Goal: Information Seeking & Learning: Learn about a topic

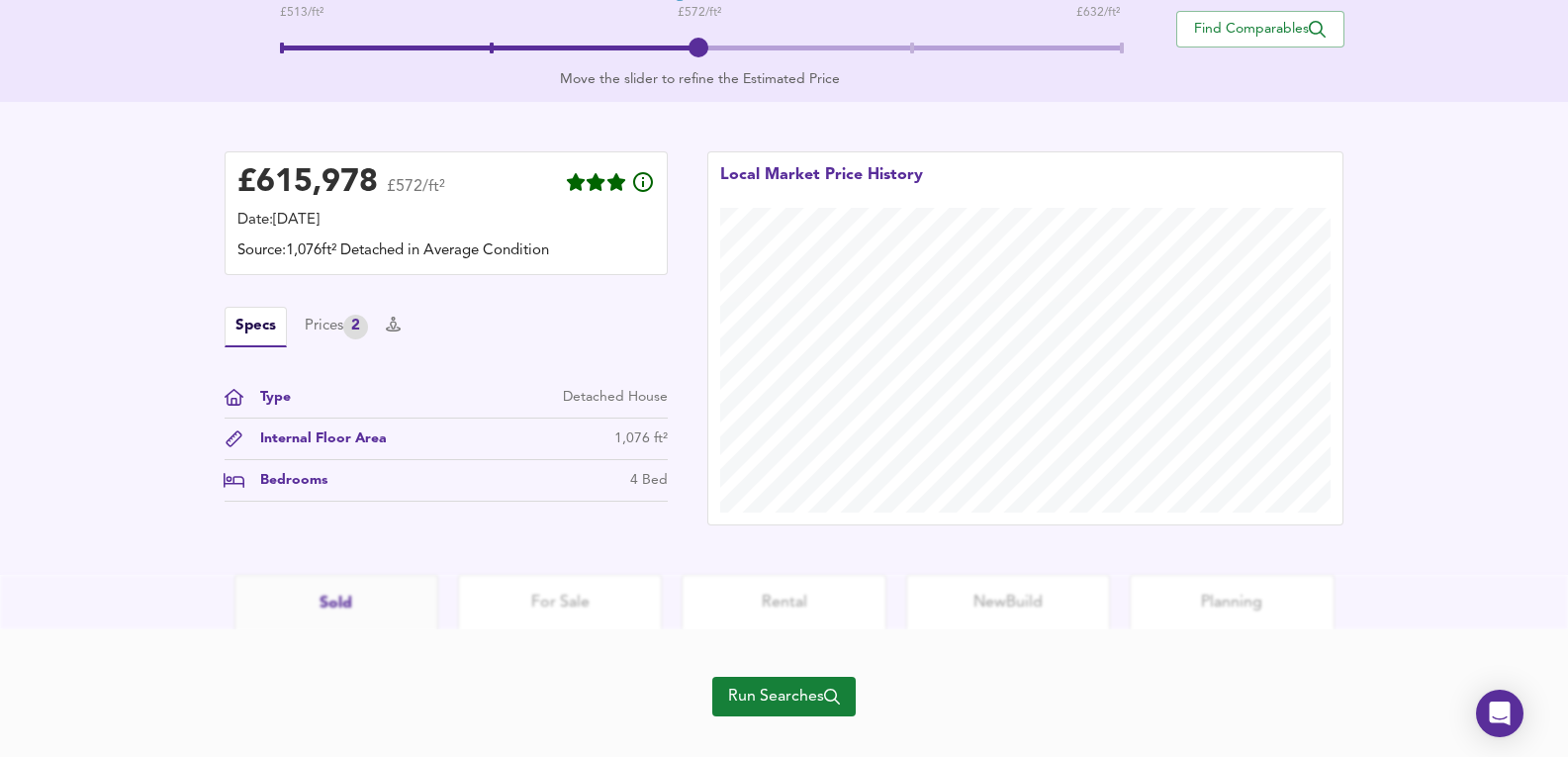
scroll to position [484, 0]
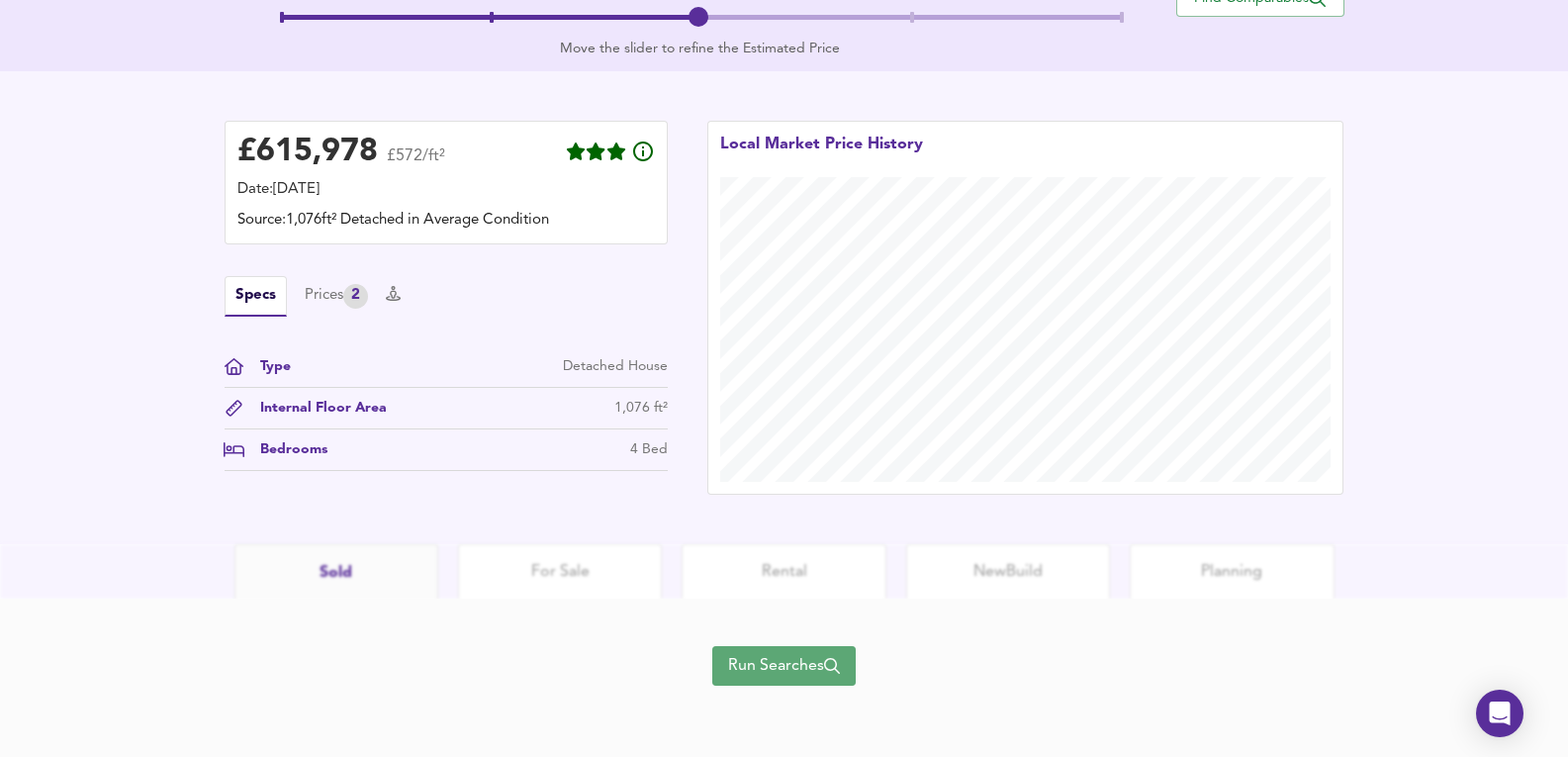
click at [797, 659] on span "Run Searches" at bounding box center [784, 667] width 112 height 28
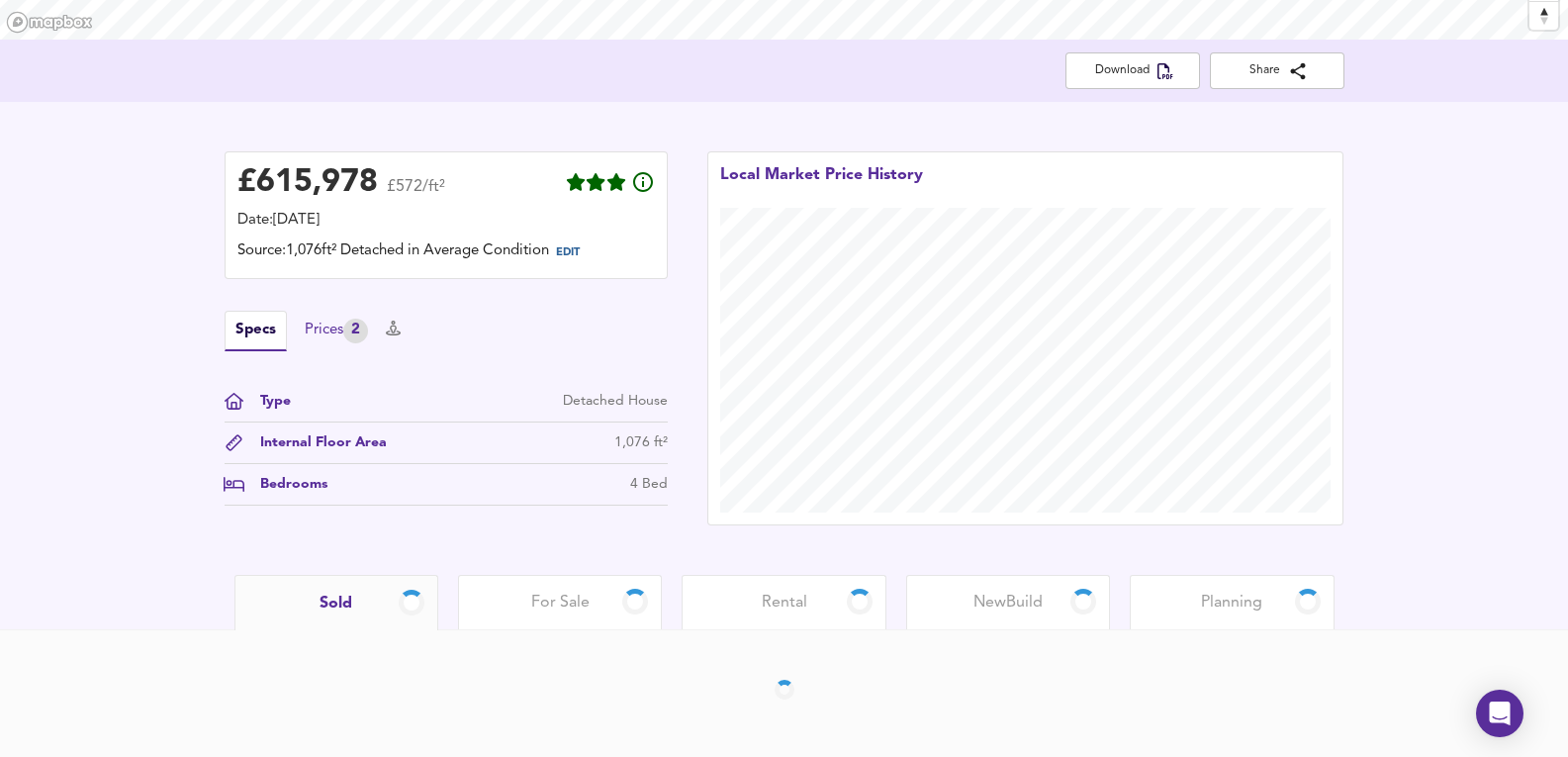
click at [318, 330] on div "Prices 2" at bounding box center [337, 331] width 64 height 25
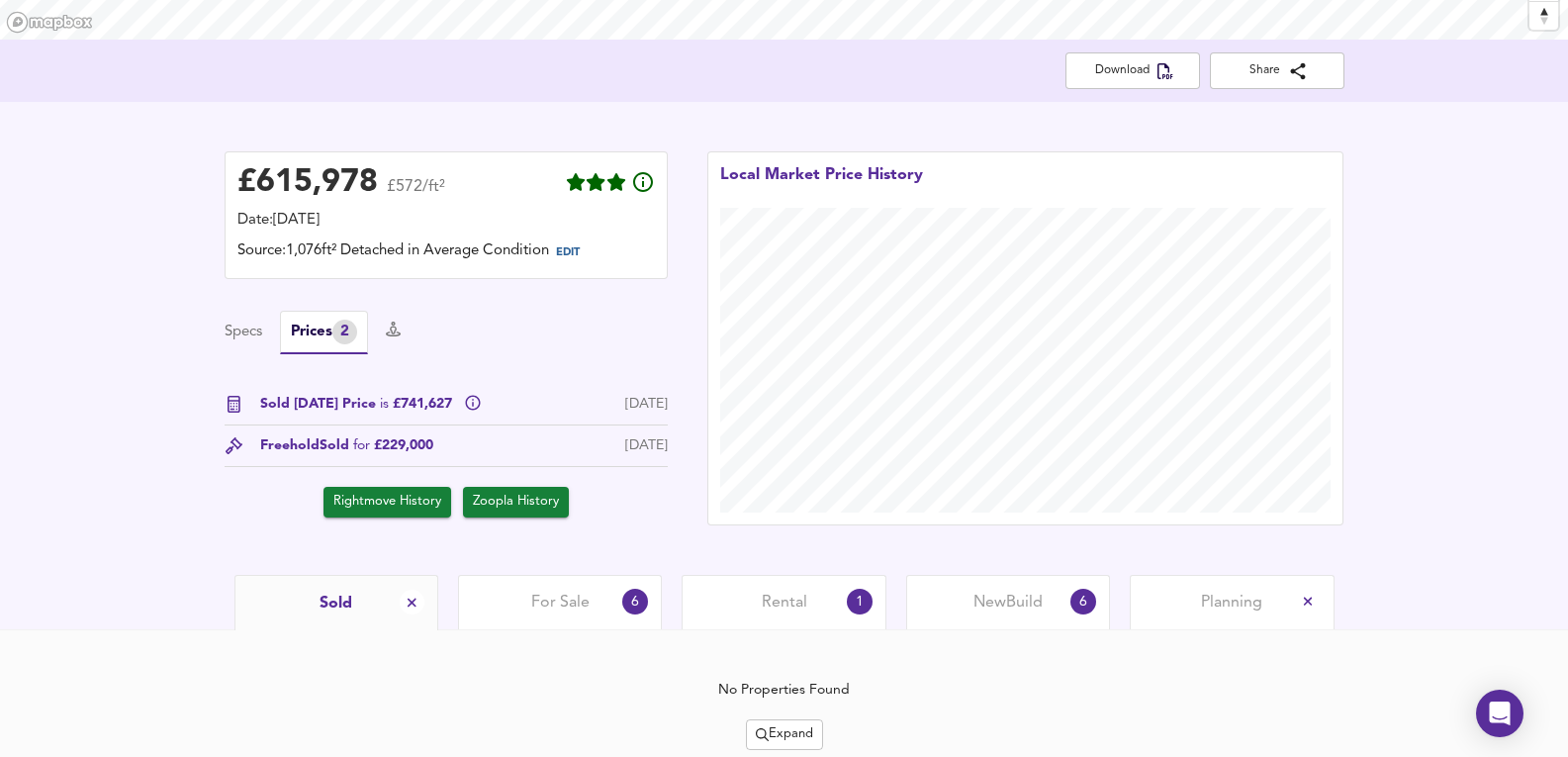
click at [801, 725] on span "Expand" at bounding box center [784, 734] width 58 height 23
click at [814, 610] on li "¼ mile ½ mile" at bounding box center [784, 601] width 210 height 32
click at [587, 618] on div "For Sale 6" at bounding box center [559, 602] width 204 height 55
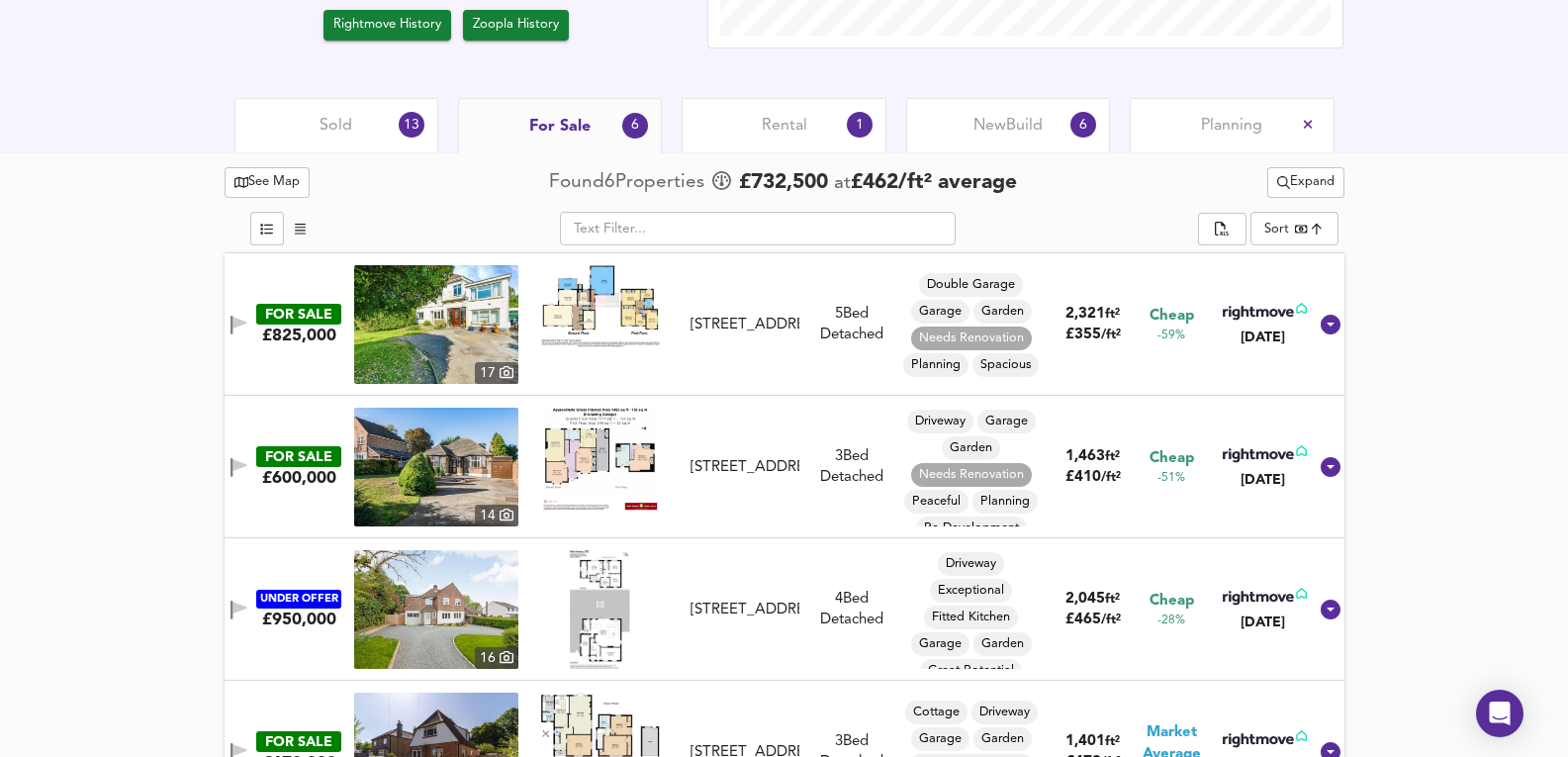
scroll to position [1030, 0]
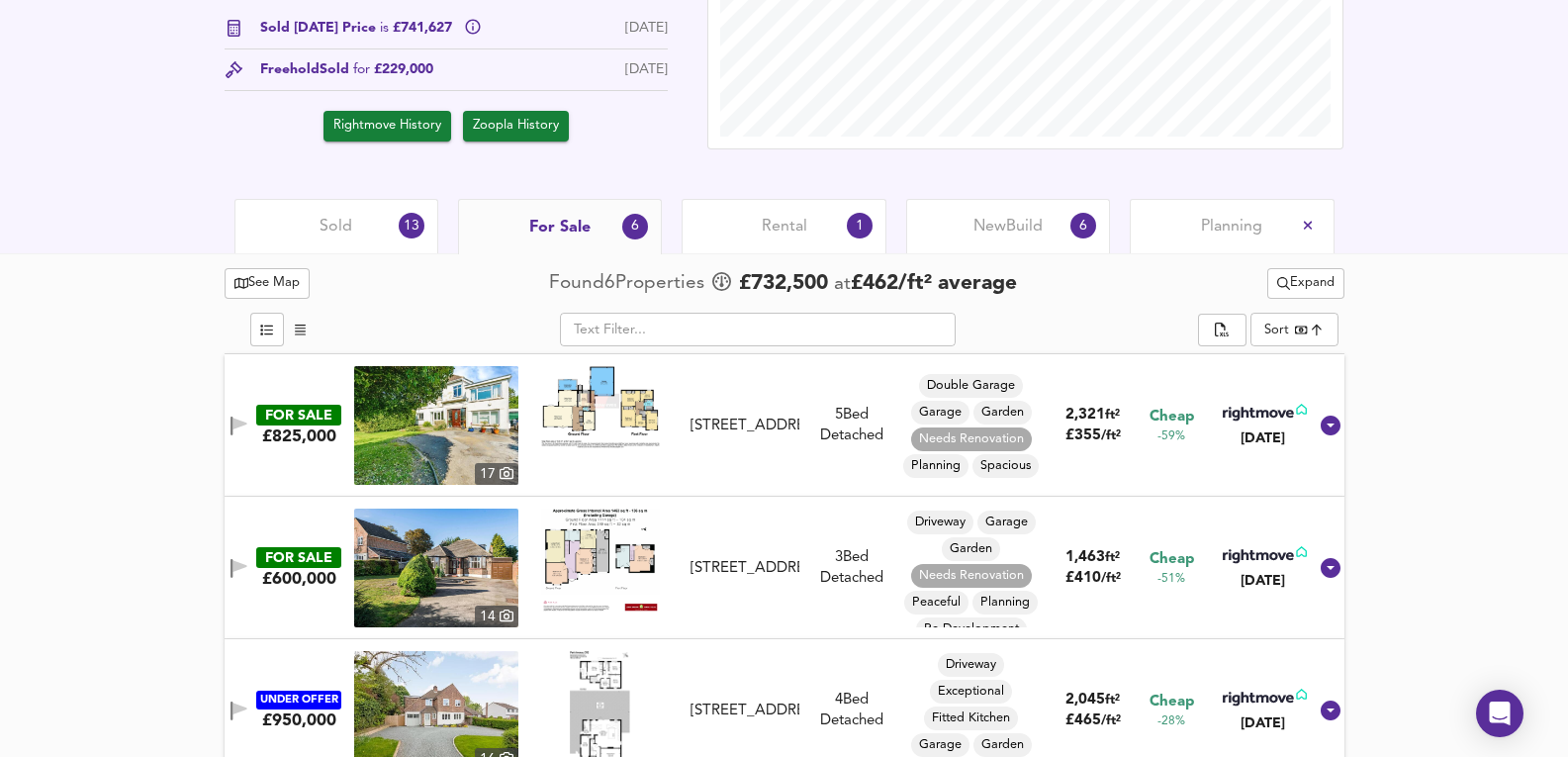
click at [852, 232] on div "1" at bounding box center [860, 226] width 32 height 32
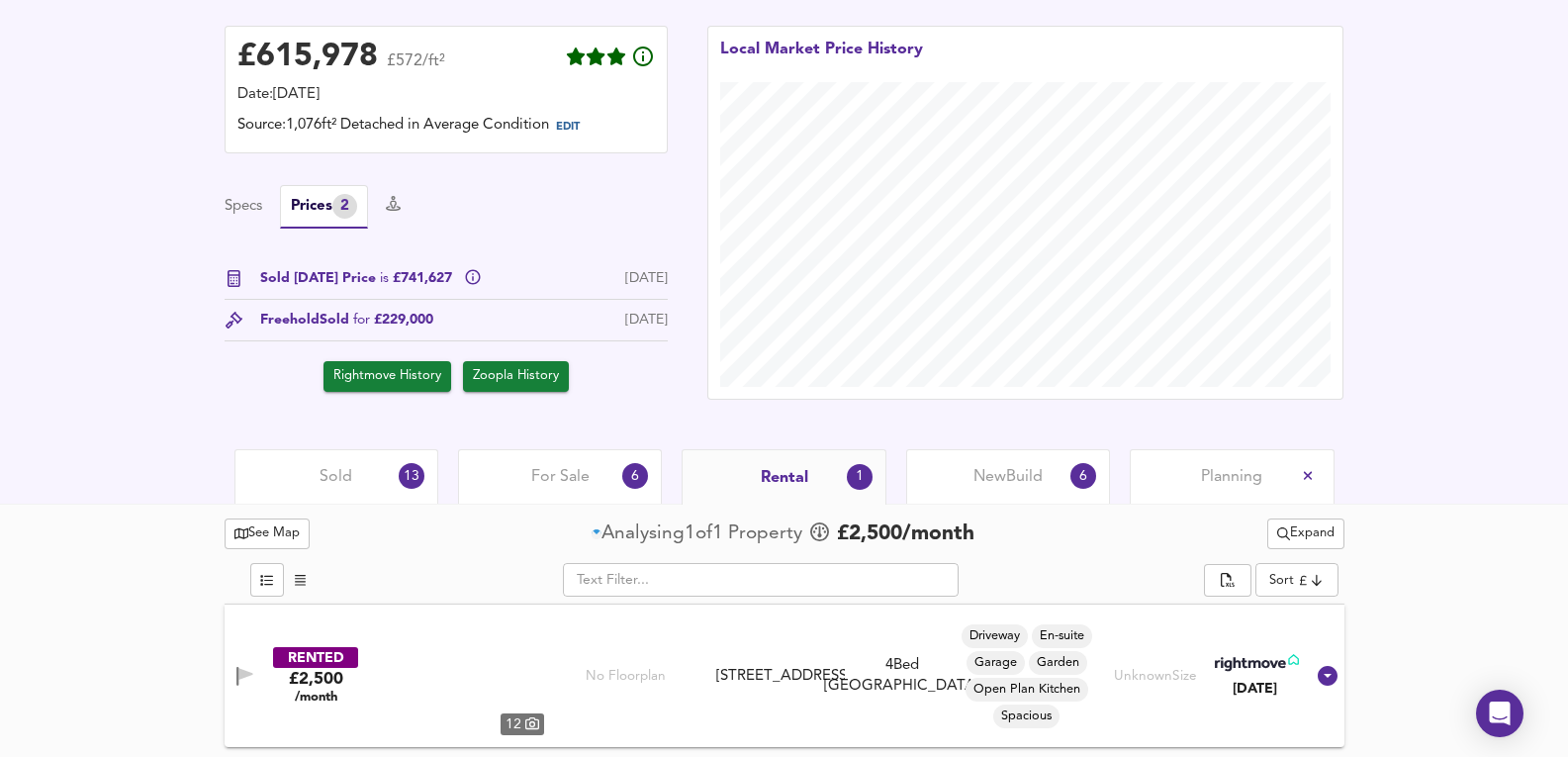
scroll to position [496, 0]
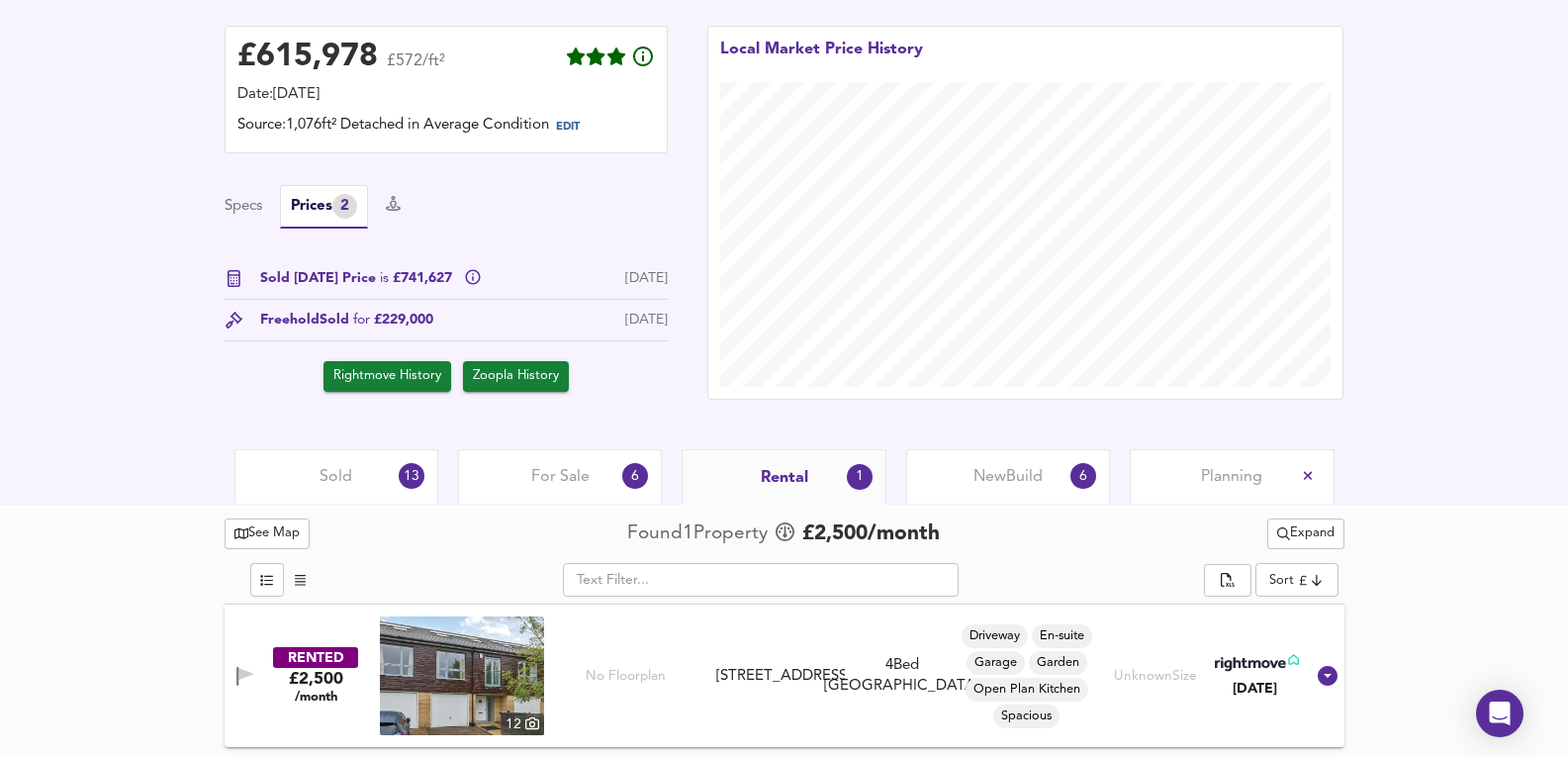
click at [994, 445] on div "£ 615,978 £572/ft² Date: 2 October 2025 Source: 1,076ft² Detached in Average Co…" at bounding box center [784, 213] width 1568 height 473
click at [1034, 468] on span "New Build" at bounding box center [1008, 477] width 70 height 22
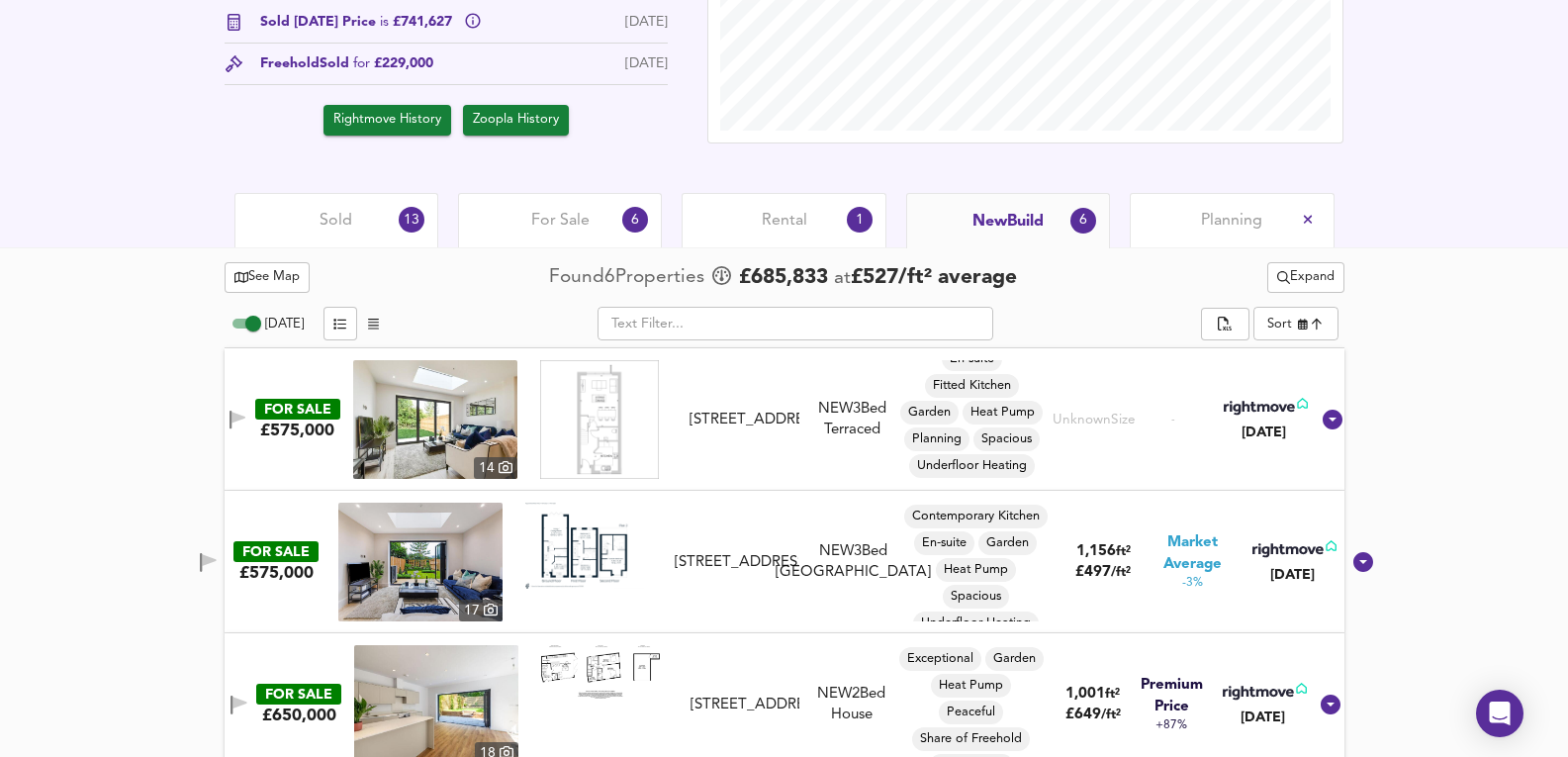
scroll to position [746, 0]
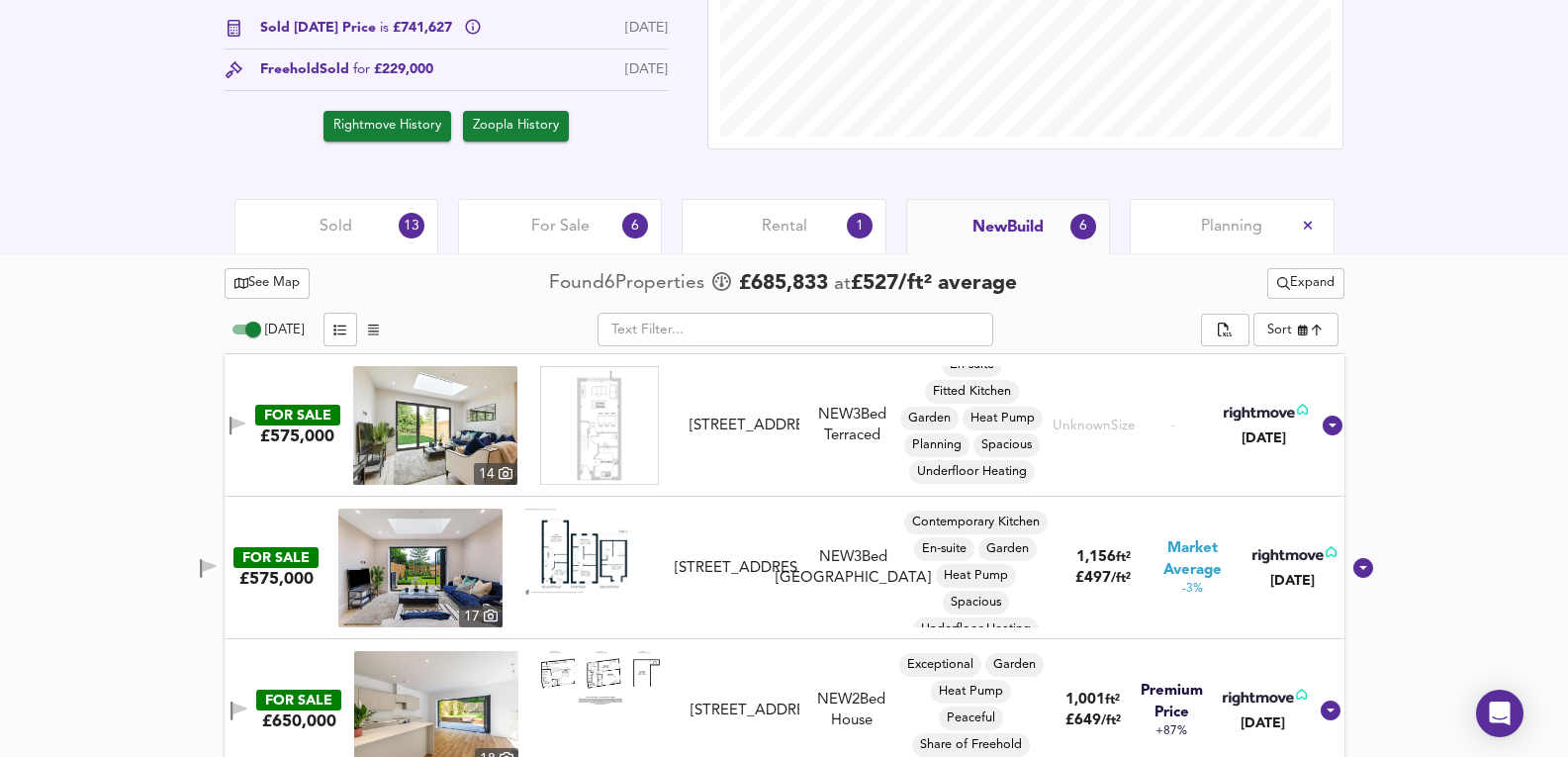
click at [555, 235] on span "For Sale" at bounding box center [560, 227] width 59 height 22
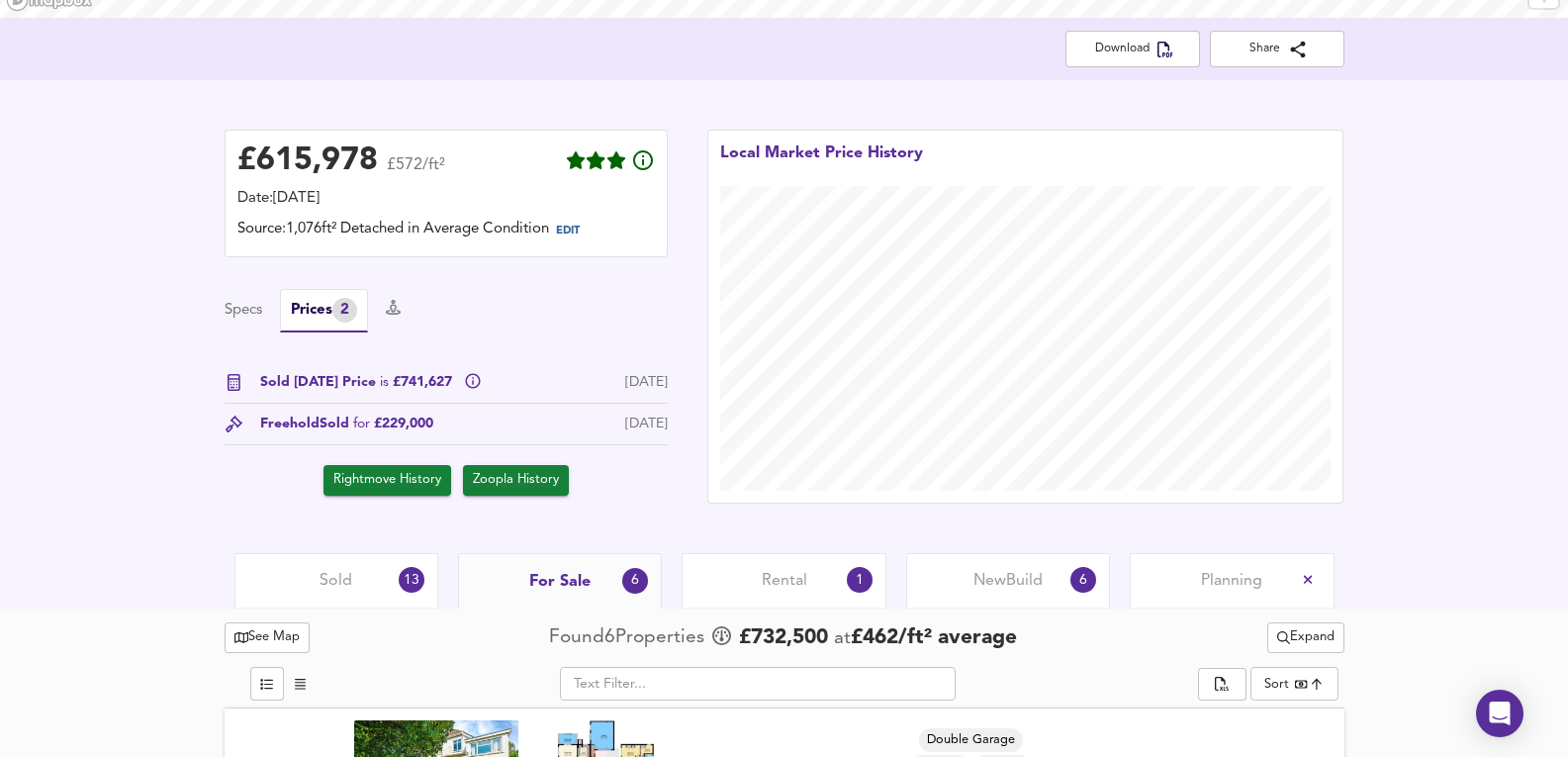
scroll to position [594, 0]
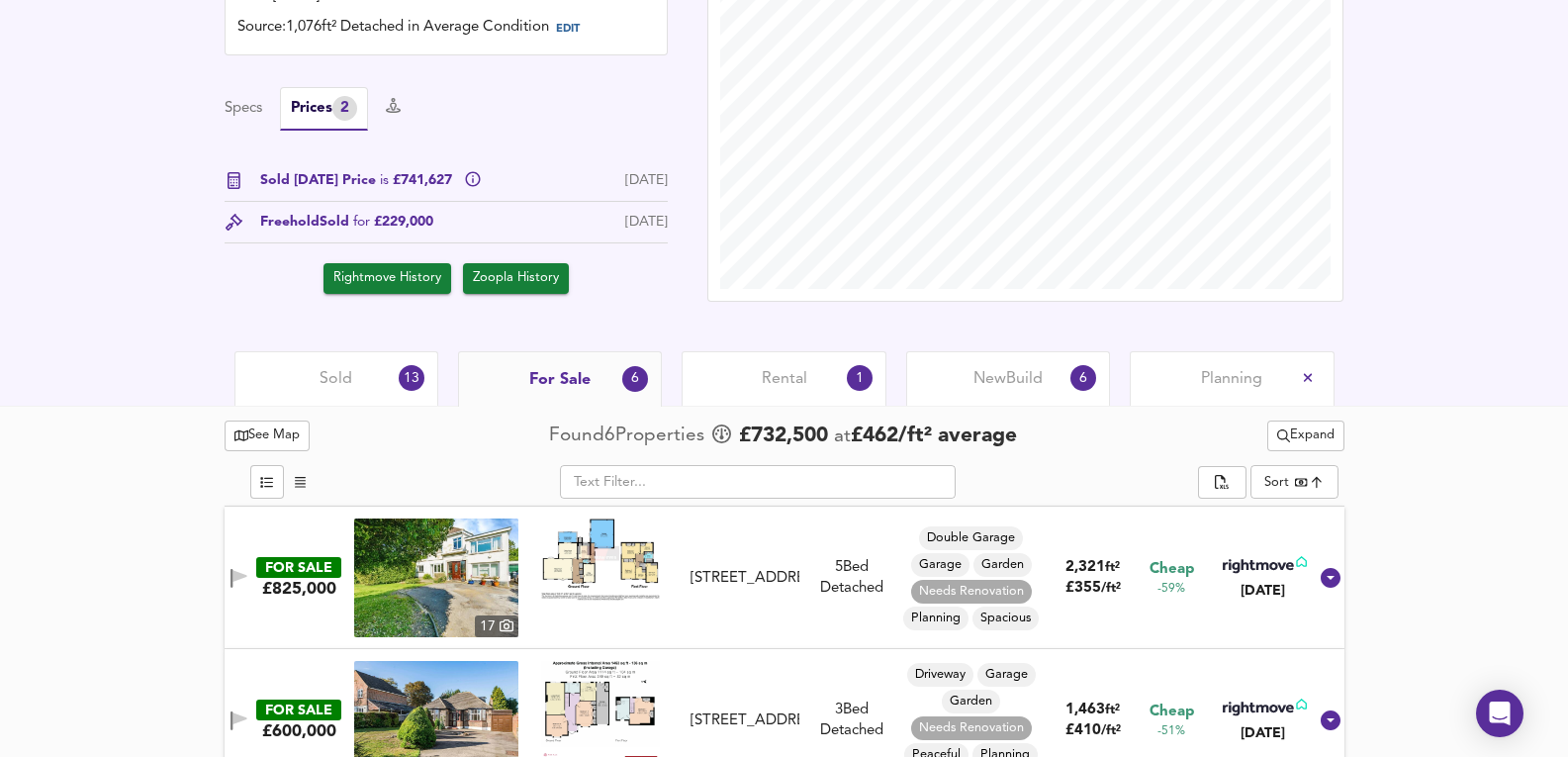
click at [623, 354] on div "For Sale 6" at bounding box center [559, 379] width 204 height 56
click at [300, 353] on div "Sold 13" at bounding box center [336, 378] width 204 height 55
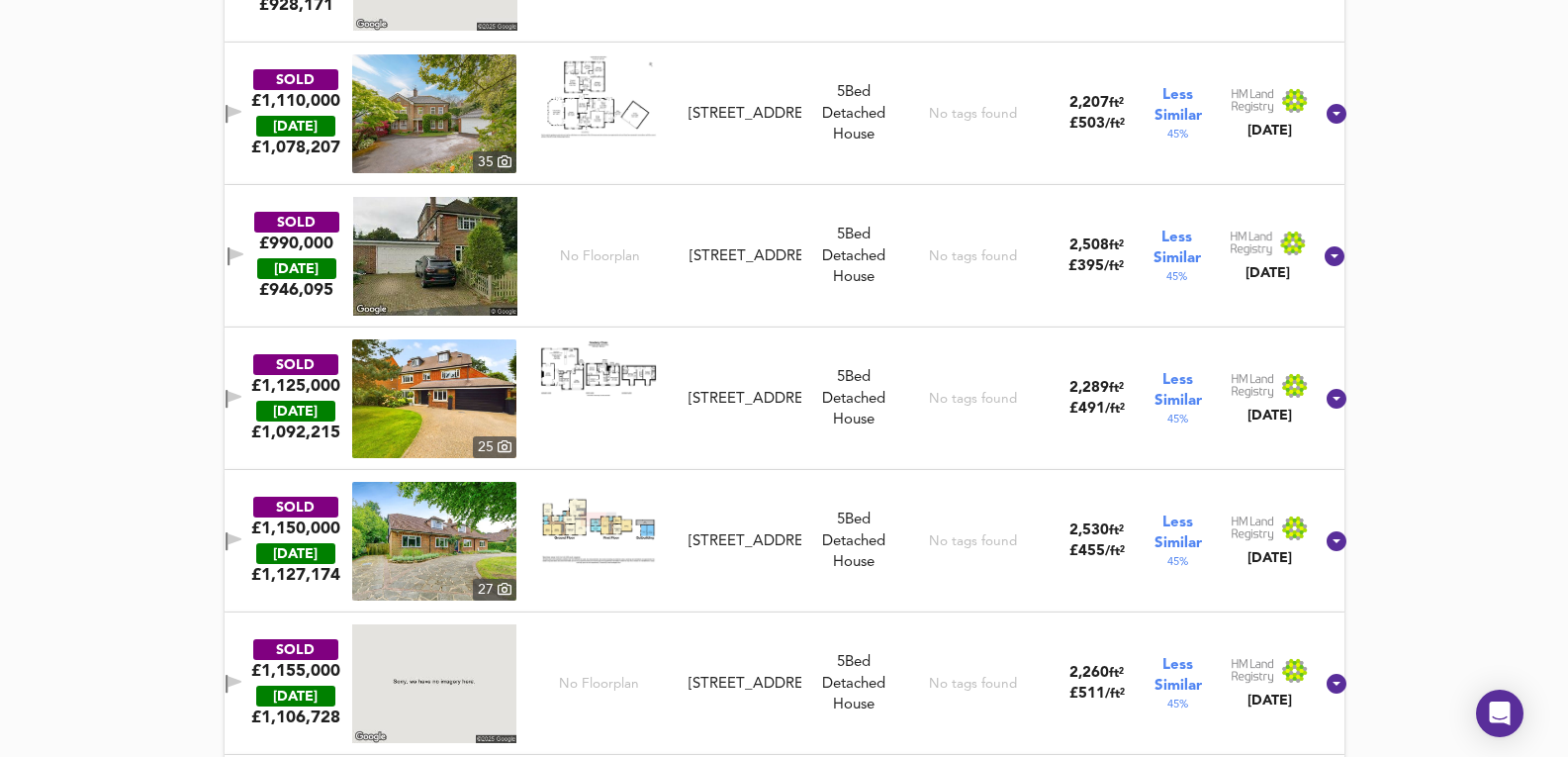
scroll to position [2206, 0]
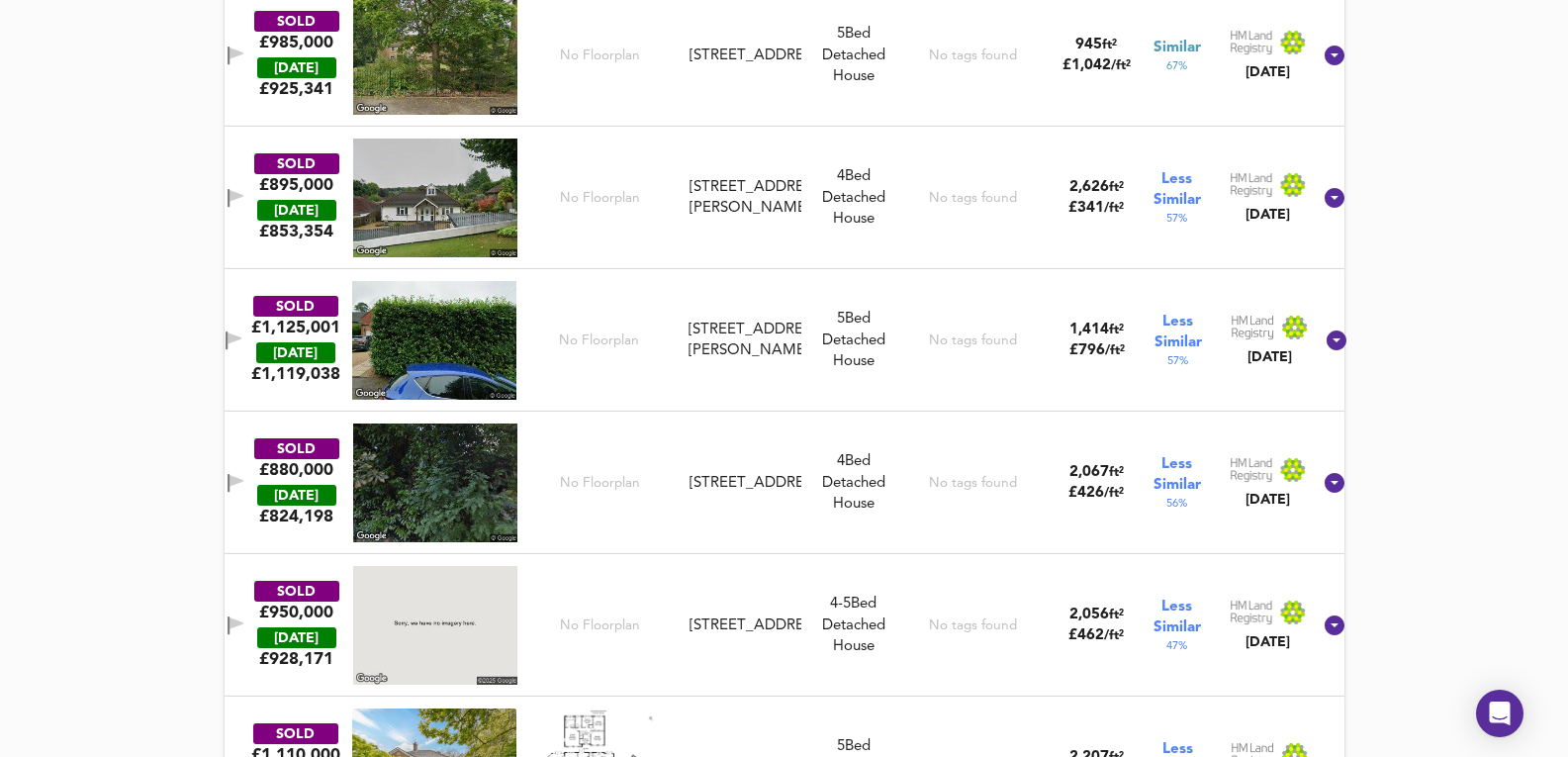
drag, startPoint x: 1443, startPoint y: 407, endPoint x: 1458, endPoint y: 192, distance: 215.5
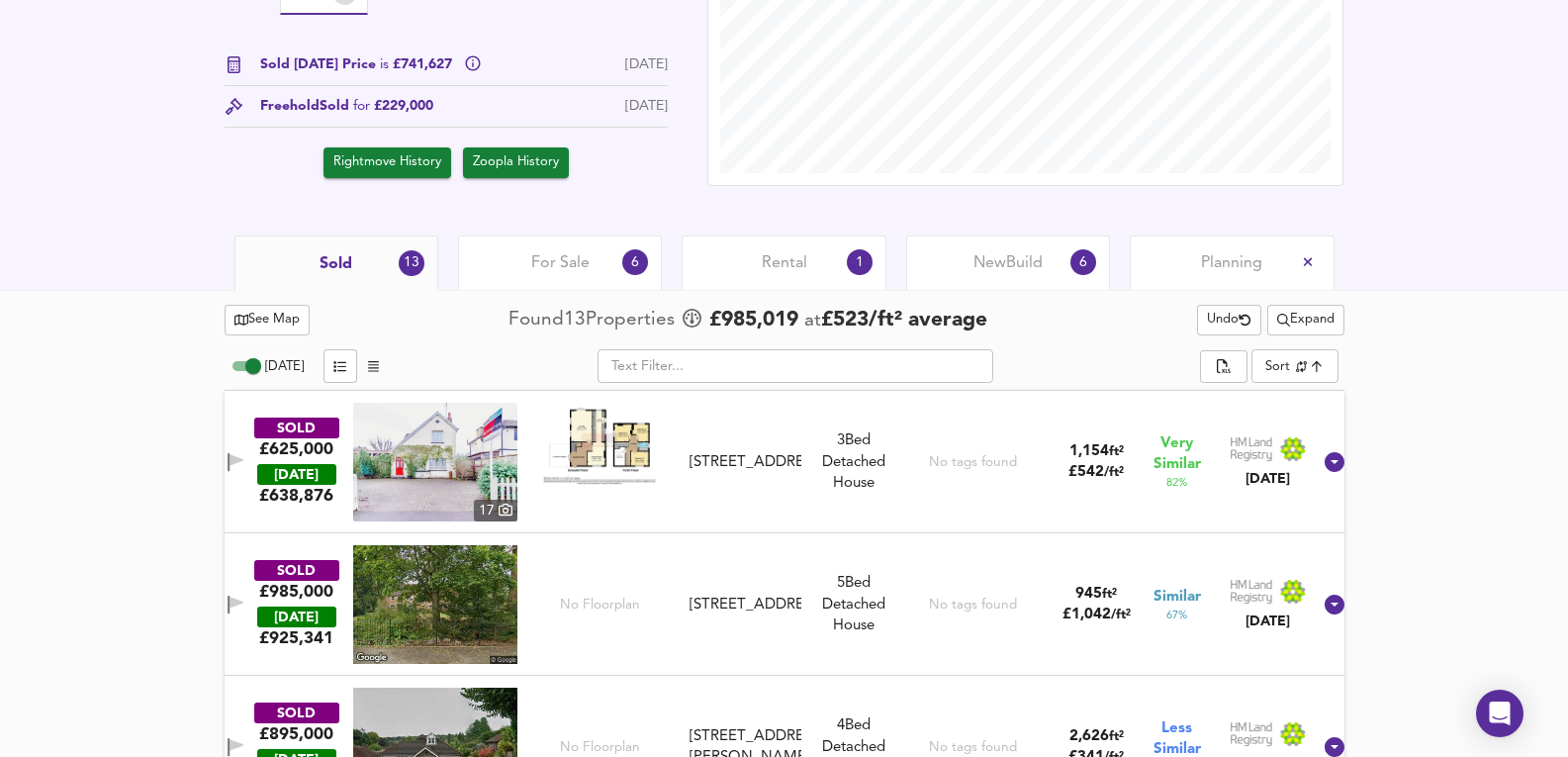
scroll to position [660, 0]
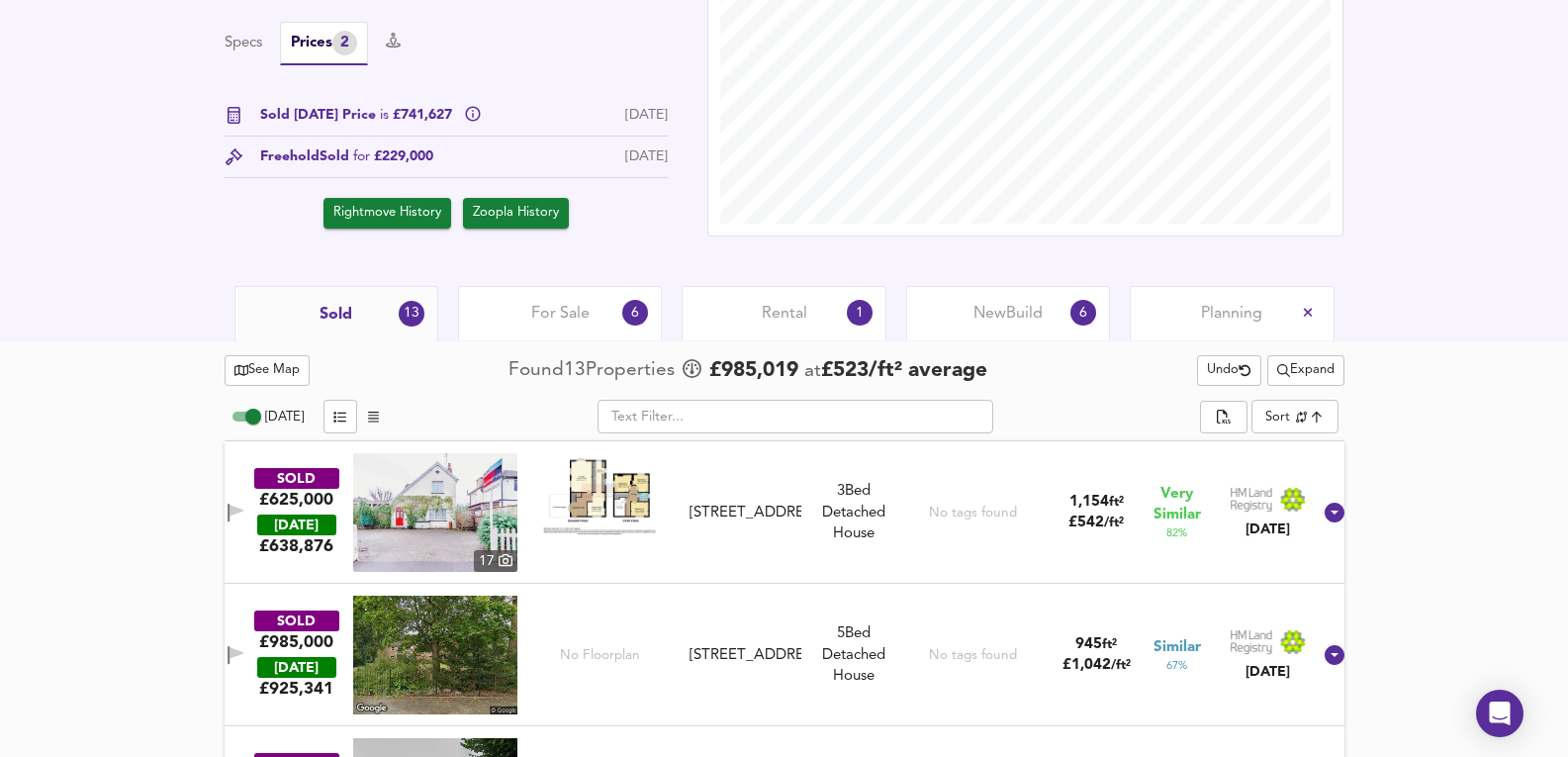
click at [593, 330] on div "For Sale 6" at bounding box center [559, 313] width 204 height 55
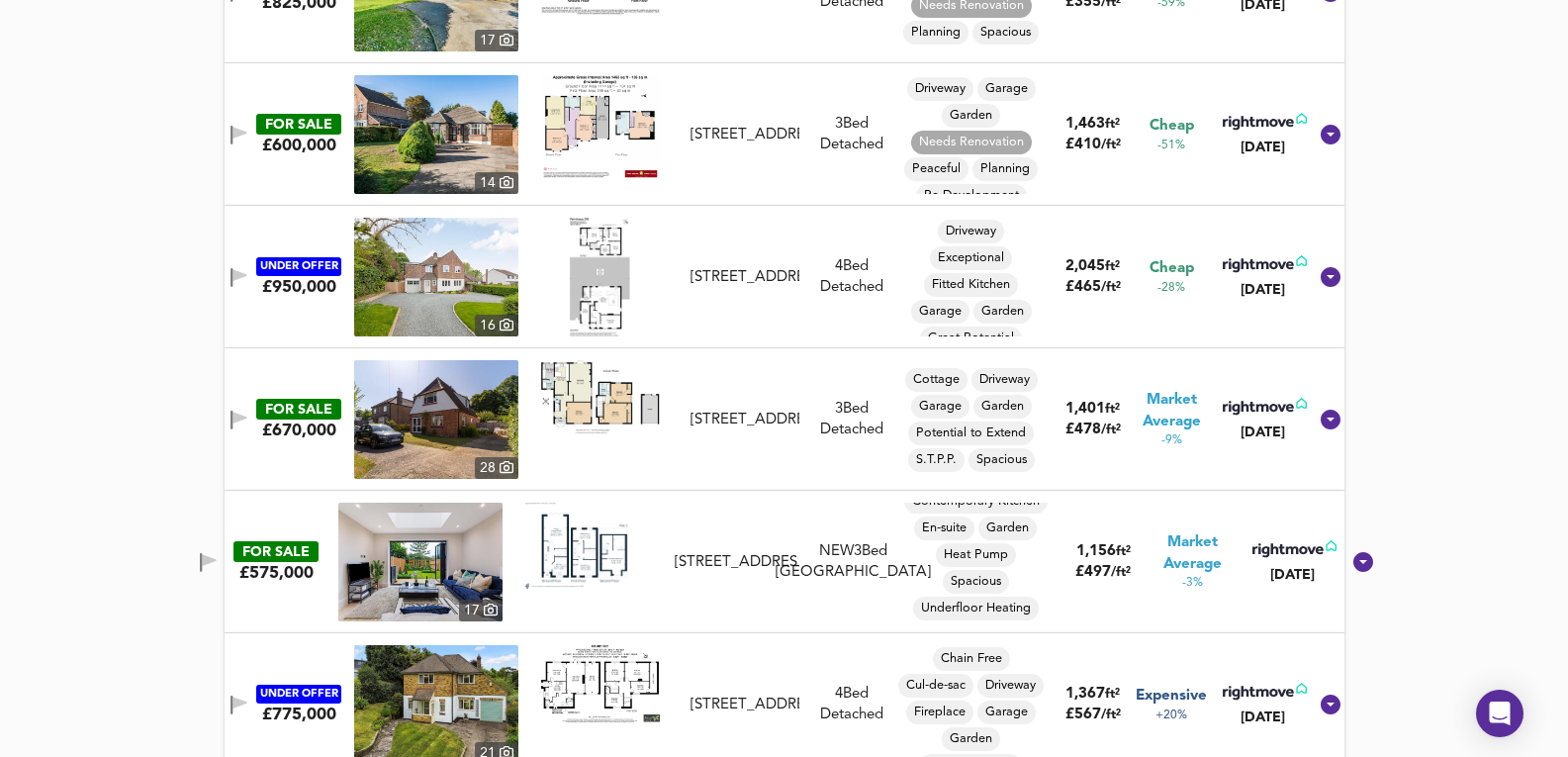
scroll to position [1209, 0]
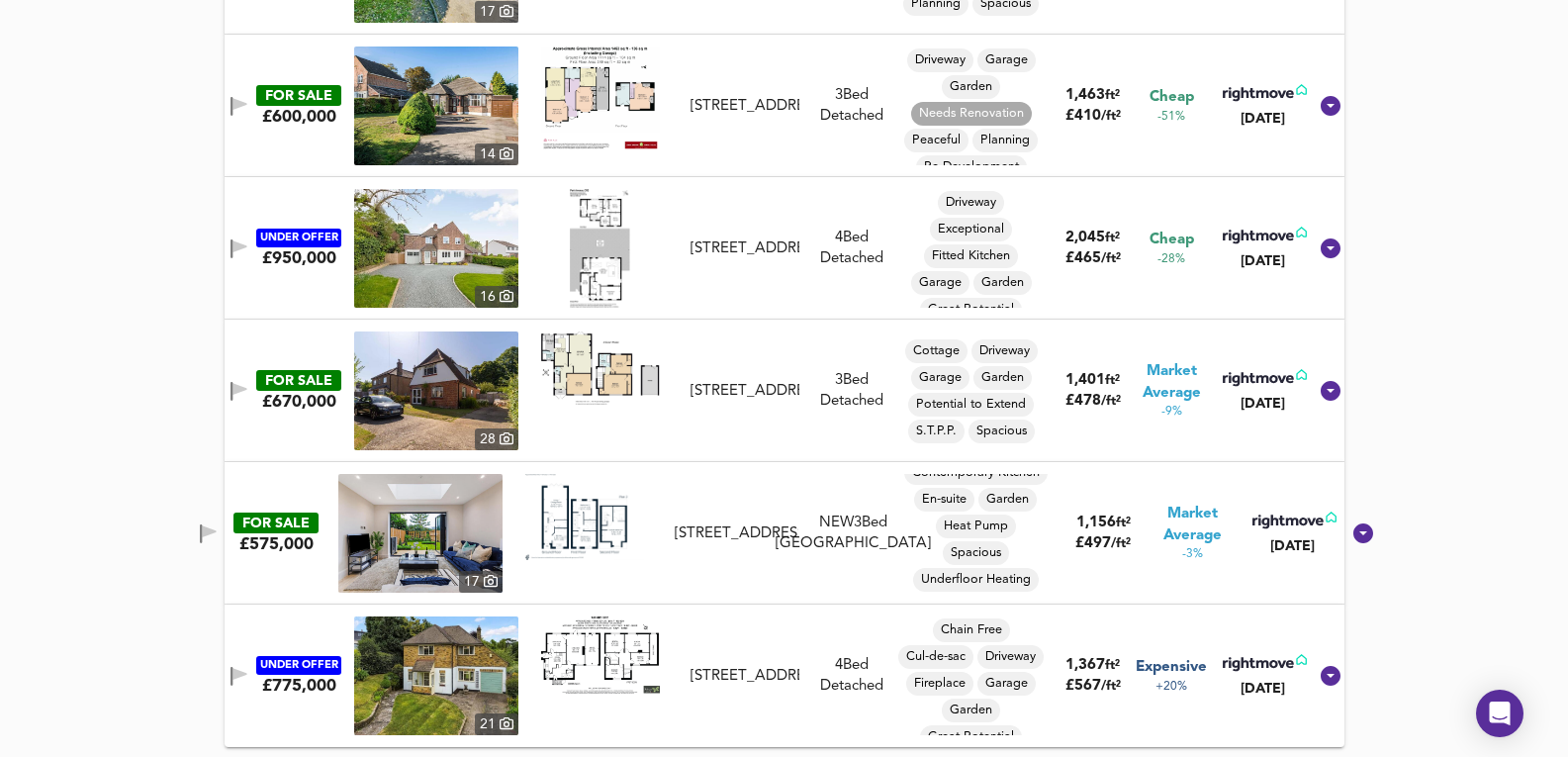
click at [417, 678] on img at bounding box center [436, 677] width 164 height 119
click at [398, 695] on img at bounding box center [436, 677] width 164 height 119
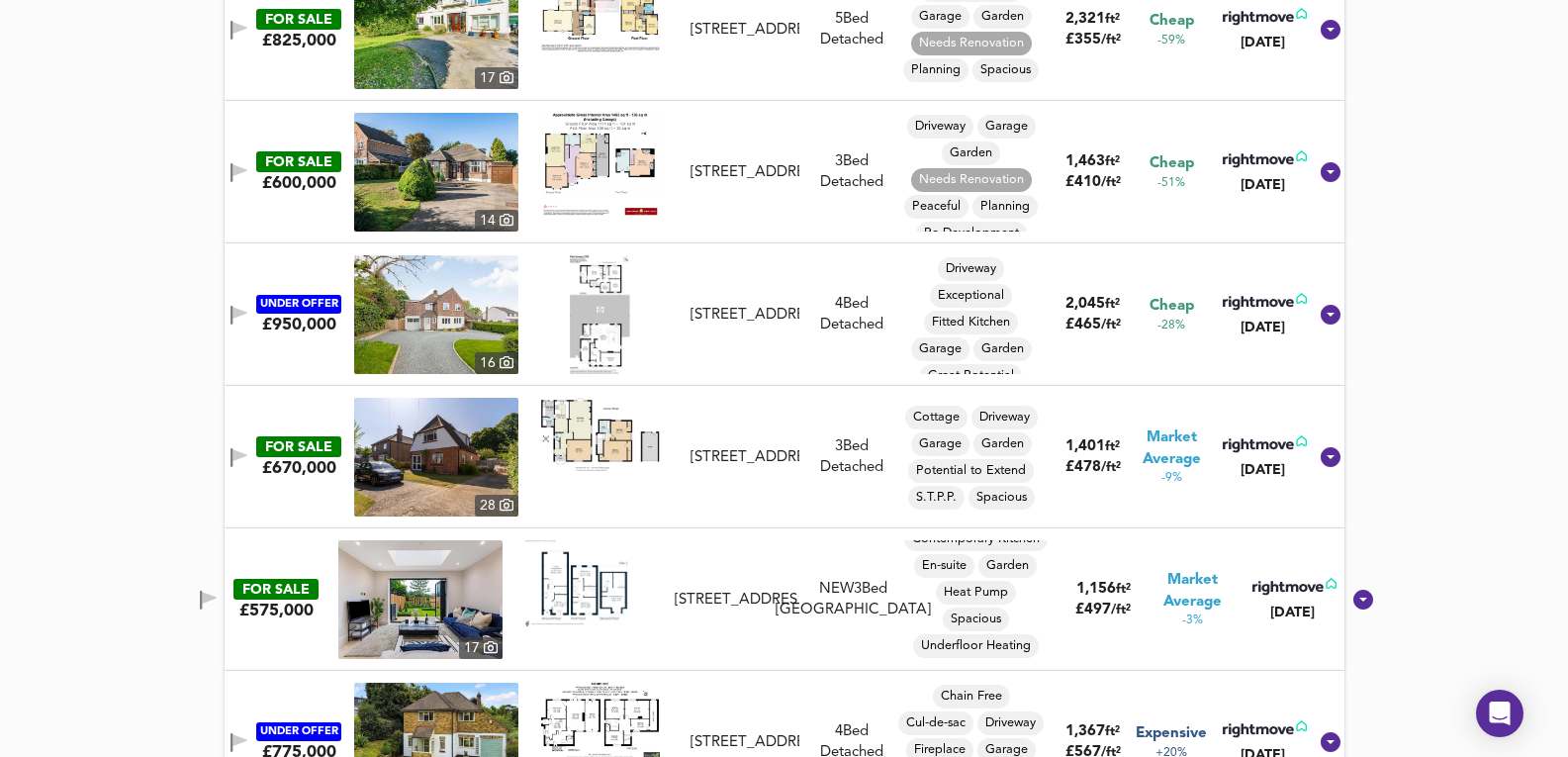
click at [423, 453] on img at bounding box center [436, 458] width 164 height 119
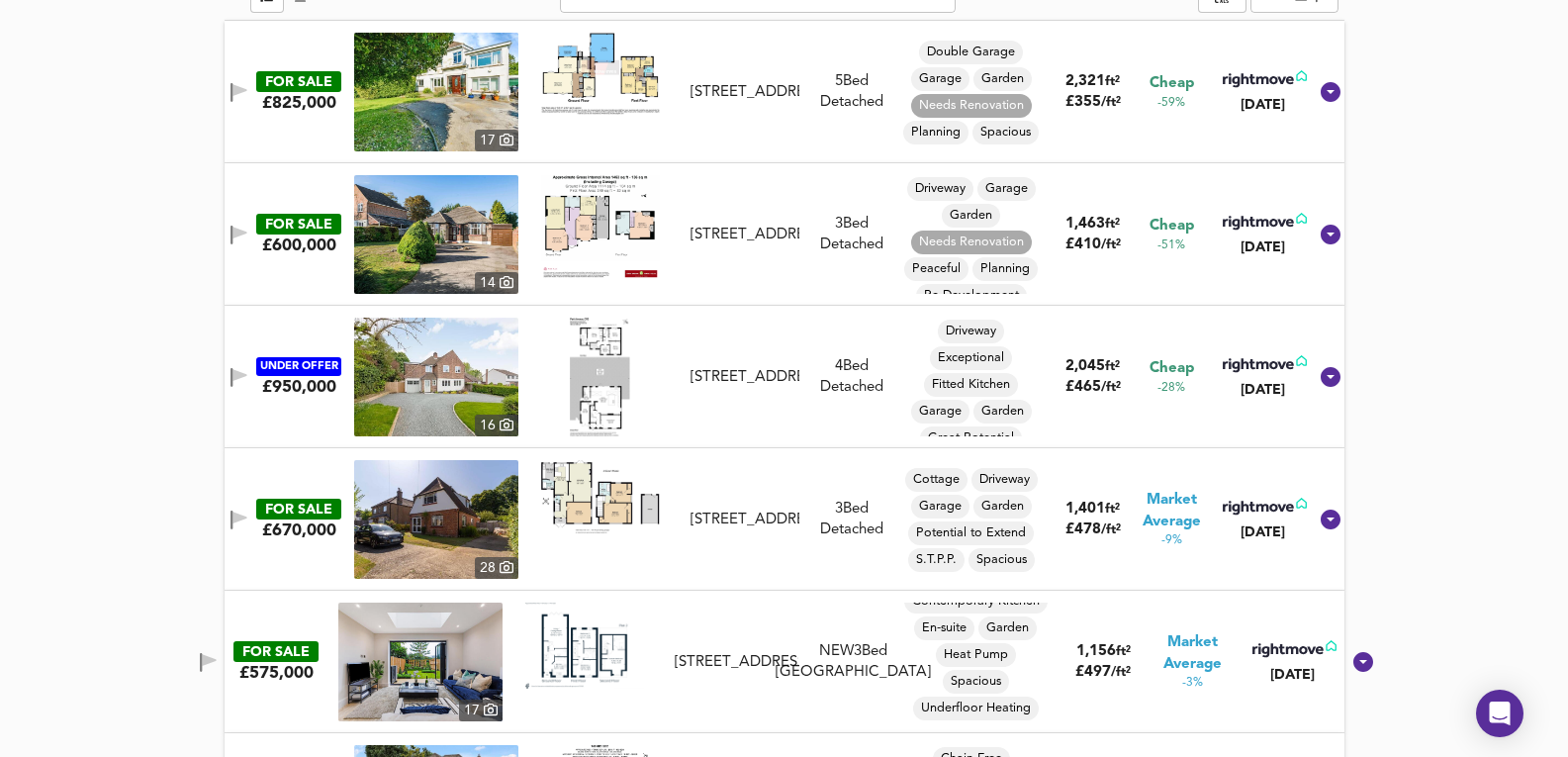
scroll to position [1010, 0]
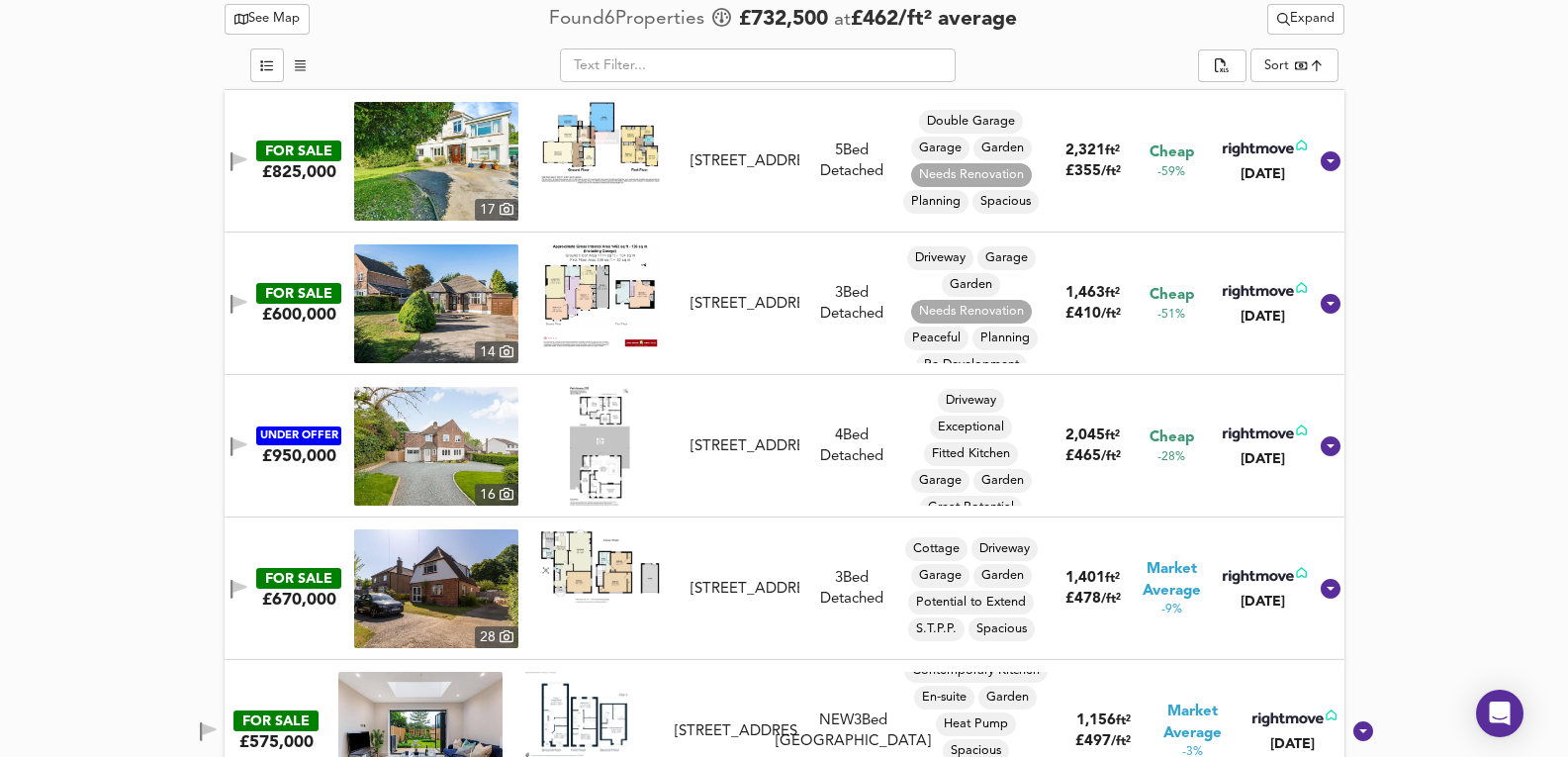
click at [440, 312] on img at bounding box center [436, 304] width 164 height 119
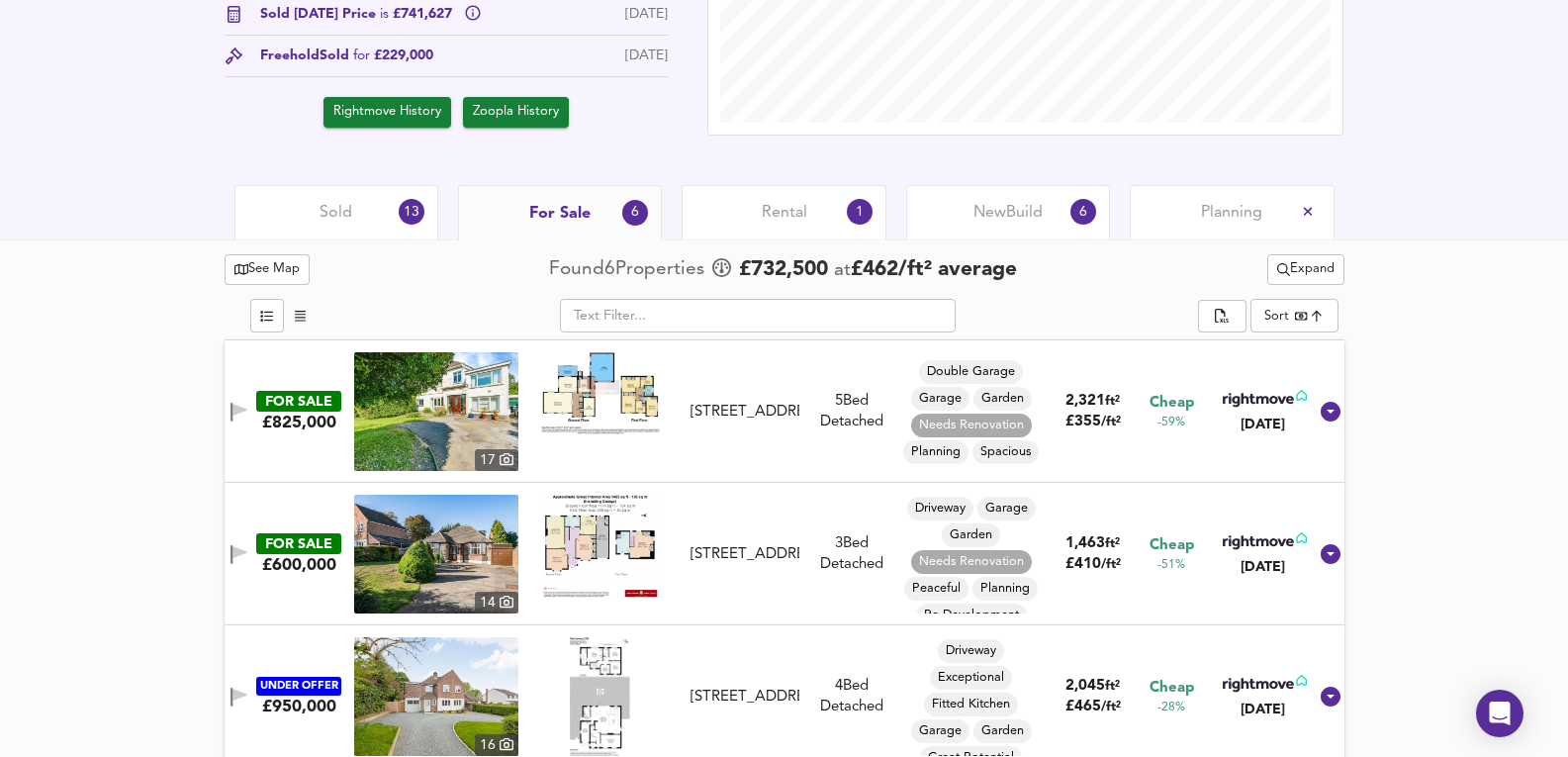
scroll to position [746, 0]
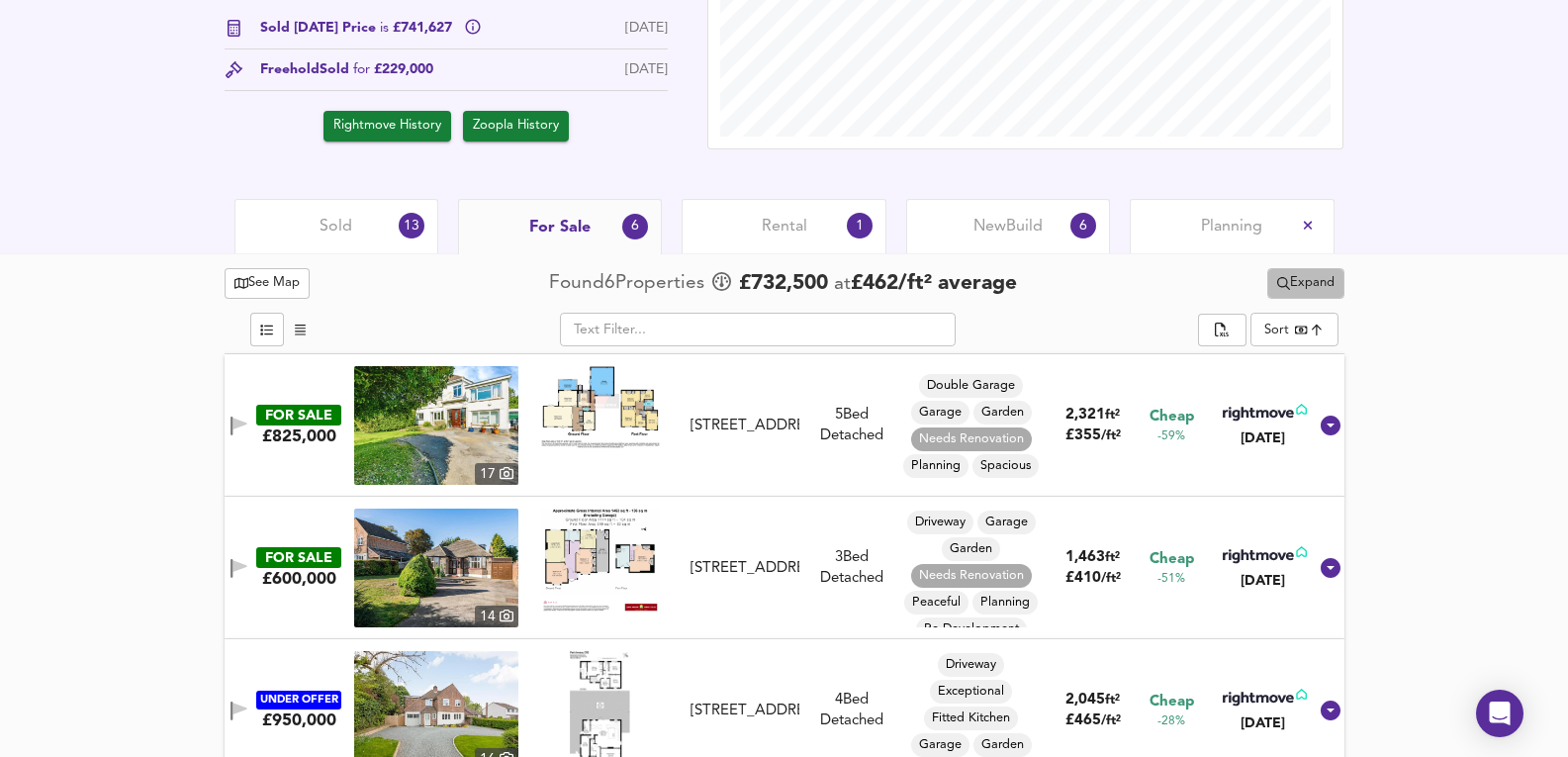
click at [1307, 270] on button "Expand" at bounding box center [1306, 283] width 77 height 31
click at [333, 237] on div "Sold 13" at bounding box center [336, 226] width 204 height 55
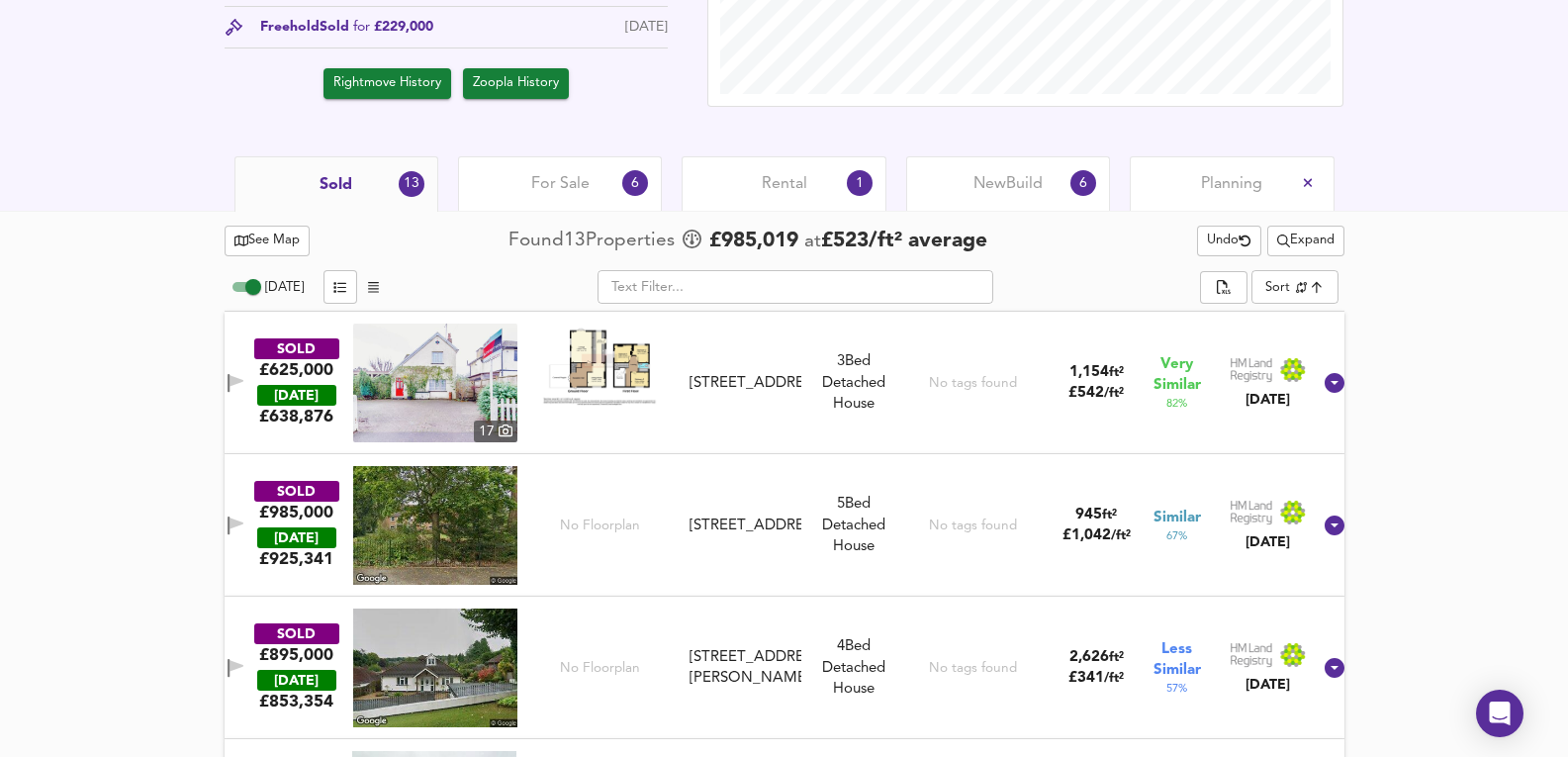
scroll to position [813, 0]
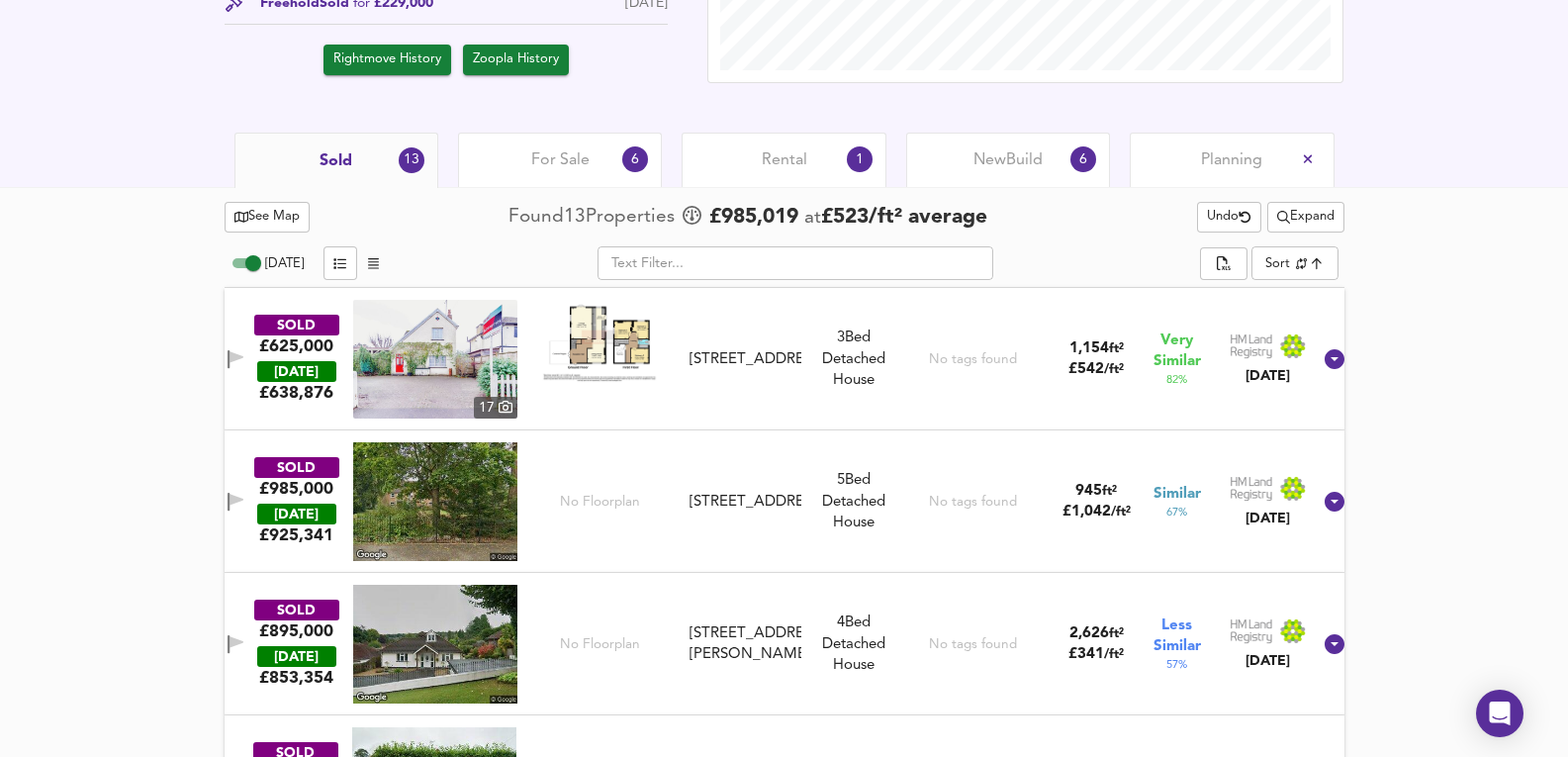
click at [406, 362] on img at bounding box center [435, 360] width 164 height 119
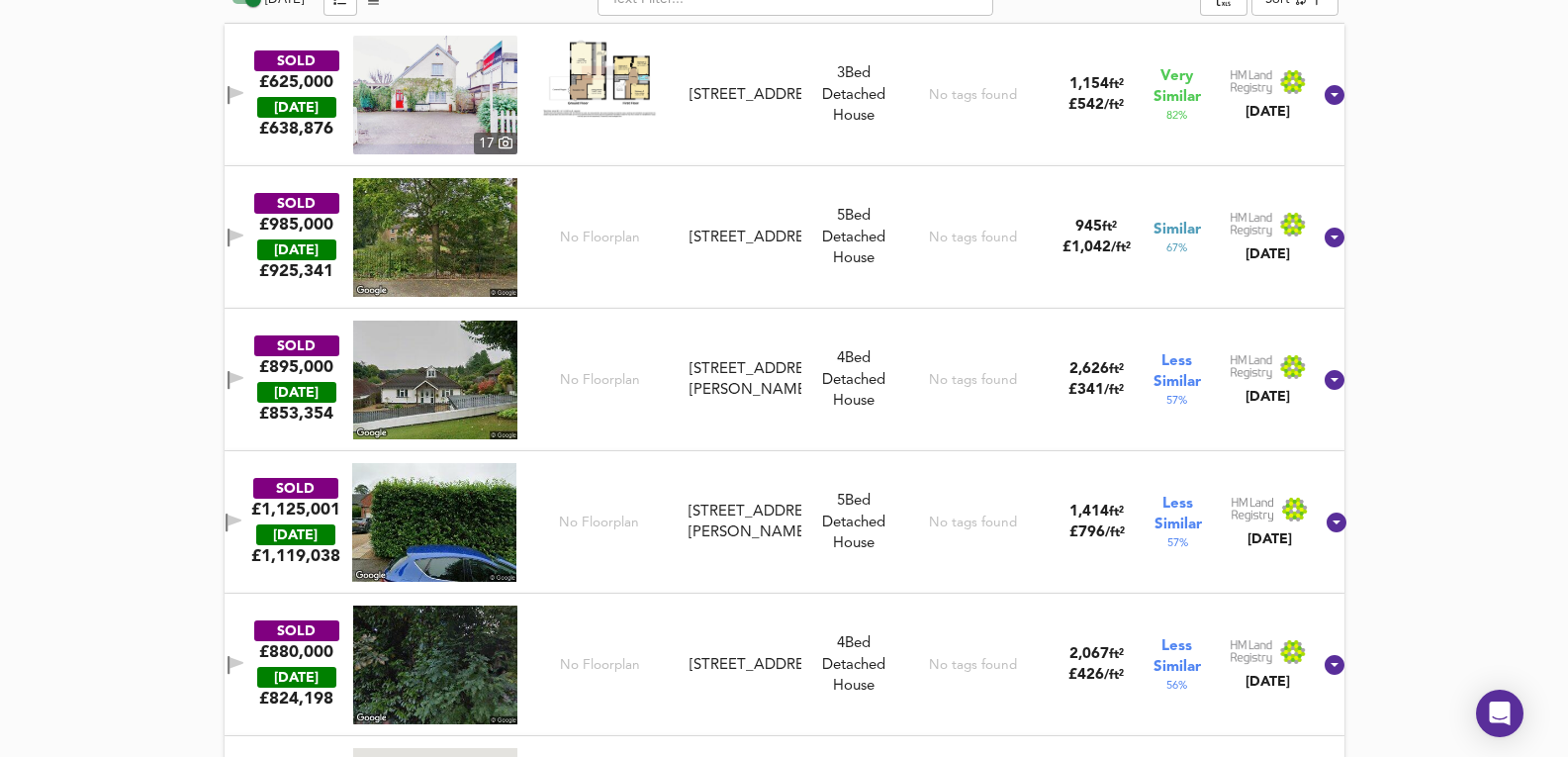
scroll to position [483, 0]
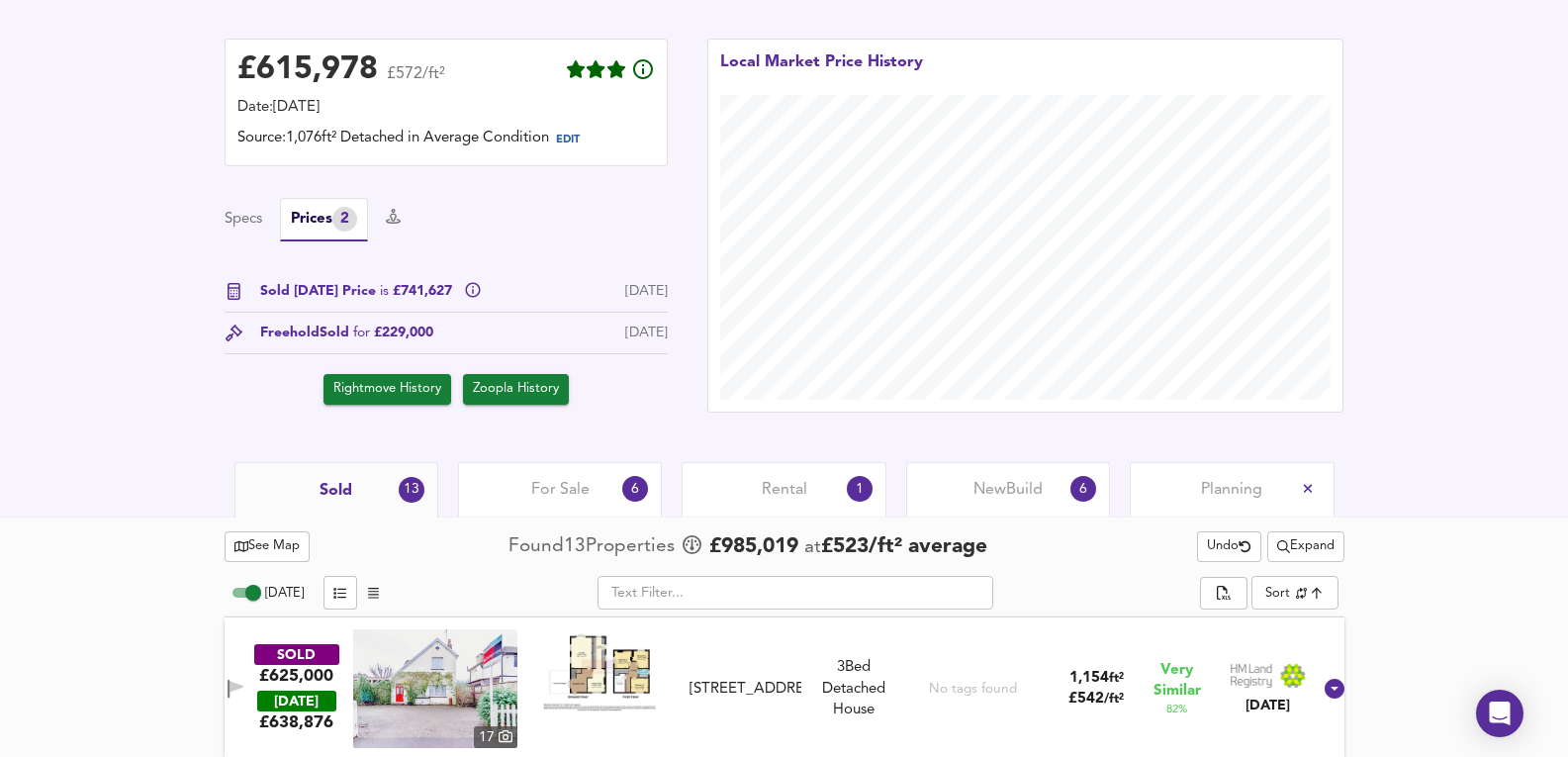
click at [1317, 553] on span "Expand" at bounding box center [1306, 546] width 58 height 23
click at [1315, 677] on icon at bounding box center [1314, 681] width 24 height 14
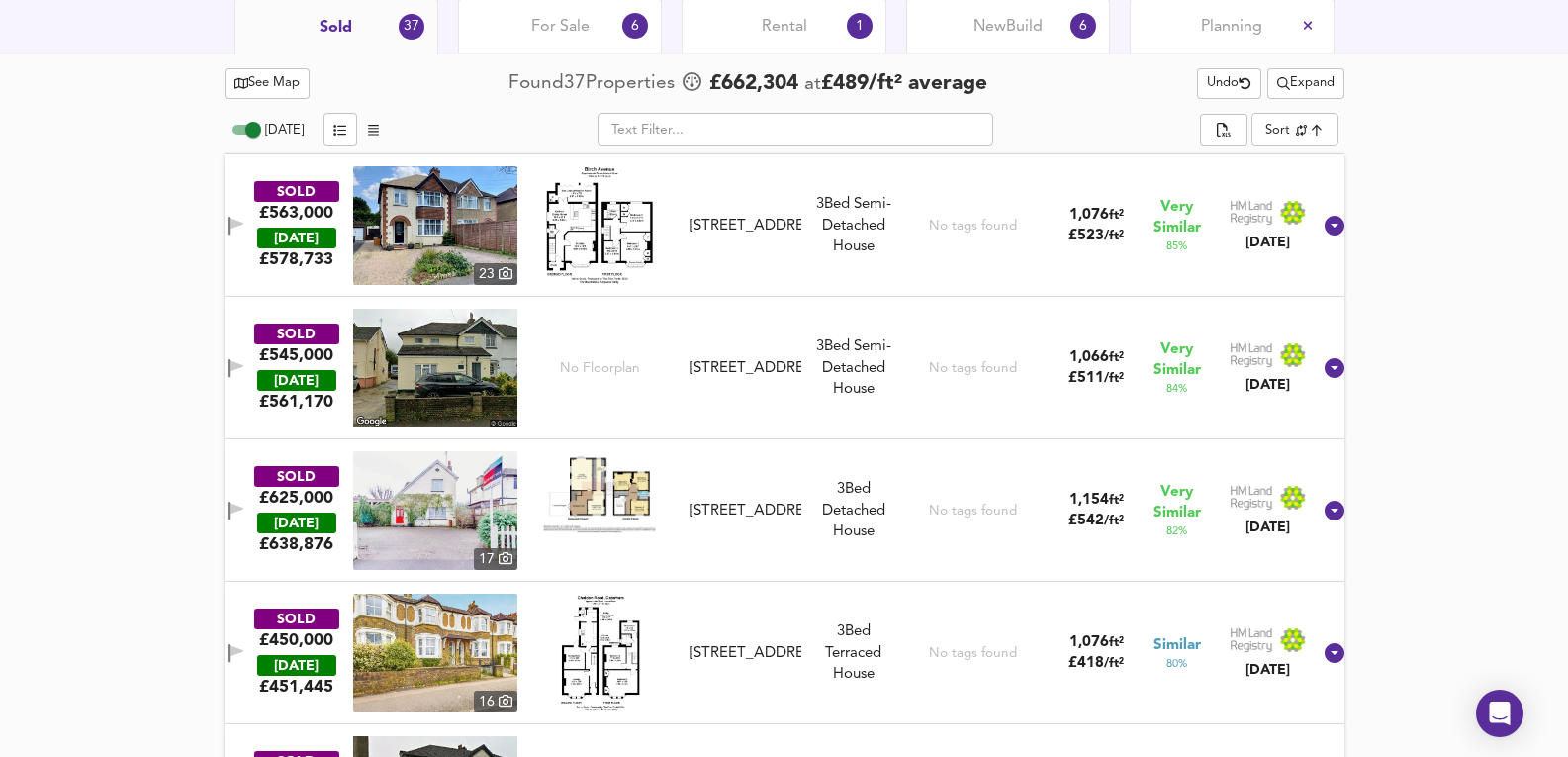
scroll to position [945, 0]
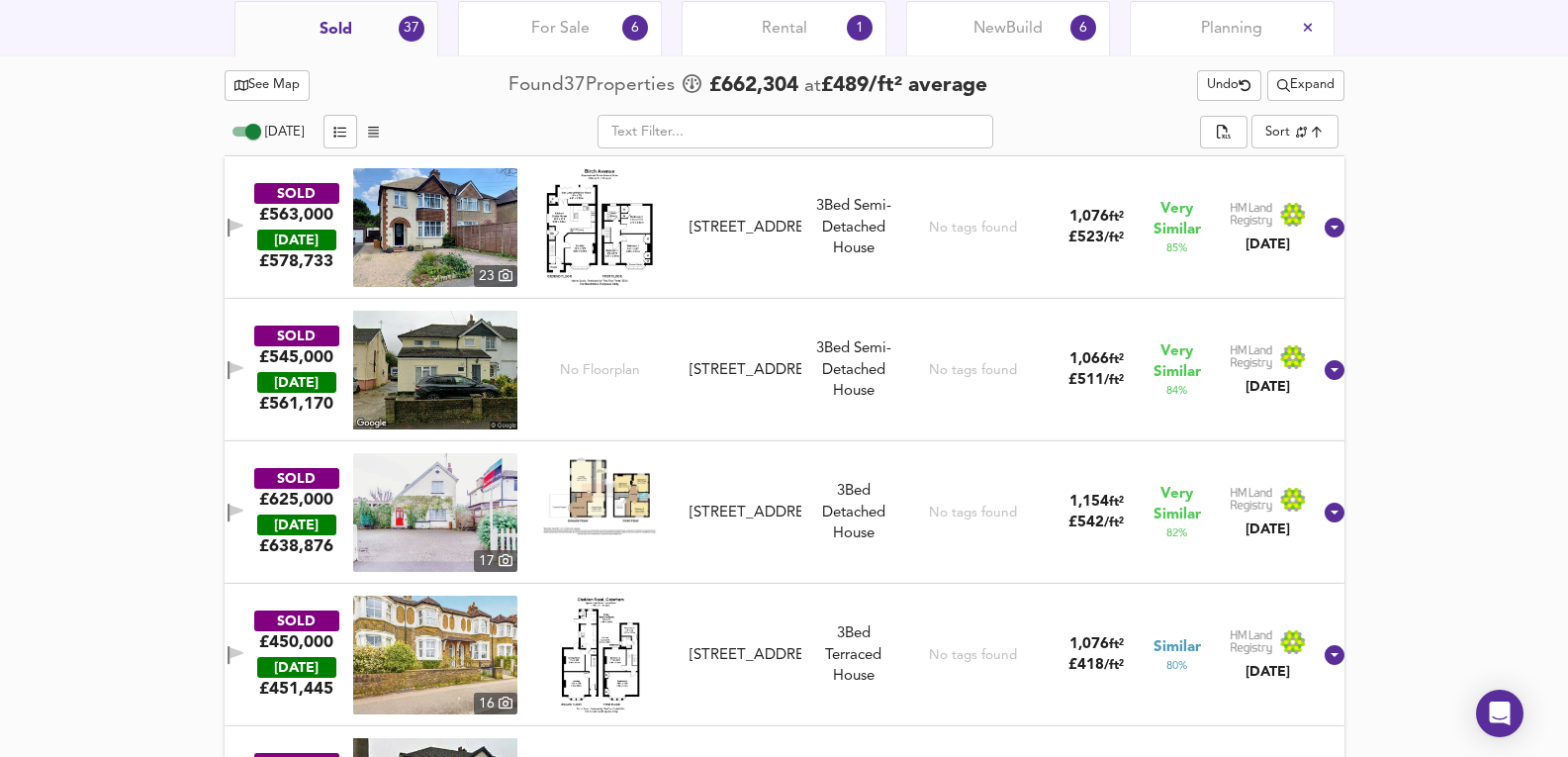
click at [441, 222] on img at bounding box center [435, 227] width 164 height 119
click at [870, 280] on div "SOLD £563,000 TODAY £ 578,733 23 6 Birch Avenue, CR3 5RW 6 Birch Avenue, CR3 5R…" at bounding box center [760, 227] width 1101 height 119
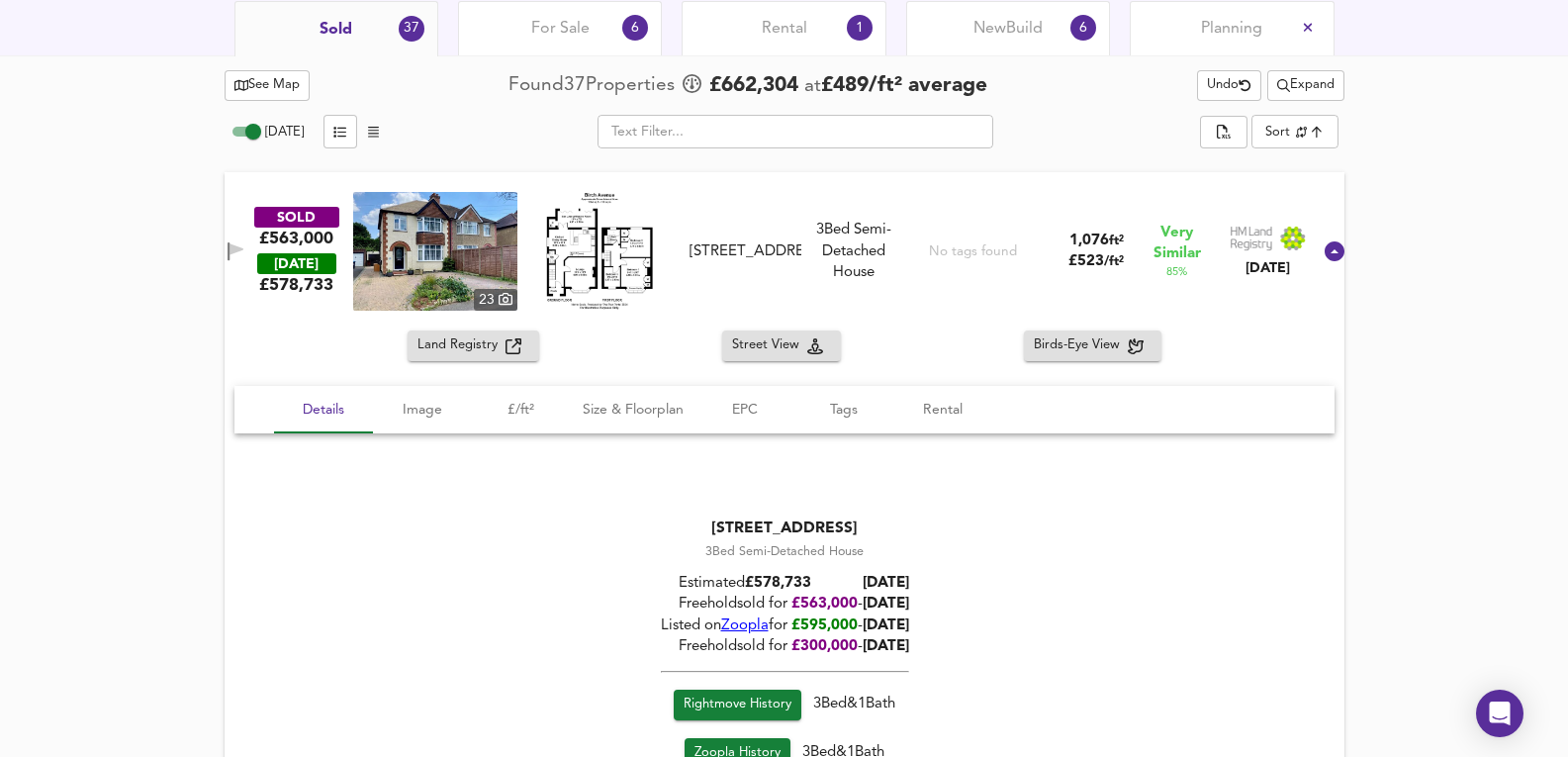
drag, startPoint x: 811, startPoint y: 198, endPoint x: 917, endPoint y: 433, distance: 257.8
click at [811, 198] on div "SOLD £563,000 TODAY £ 578,733 23 6 Birch Avenue, CR3 5RW 6 Birch Avenue, CR3 5R…" at bounding box center [760, 251] width 1101 height 119
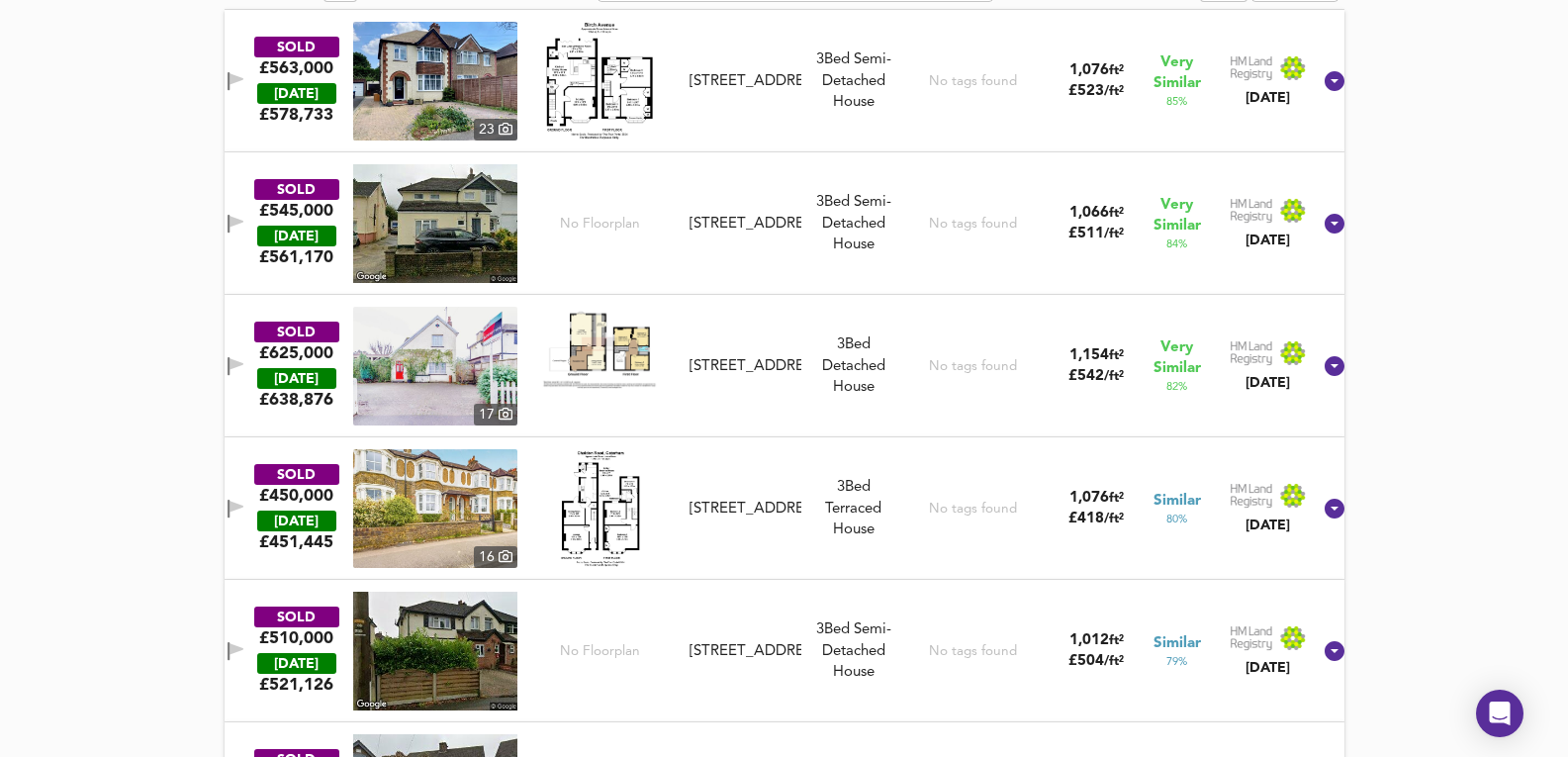
scroll to position [1209, 0]
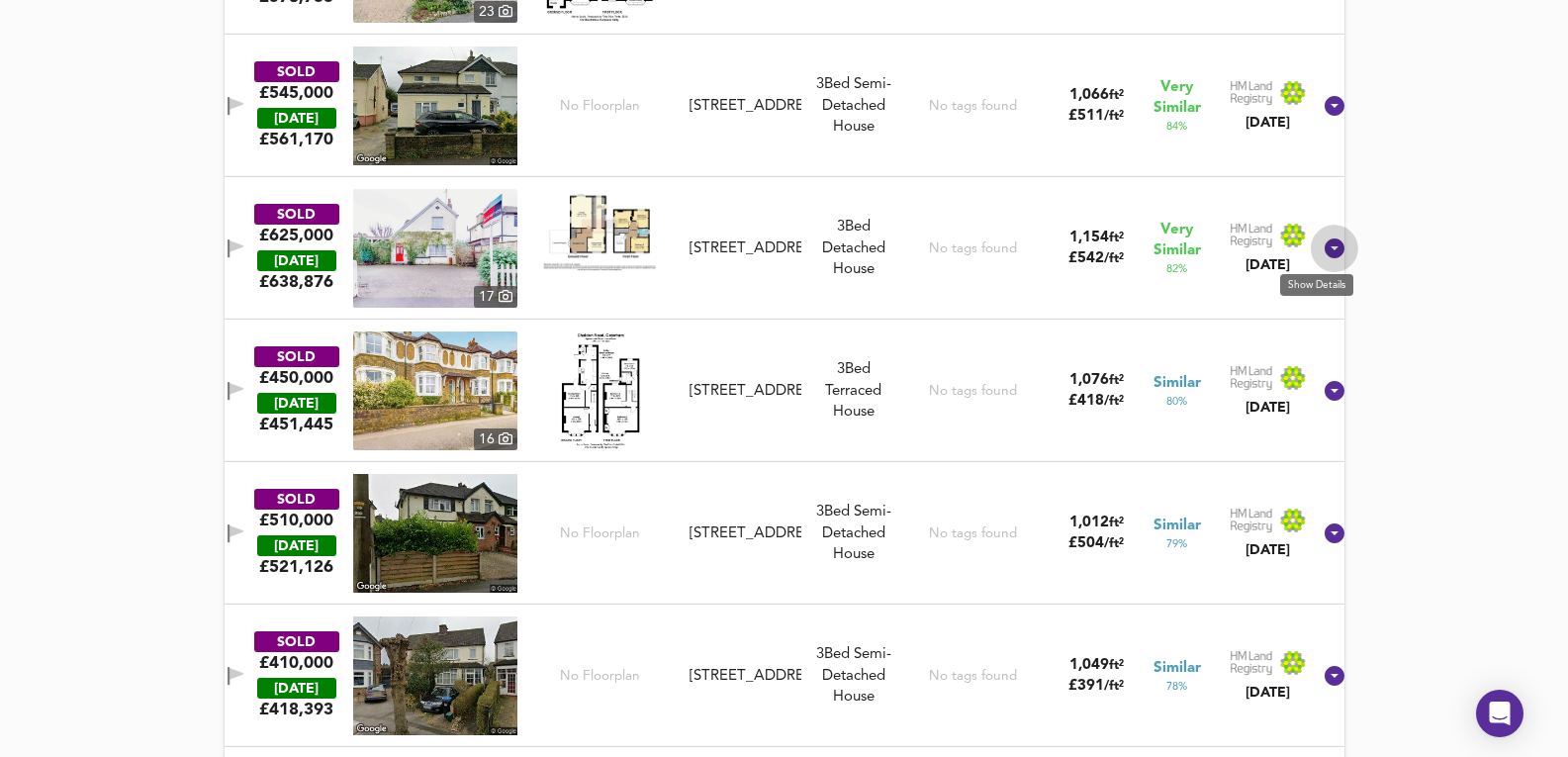
click at [1323, 241] on icon at bounding box center [1335, 248] width 24 height 24
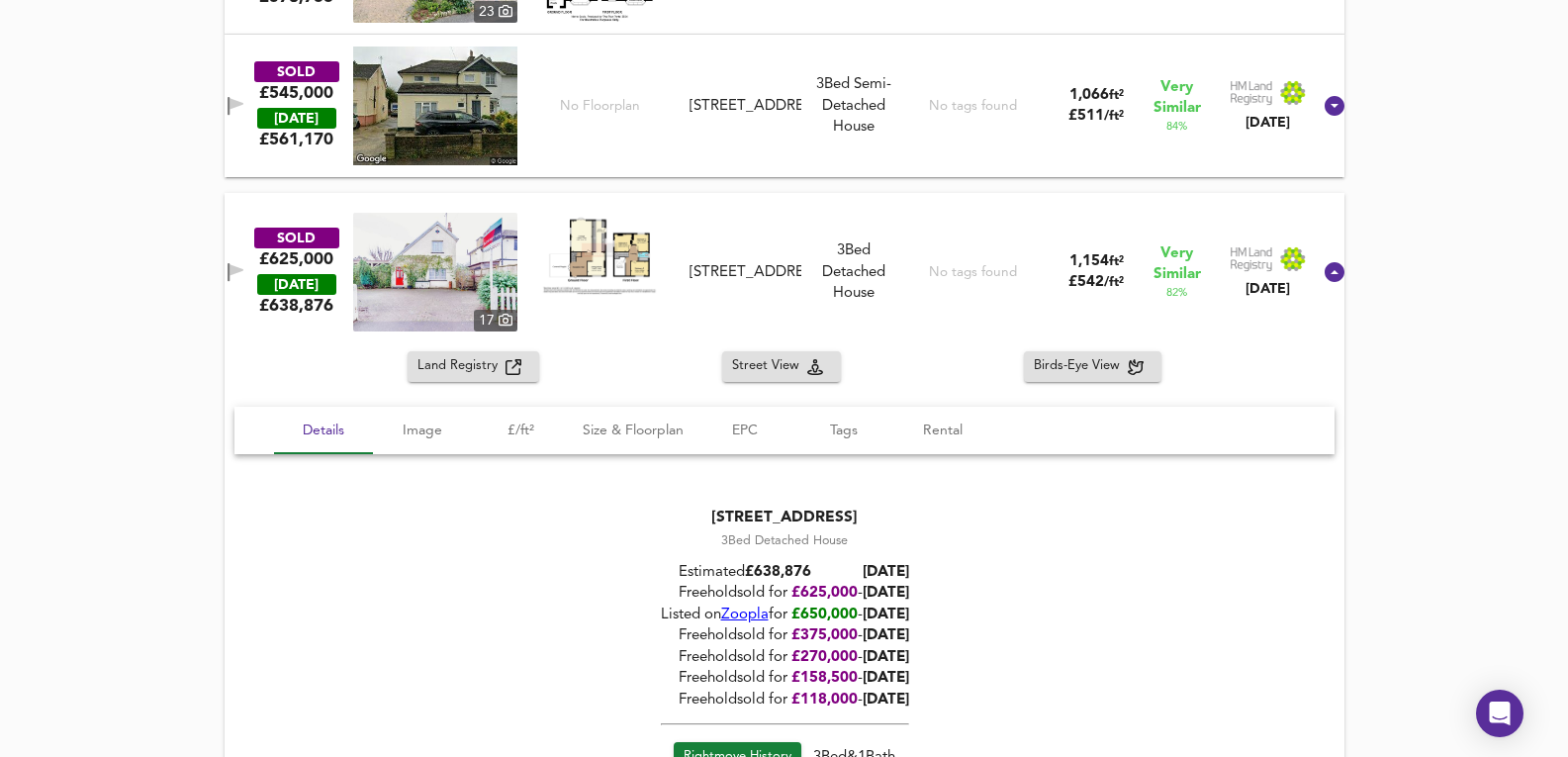
click at [458, 263] on img at bounding box center [435, 272] width 164 height 119
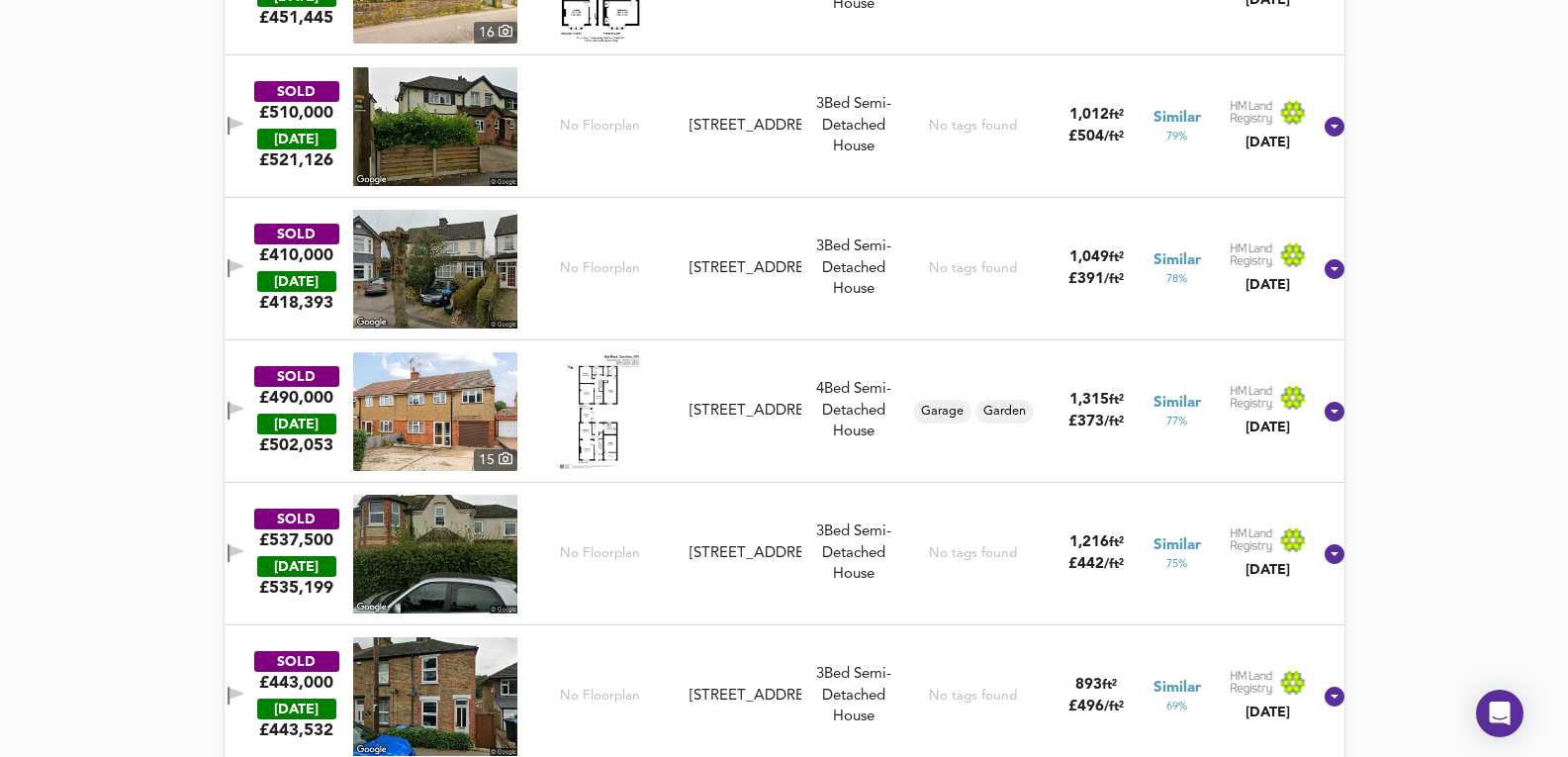
scroll to position [2331, 0]
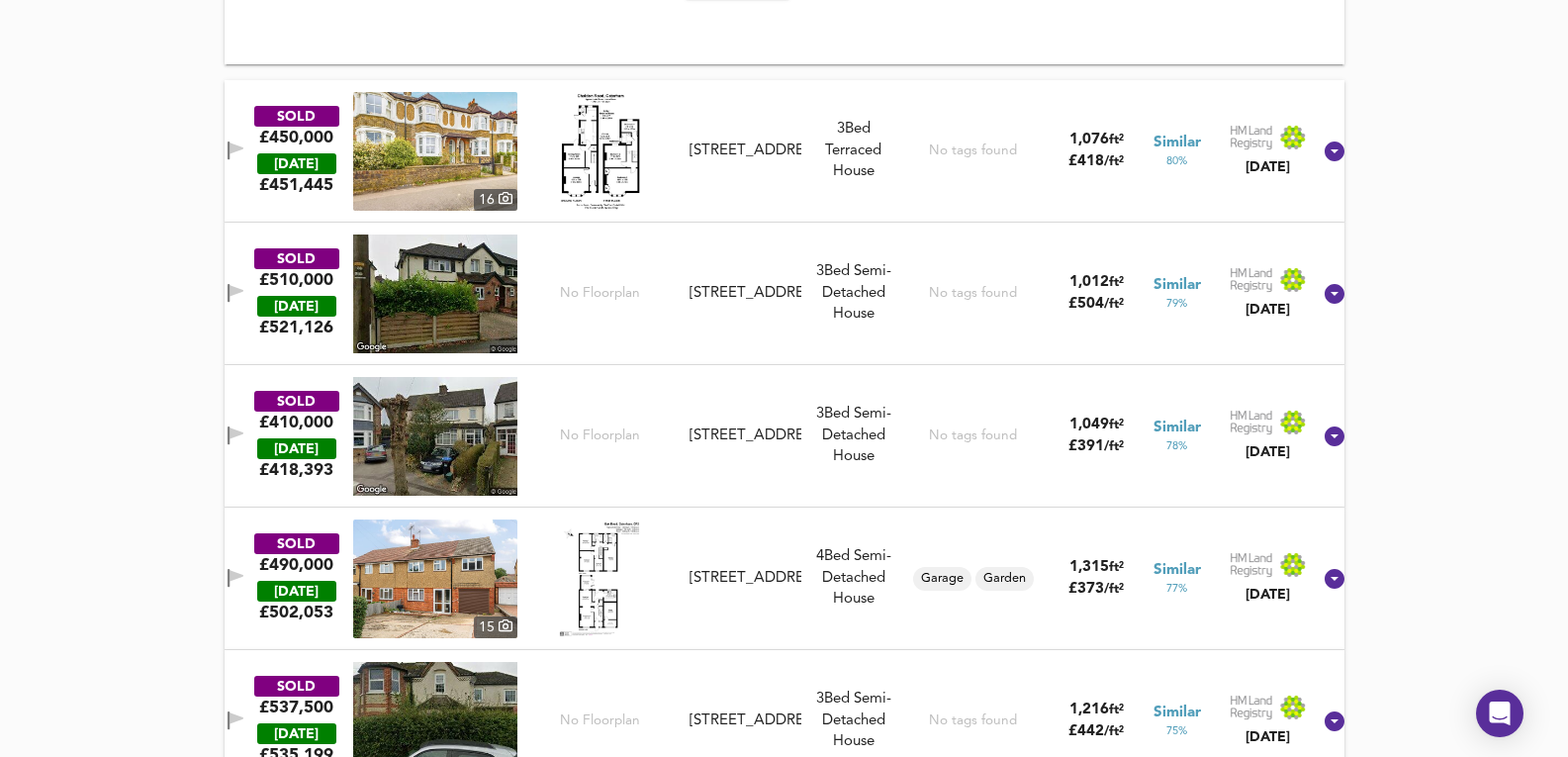
drag, startPoint x: 1475, startPoint y: 433, endPoint x: 1473, endPoint y: 245, distance: 188.0
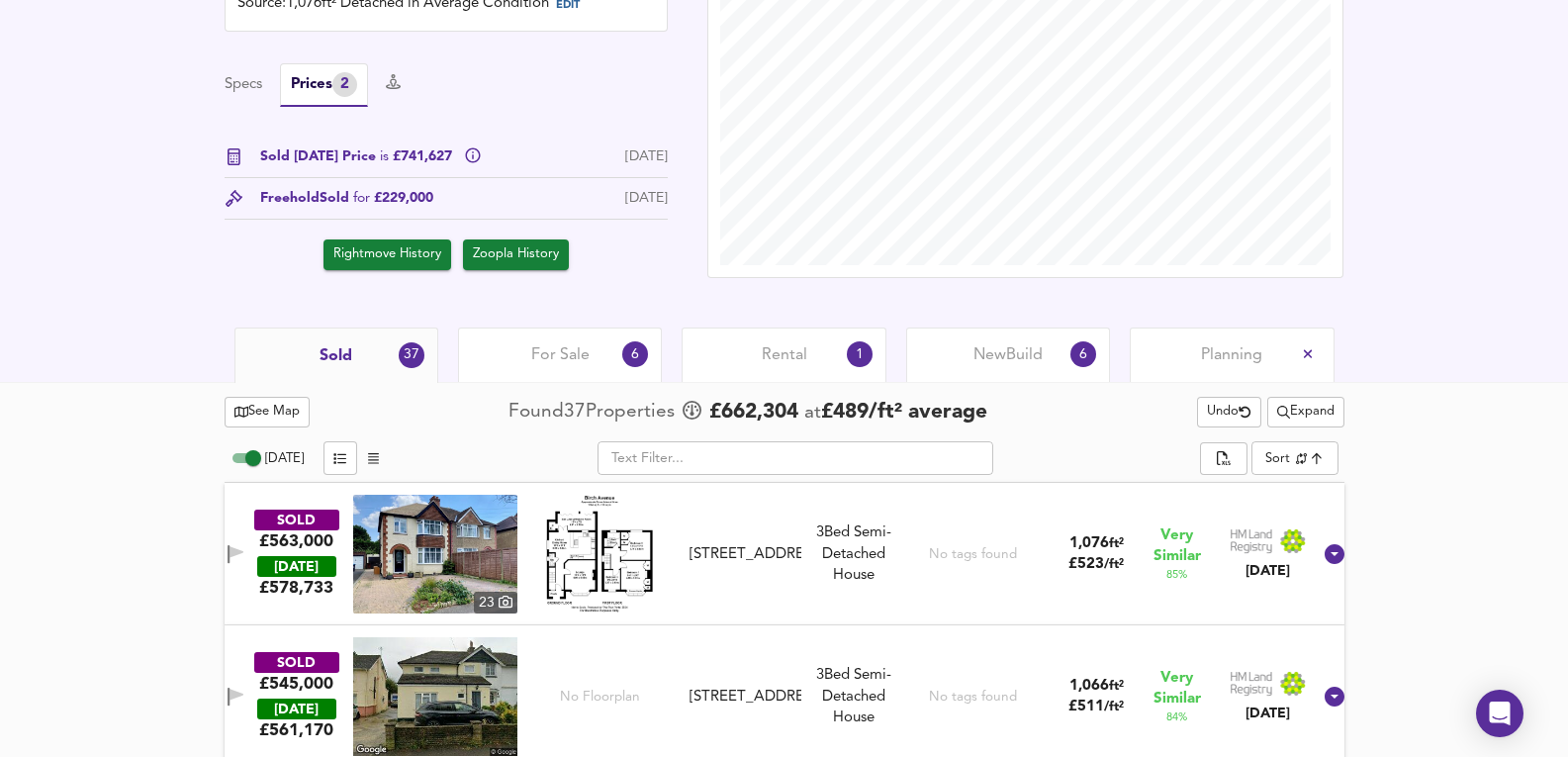
scroll to position [617, 0]
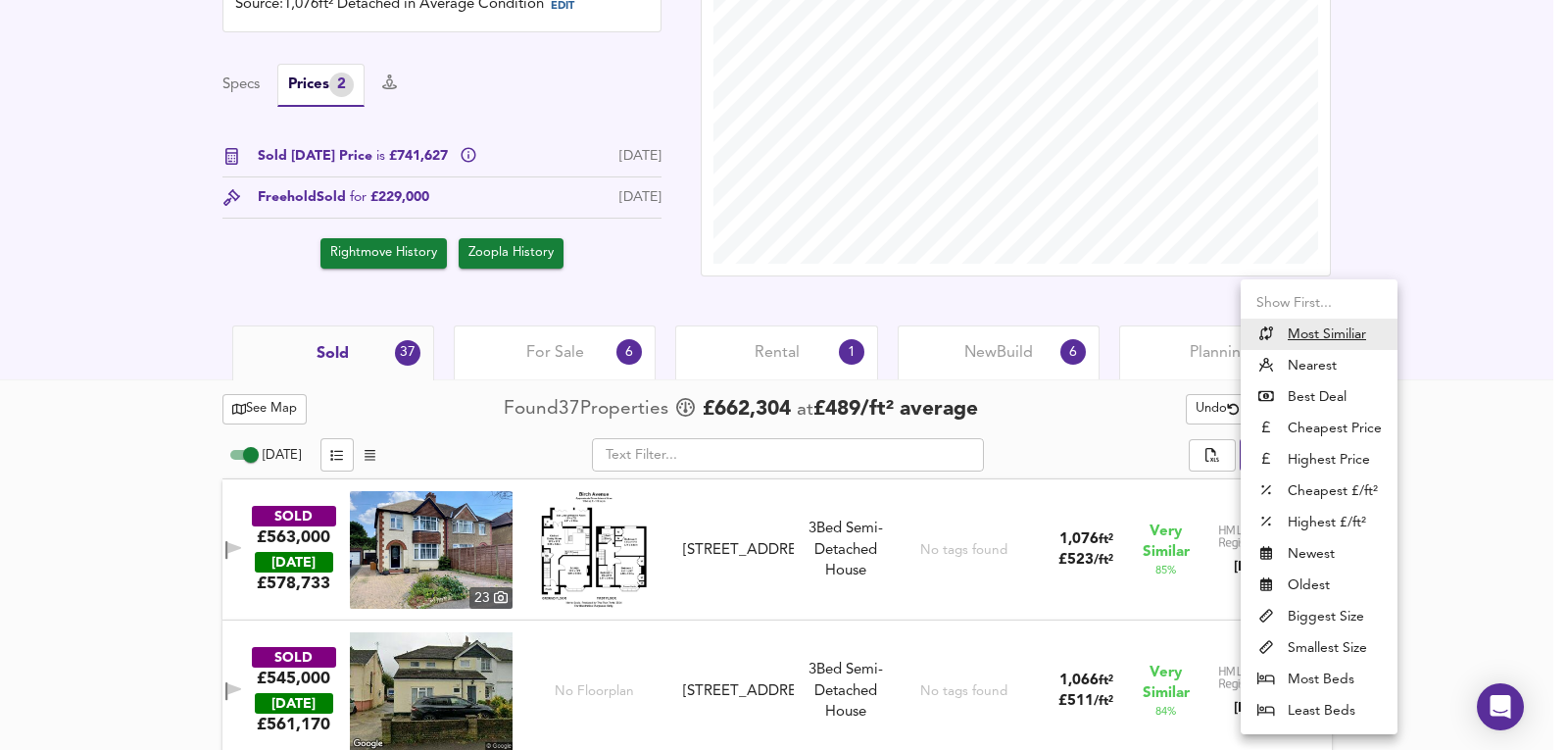
click at [1306, 687] on li "Most Beds" at bounding box center [1318, 680] width 156 height 31
type input "mostbeds"
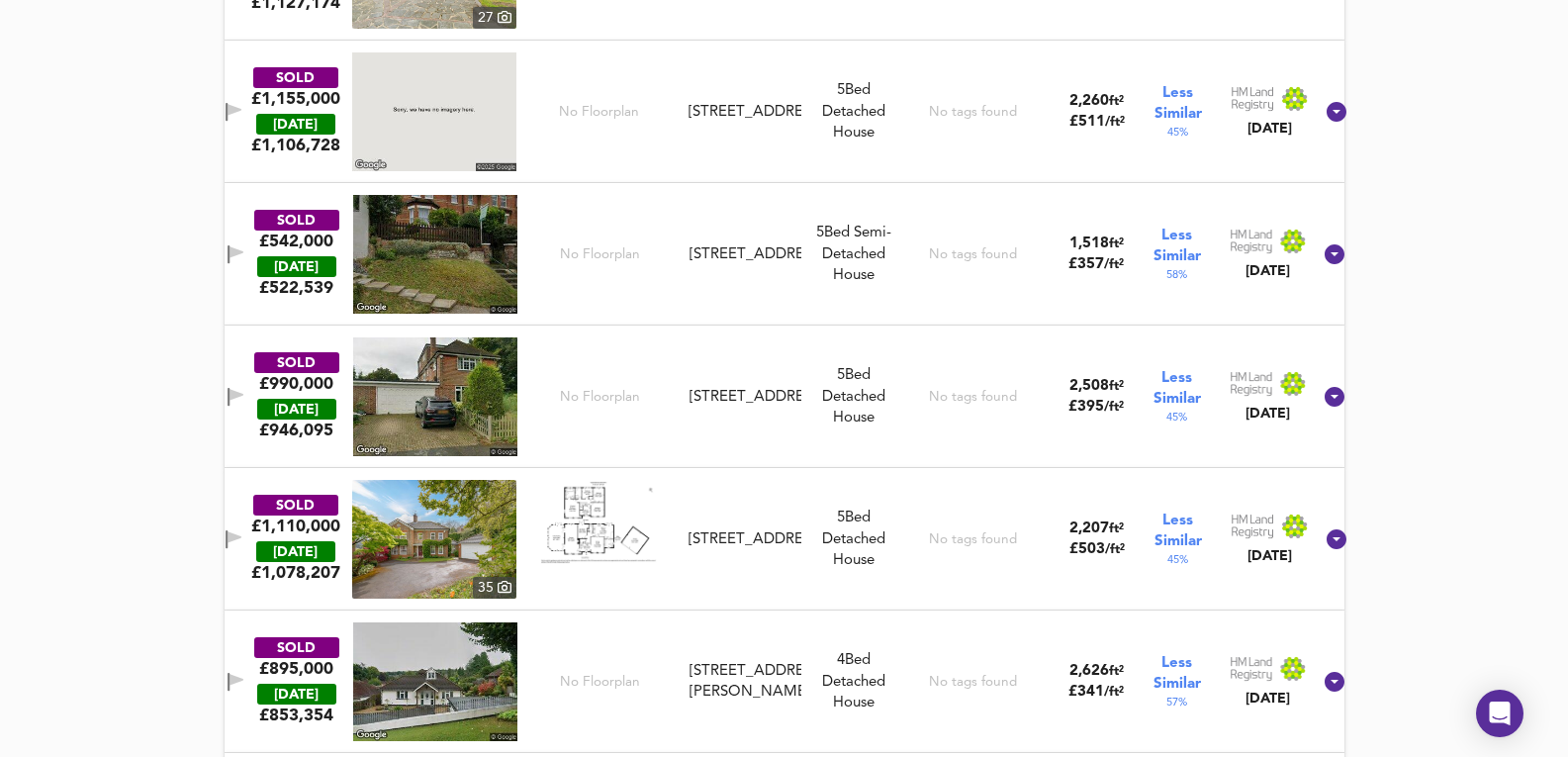
scroll to position [2597, 0]
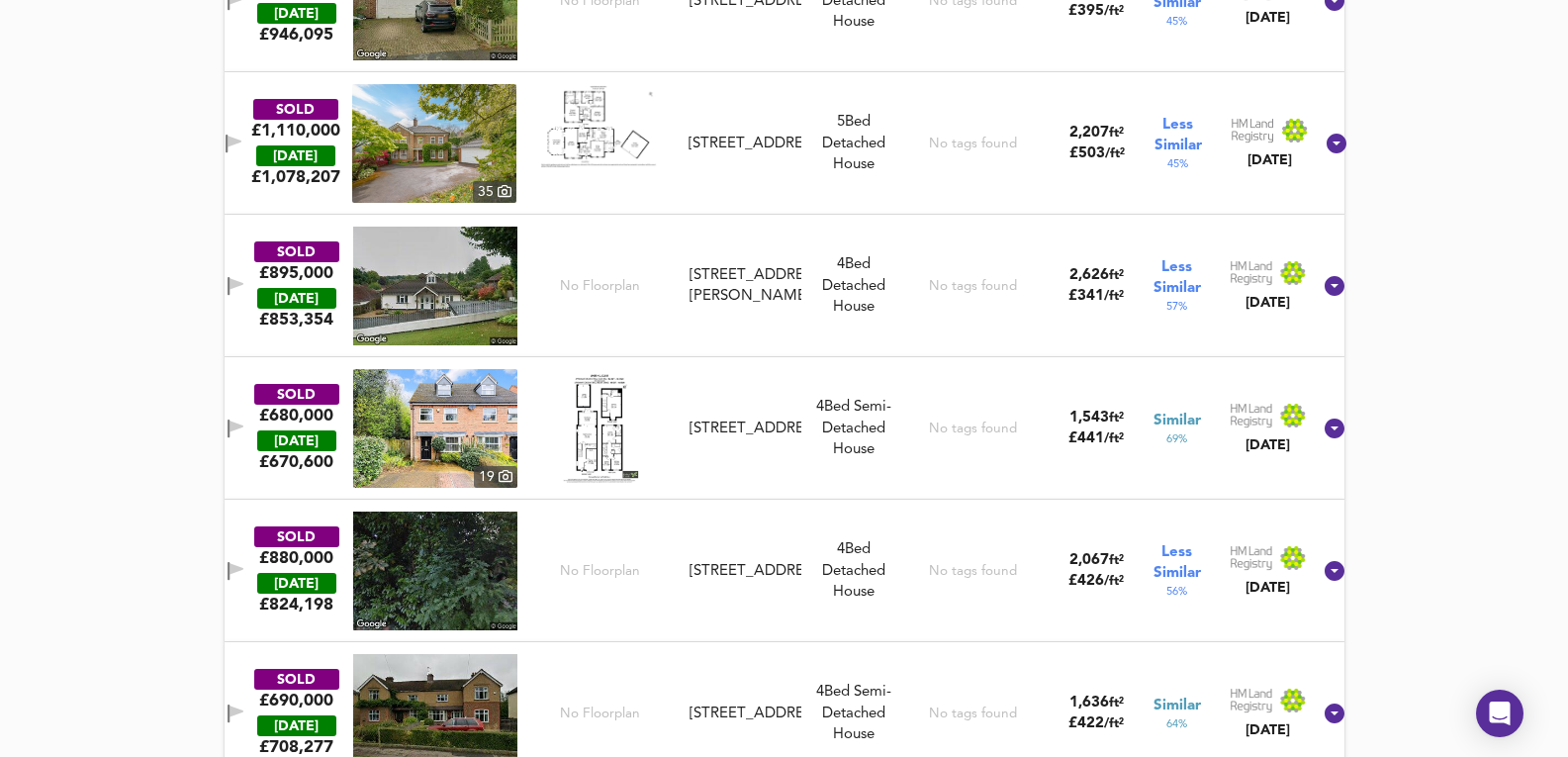
click at [438, 264] on img at bounding box center [435, 286] width 164 height 119
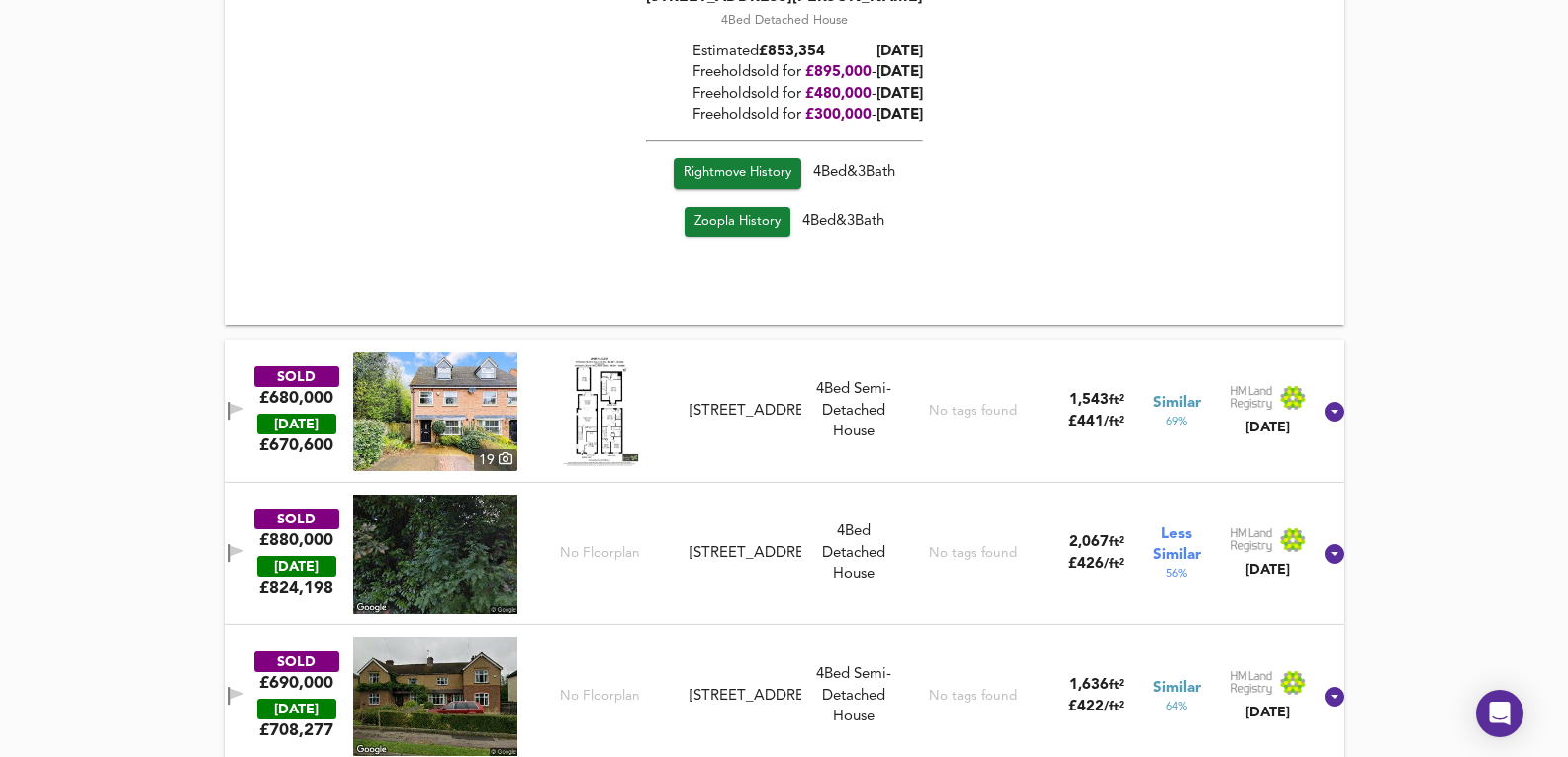
scroll to position [3190, 0]
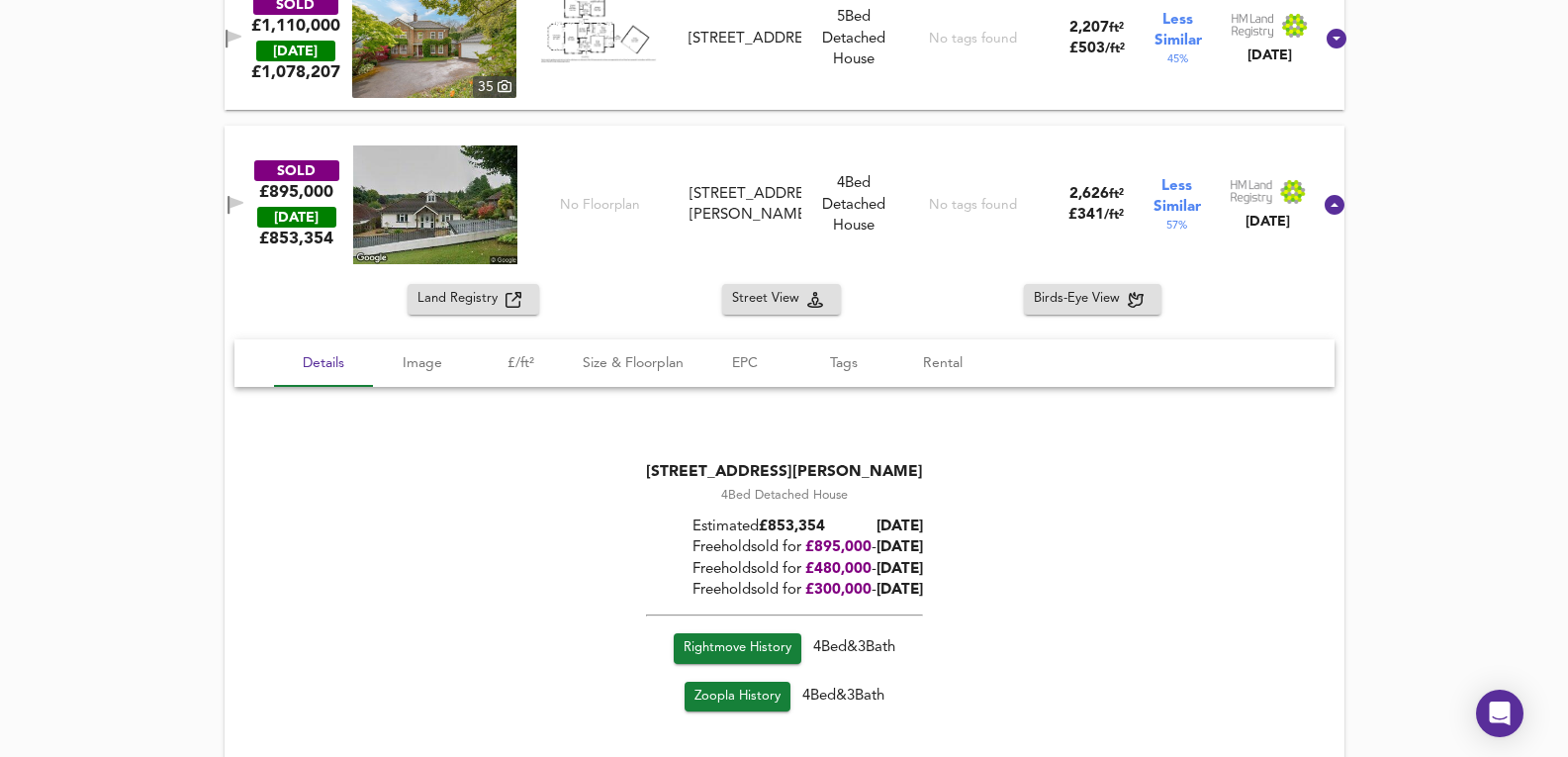
drag, startPoint x: 1455, startPoint y: 451, endPoint x: 1468, endPoint y: 259, distance: 192.4
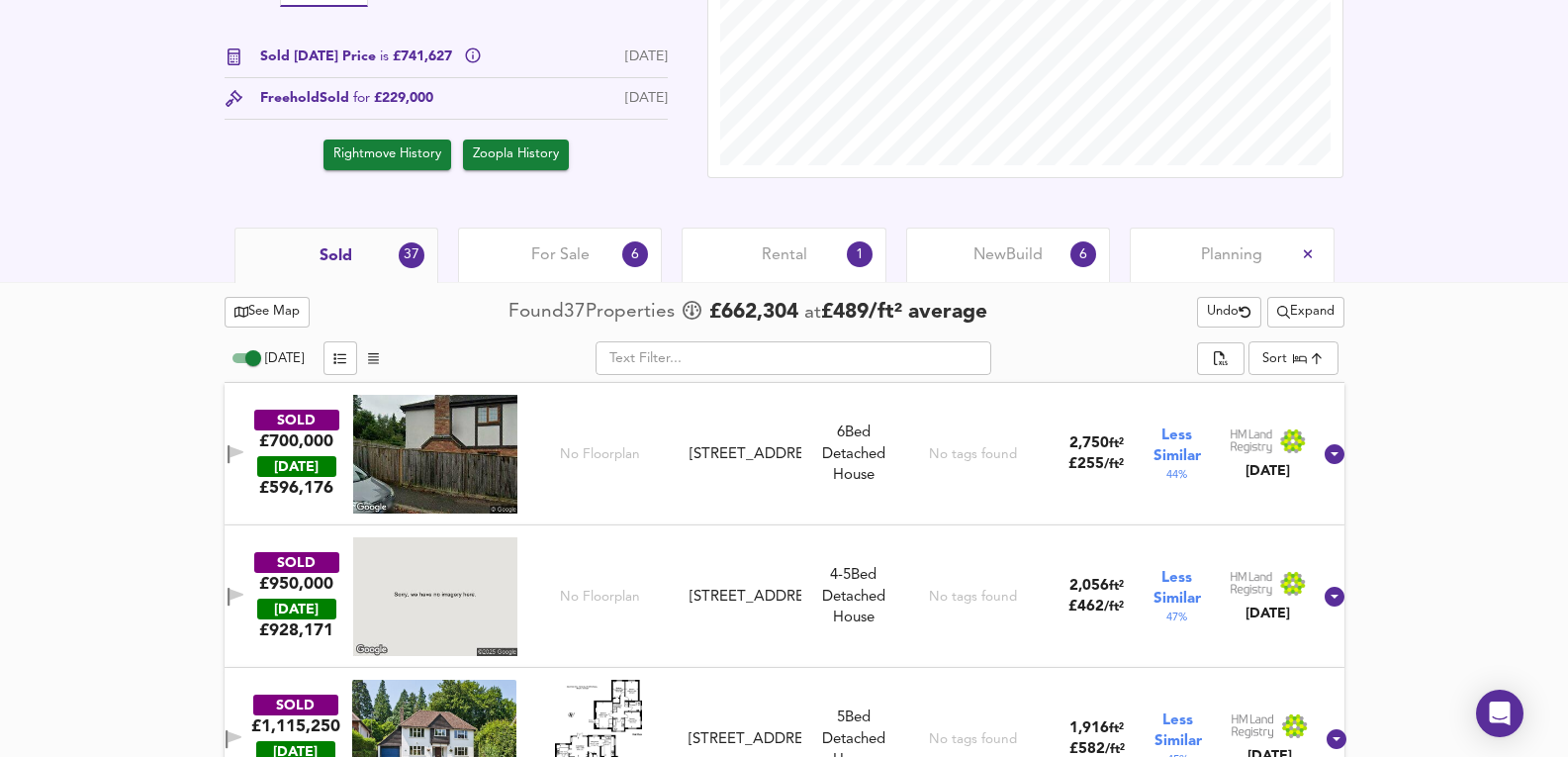
scroll to position [755, 0]
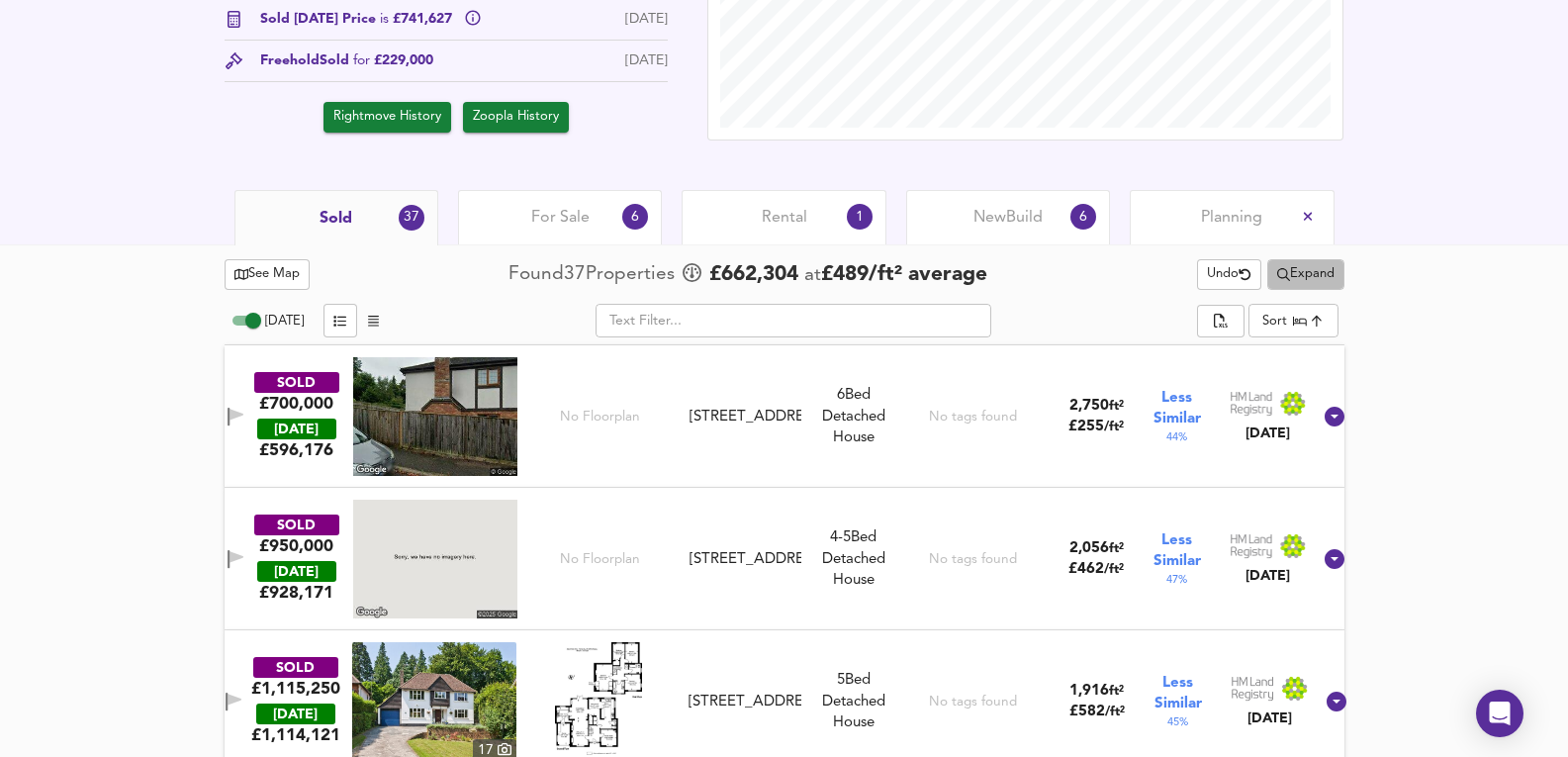
click at [1318, 280] on span "Expand" at bounding box center [1306, 274] width 58 height 23
click at [597, 206] on div "For Sale 6" at bounding box center [559, 217] width 204 height 55
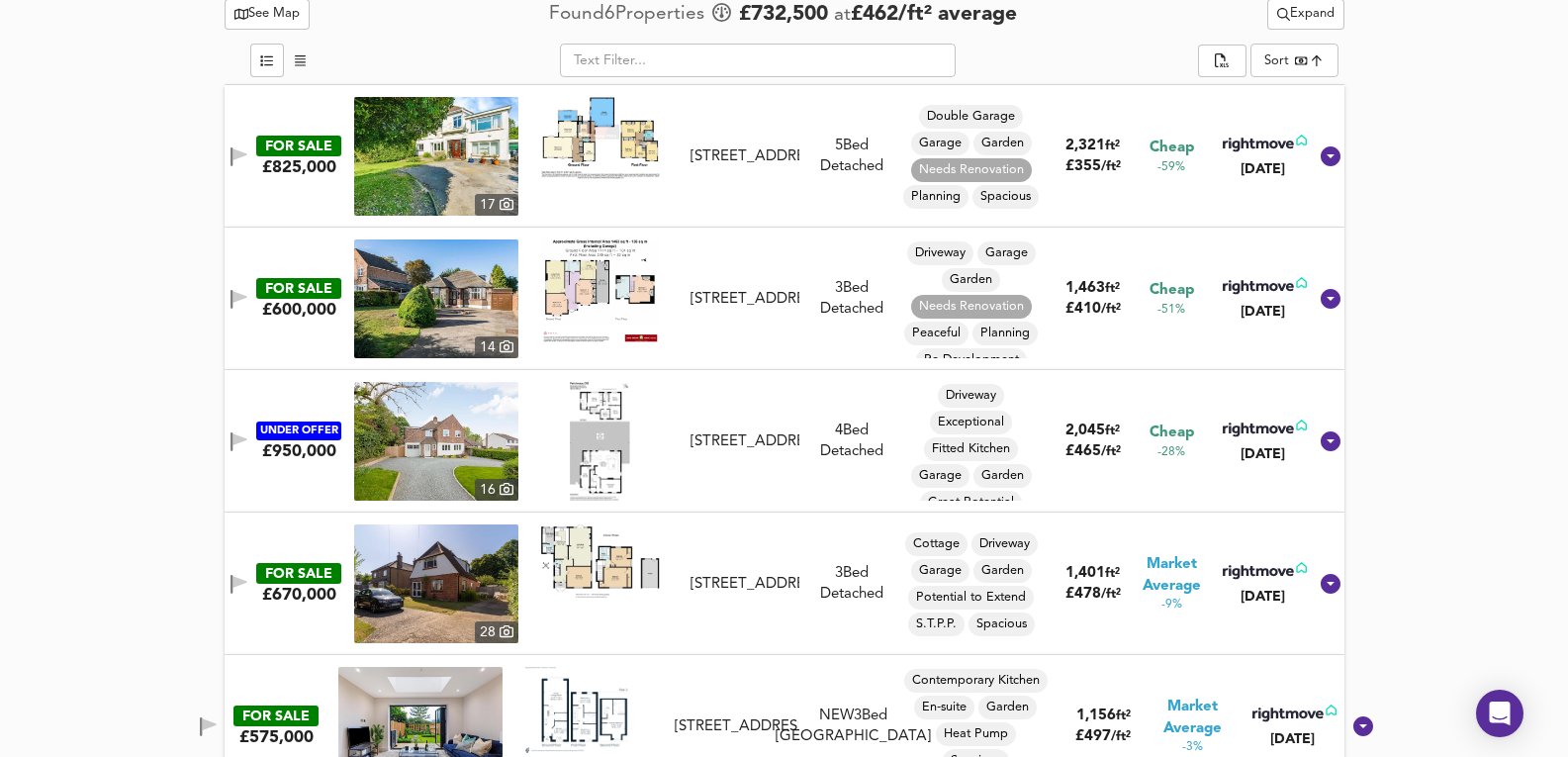
scroll to position [954, 0]
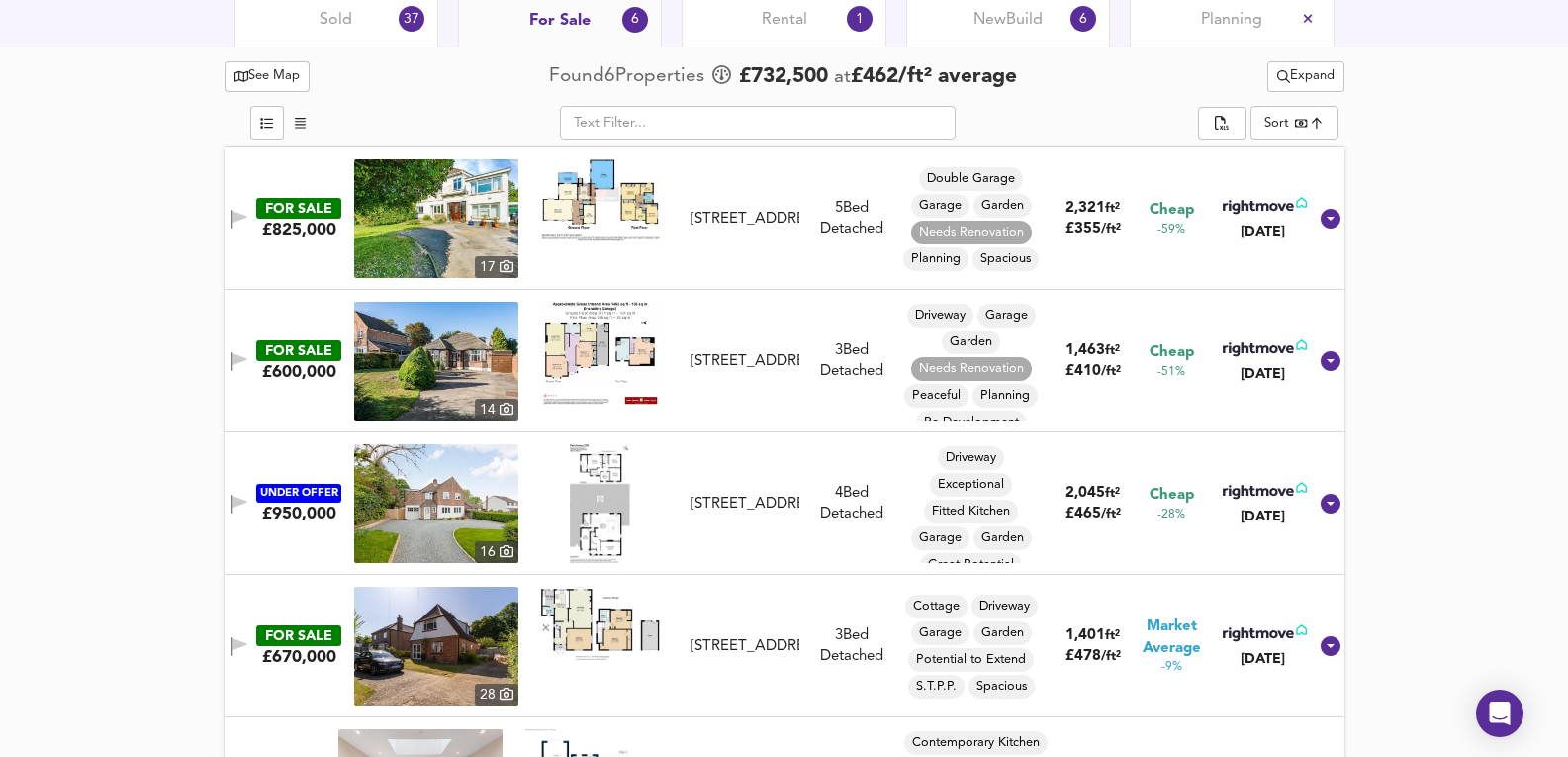
click at [433, 543] on img at bounding box center [436, 504] width 164 height 119
click at [443, 366] on img at bounding box center [436, 362] width 164 height 119
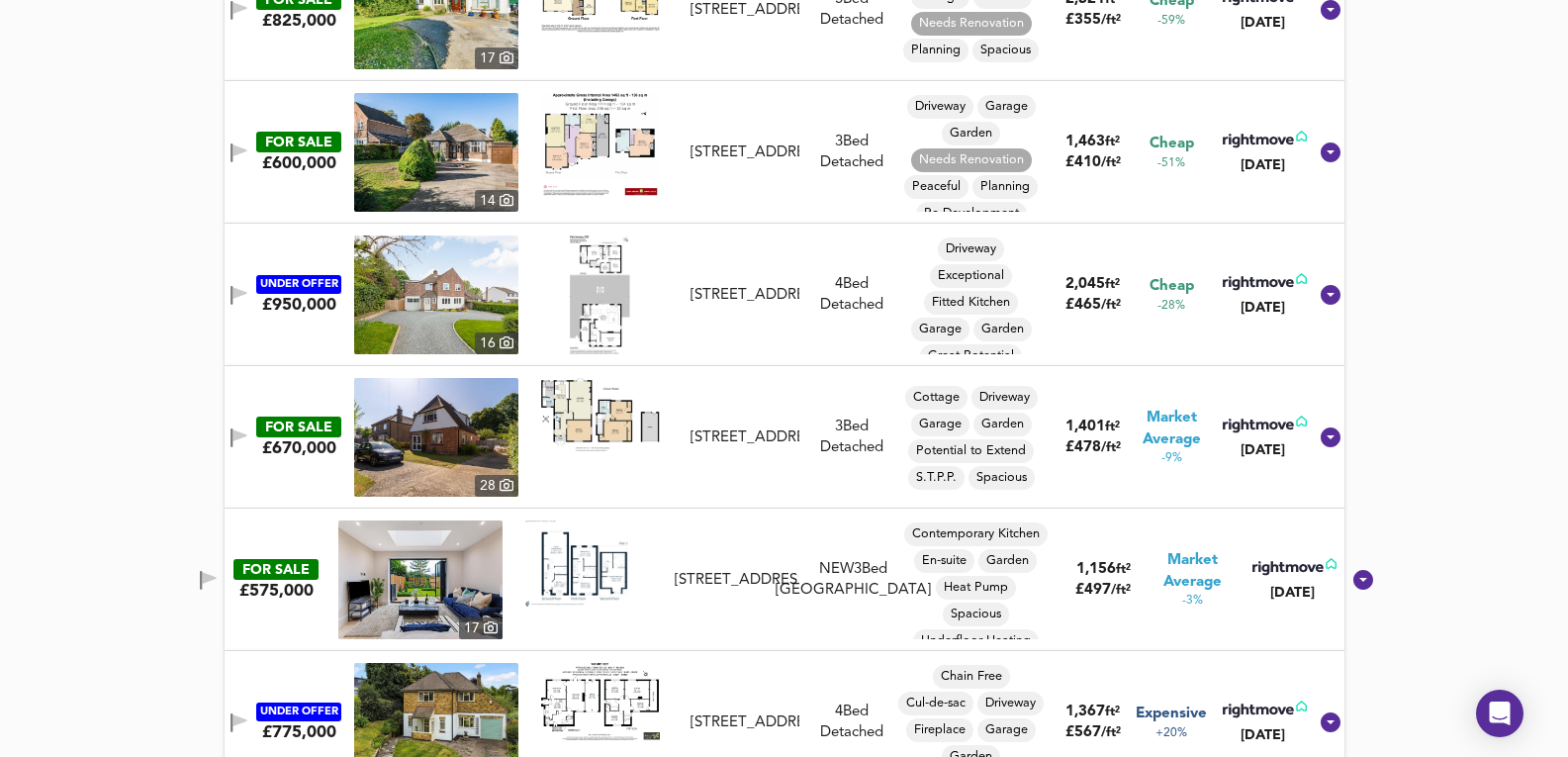
scroll to position [1142, 0]
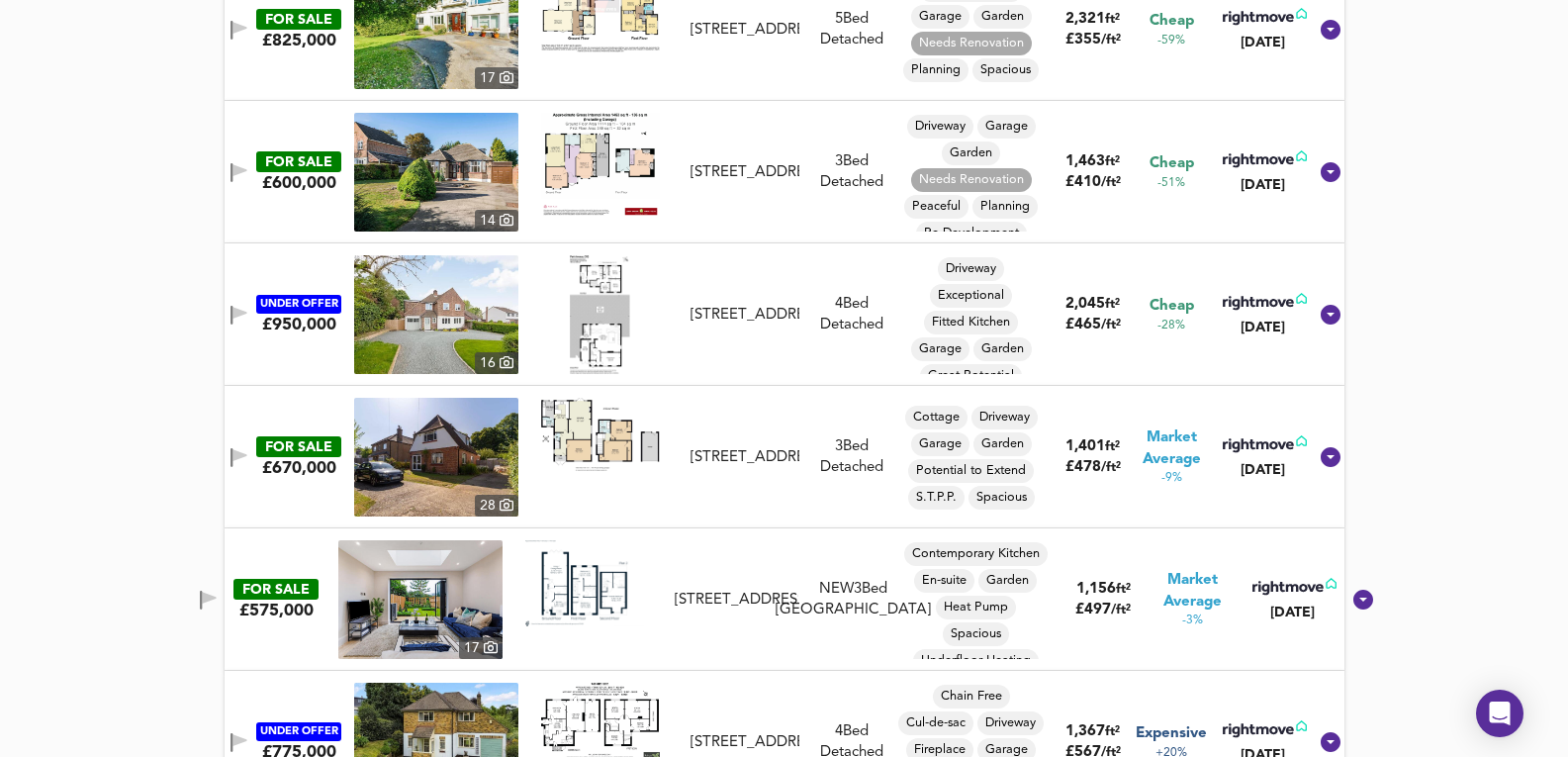
click at [458, 441] on img at bounding box center [436, 458] width 164 height 119
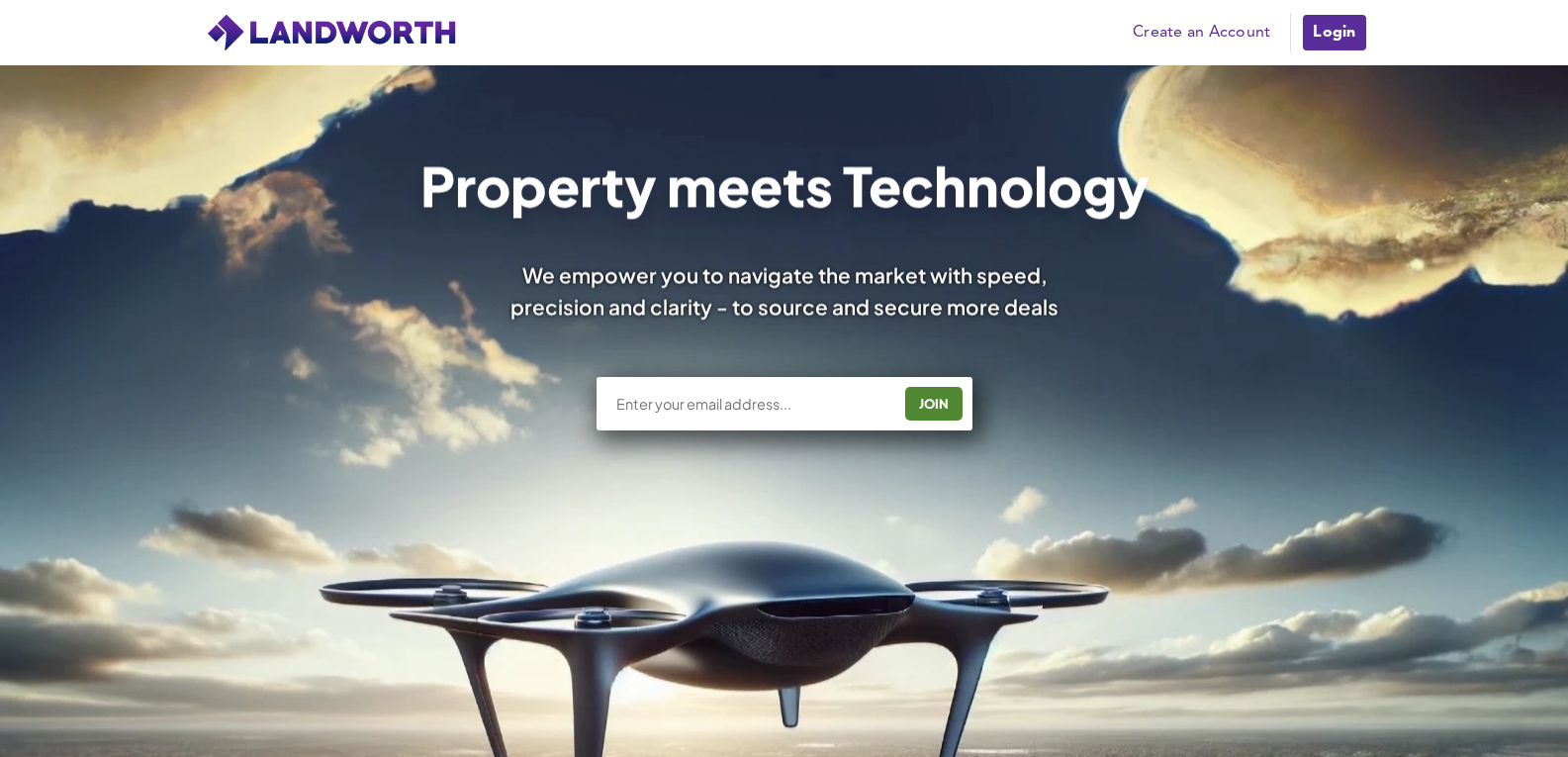
click at [1329, 31] on link "Login" at bounding box center [1334, 33] width 67 height 40
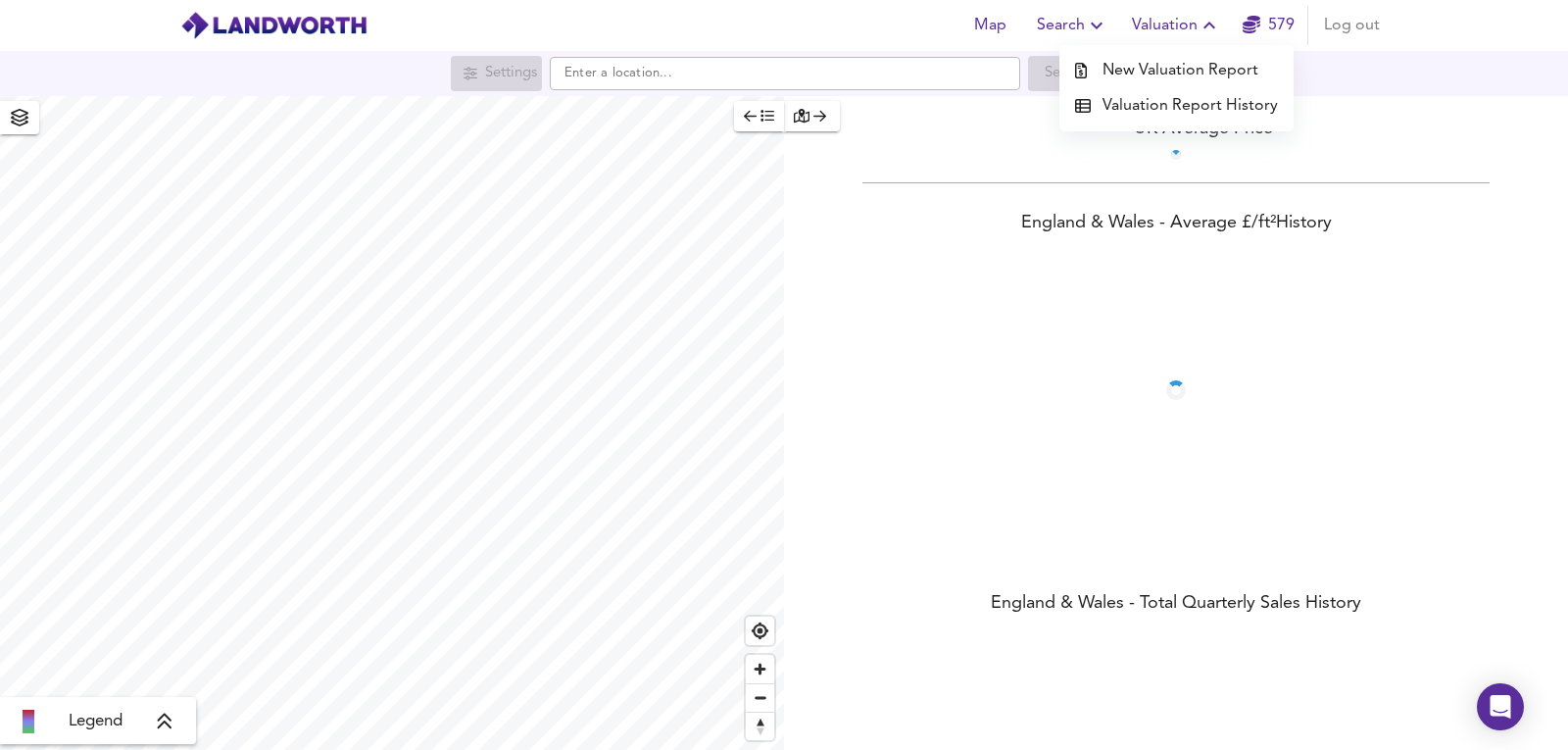
click at [1193, 88] on li "New Valuation Report" at bounding box center [1176, 71] width 234 height 35
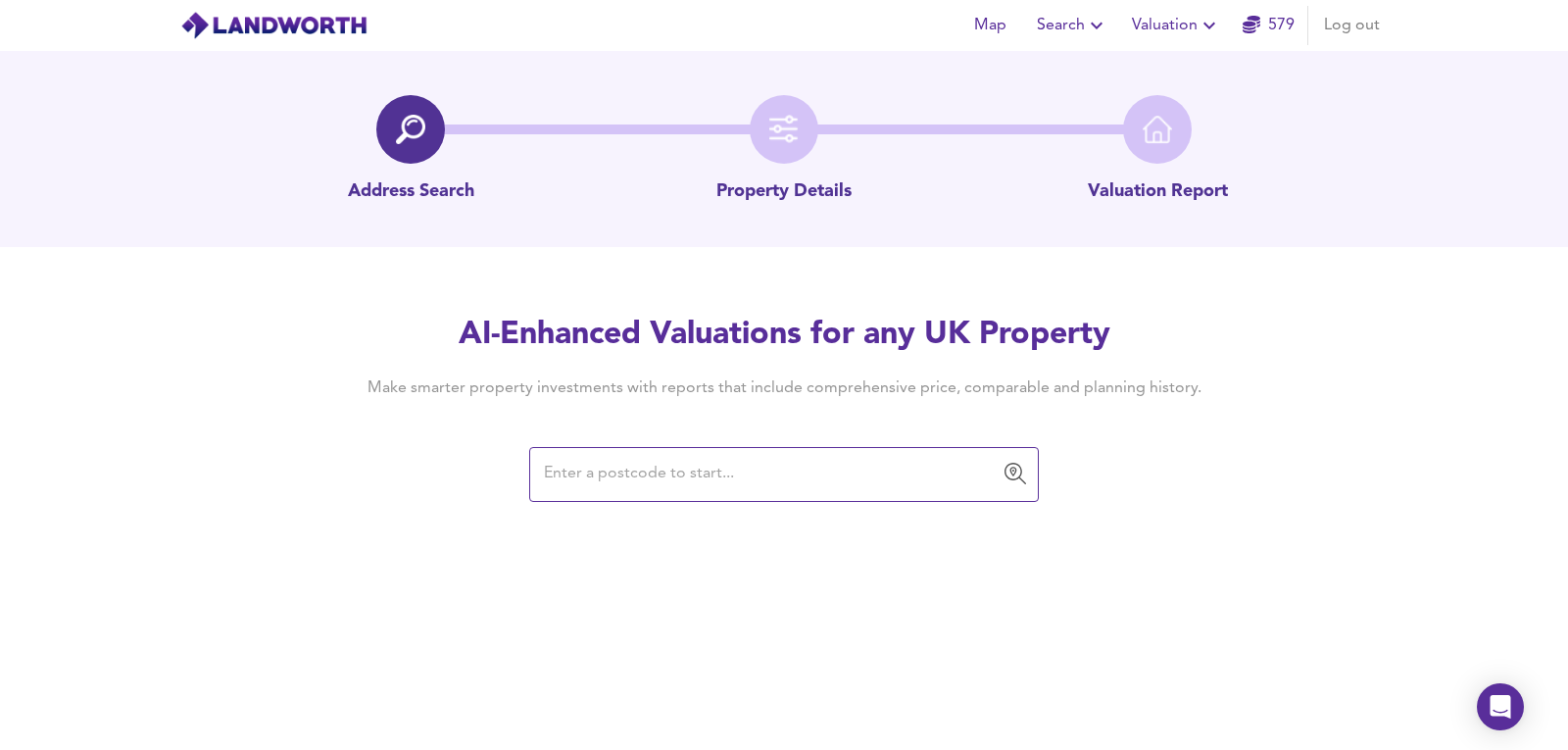
click at [1210, 31] on icon "button" at bounding box center [1210, 26] width 24 height 24
click at [1181, 112] on li "Valuation Report History" at bounding box center [1176, 106] width 234 height 35
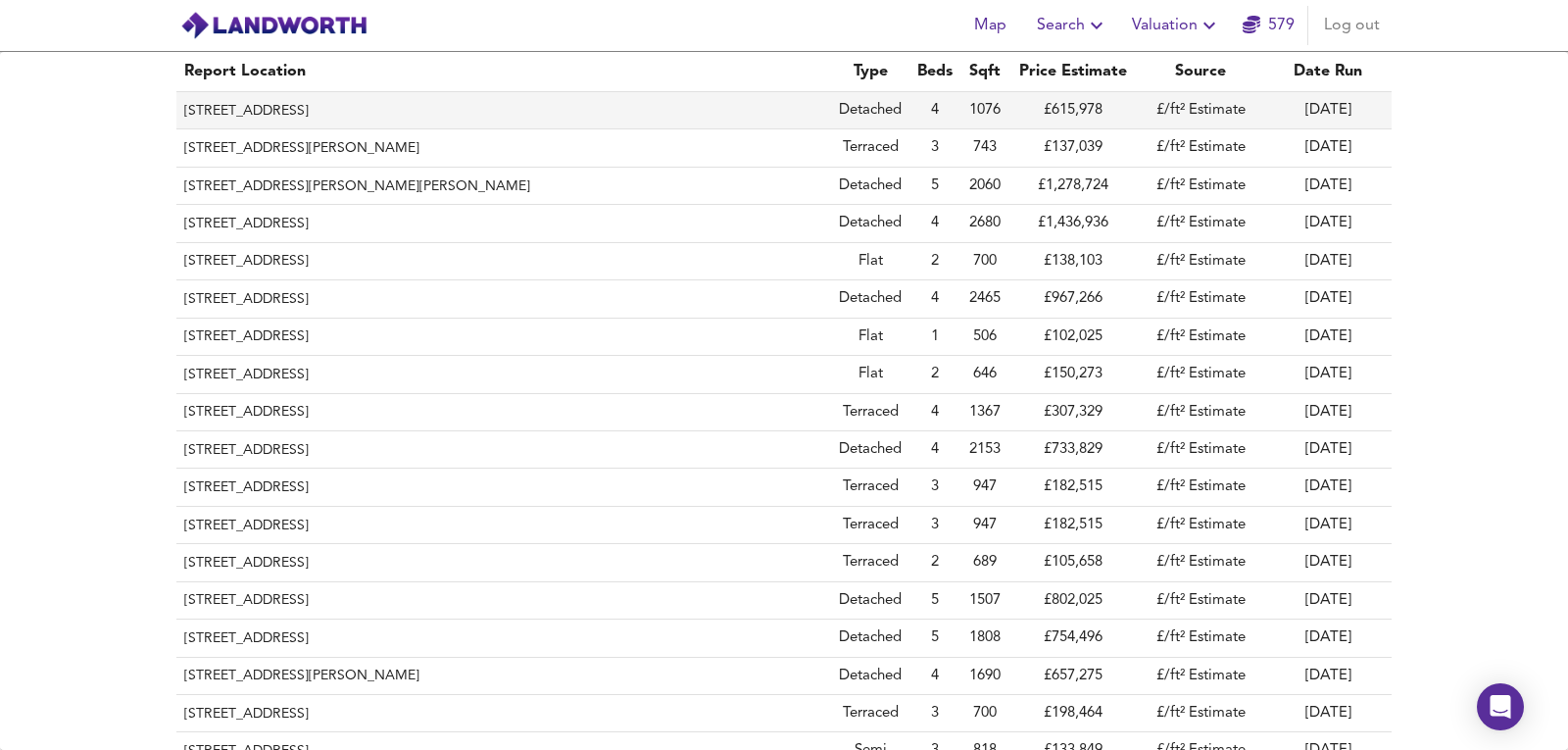
click at [357, 96] on th "33 Manor Avenue, Caterham, Surrey, CR3 6AP" at bounding box center [504, 111] width 655 height 37
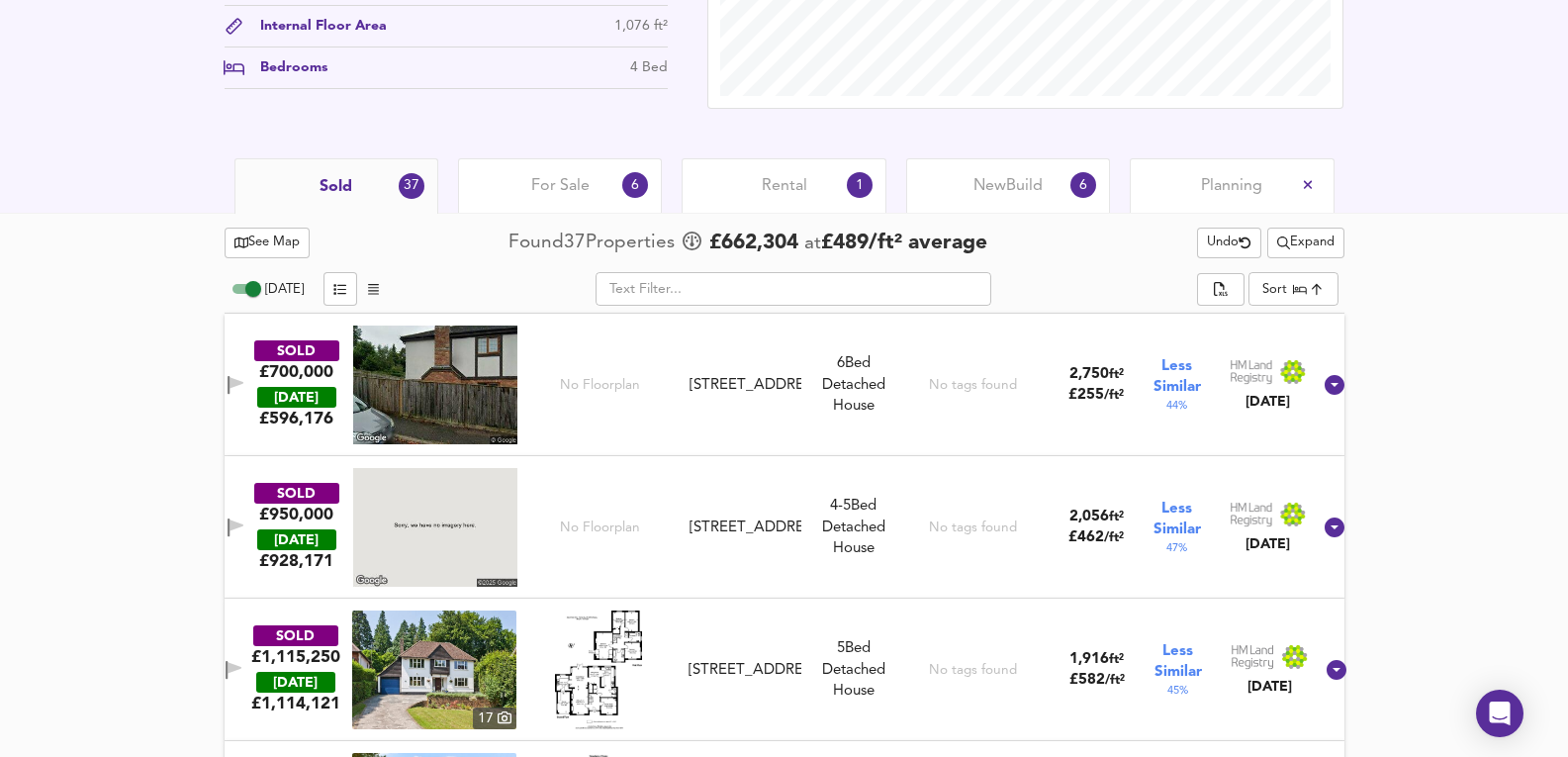
scroll to position [792, 0]
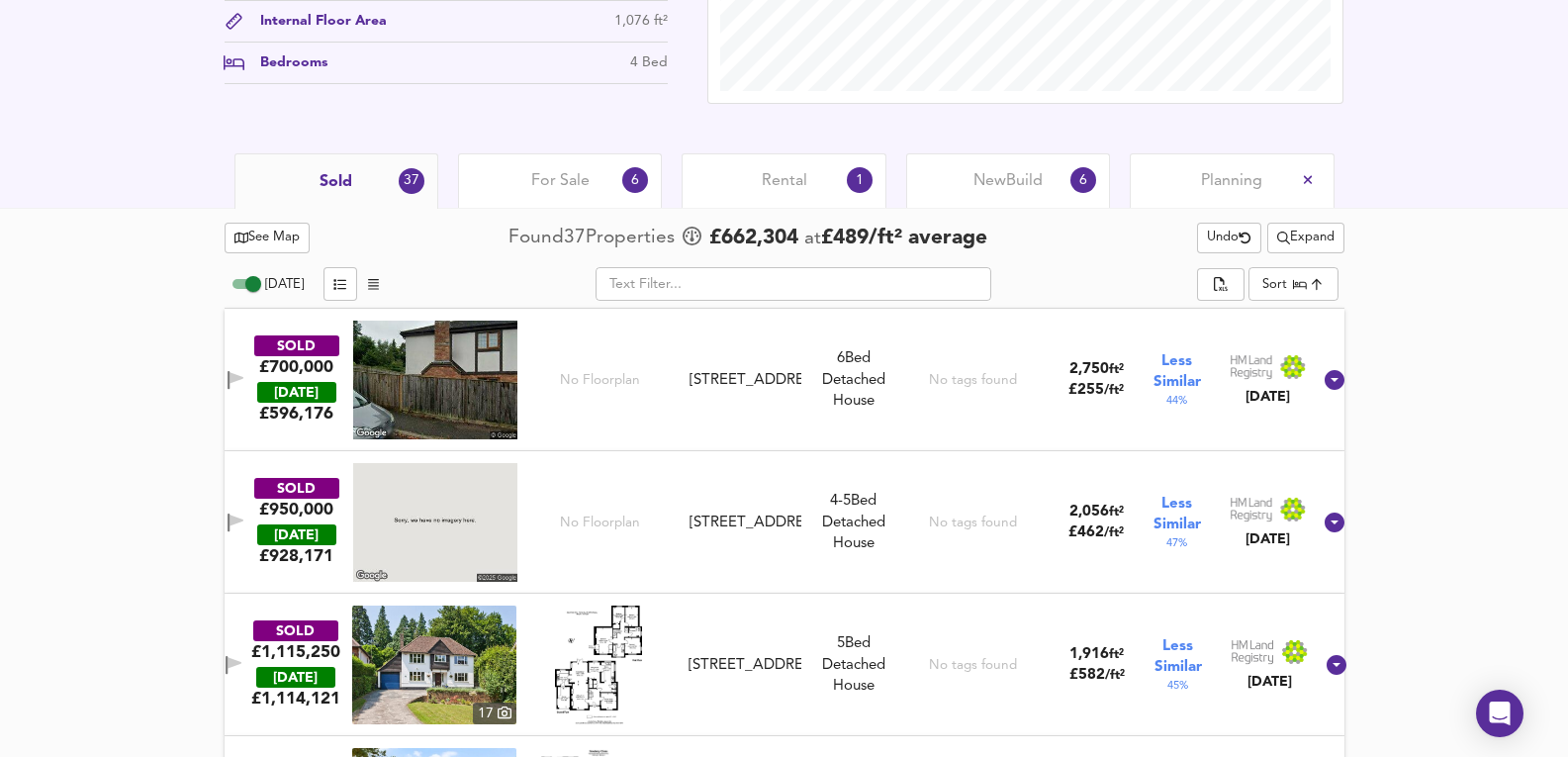
click at [571, 156] on div "For Sale 6" at bounding box center [559, 180] width 204 height 55
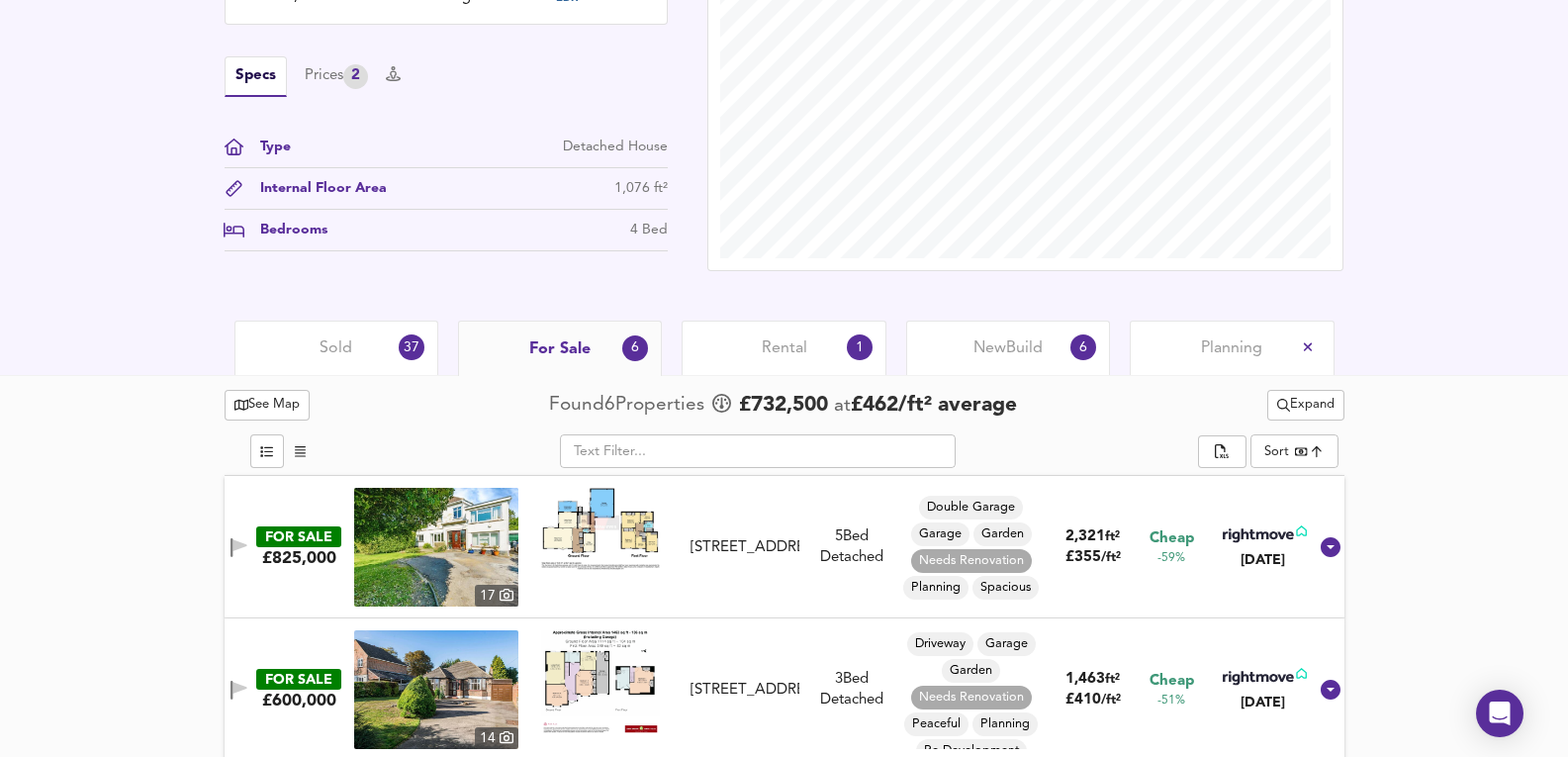
scroll to position [615, 0]
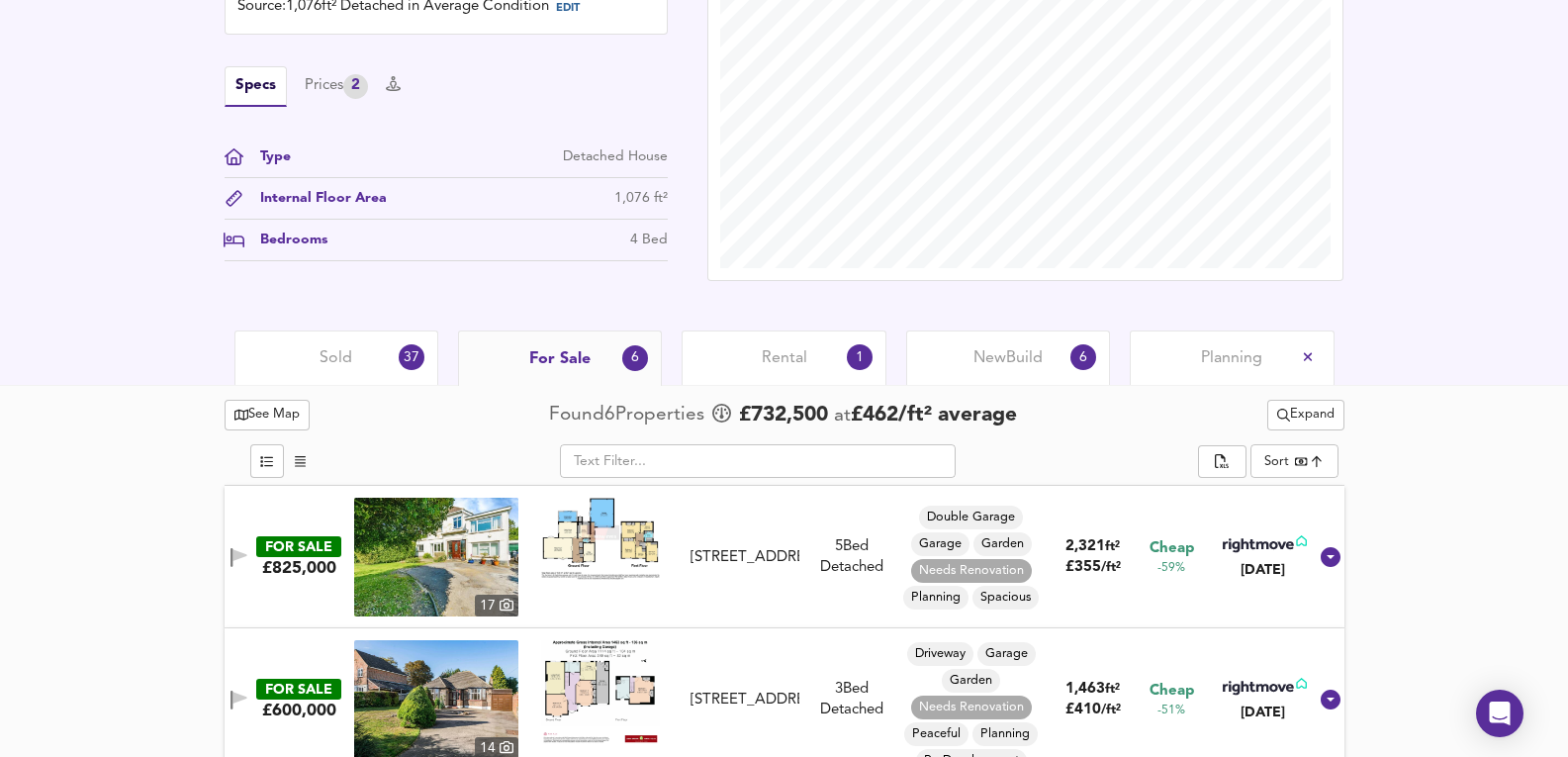
click at [409, 361] on div "37" at bounding box center [412, 358] width 26 height 26
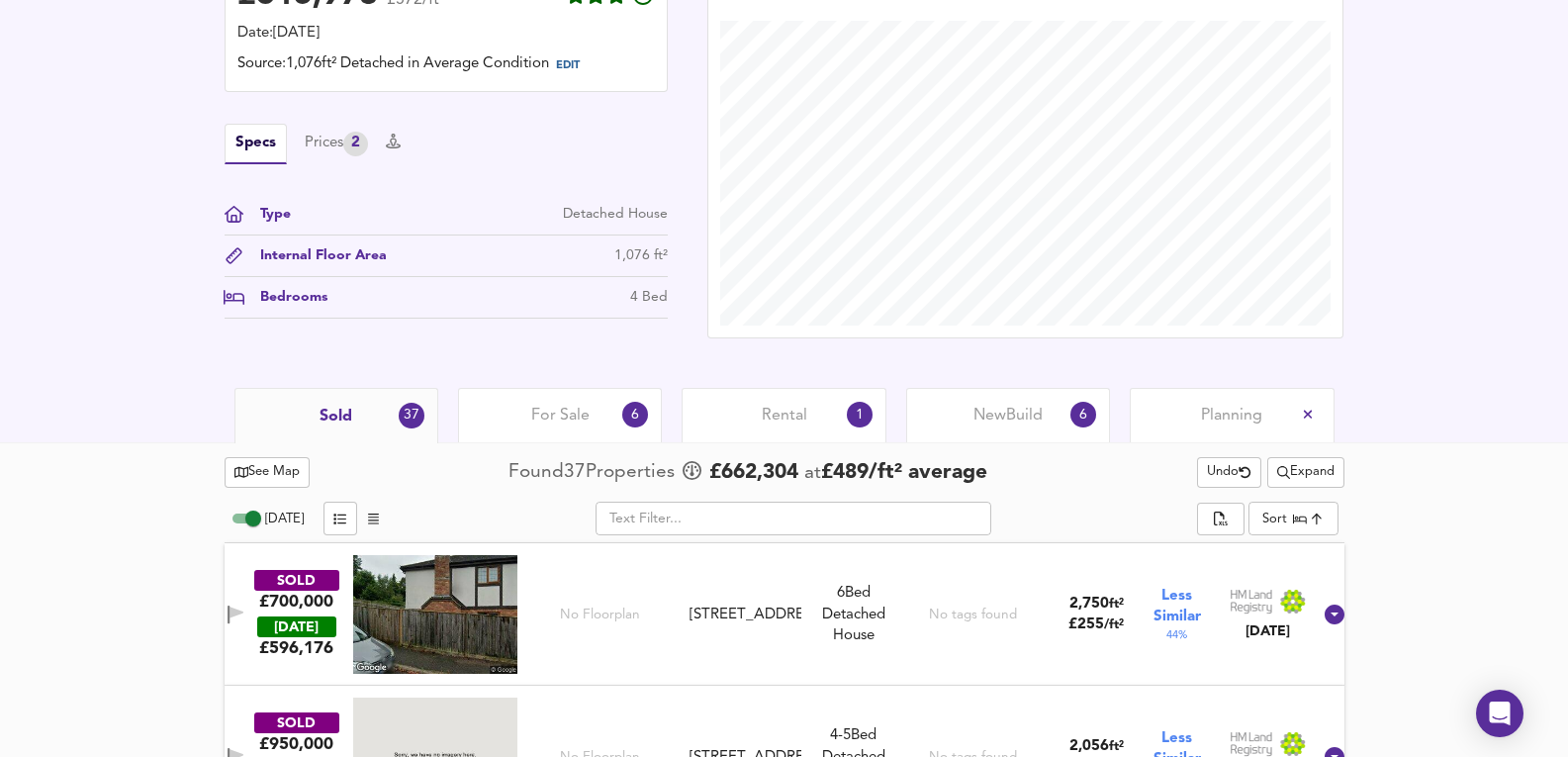
scroll to position [548, 0]
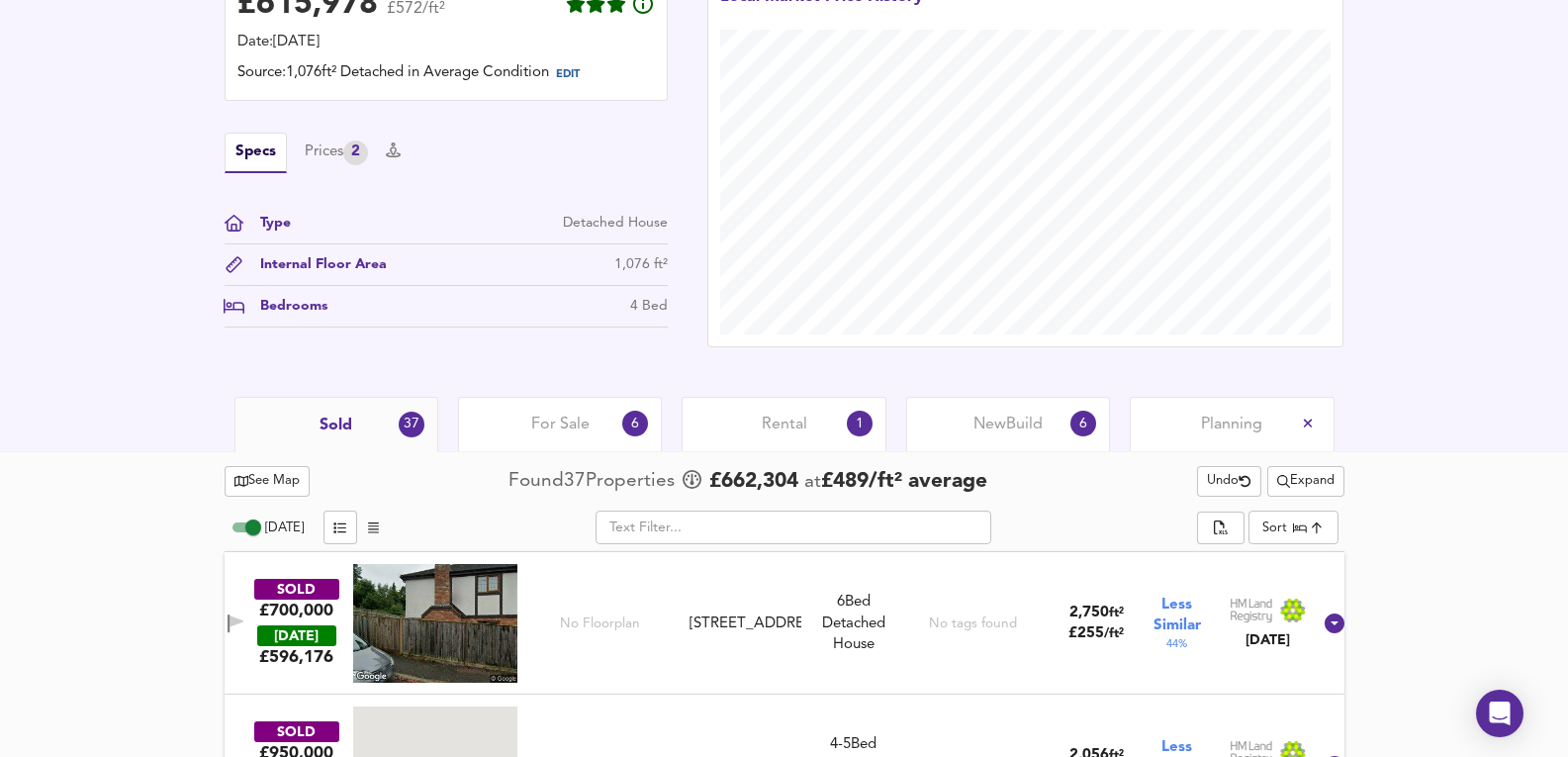
click at [1337, 544] on div "Today ​ Sort mostbeds ​" at bounding box center [784, 530] width 1120 height 44
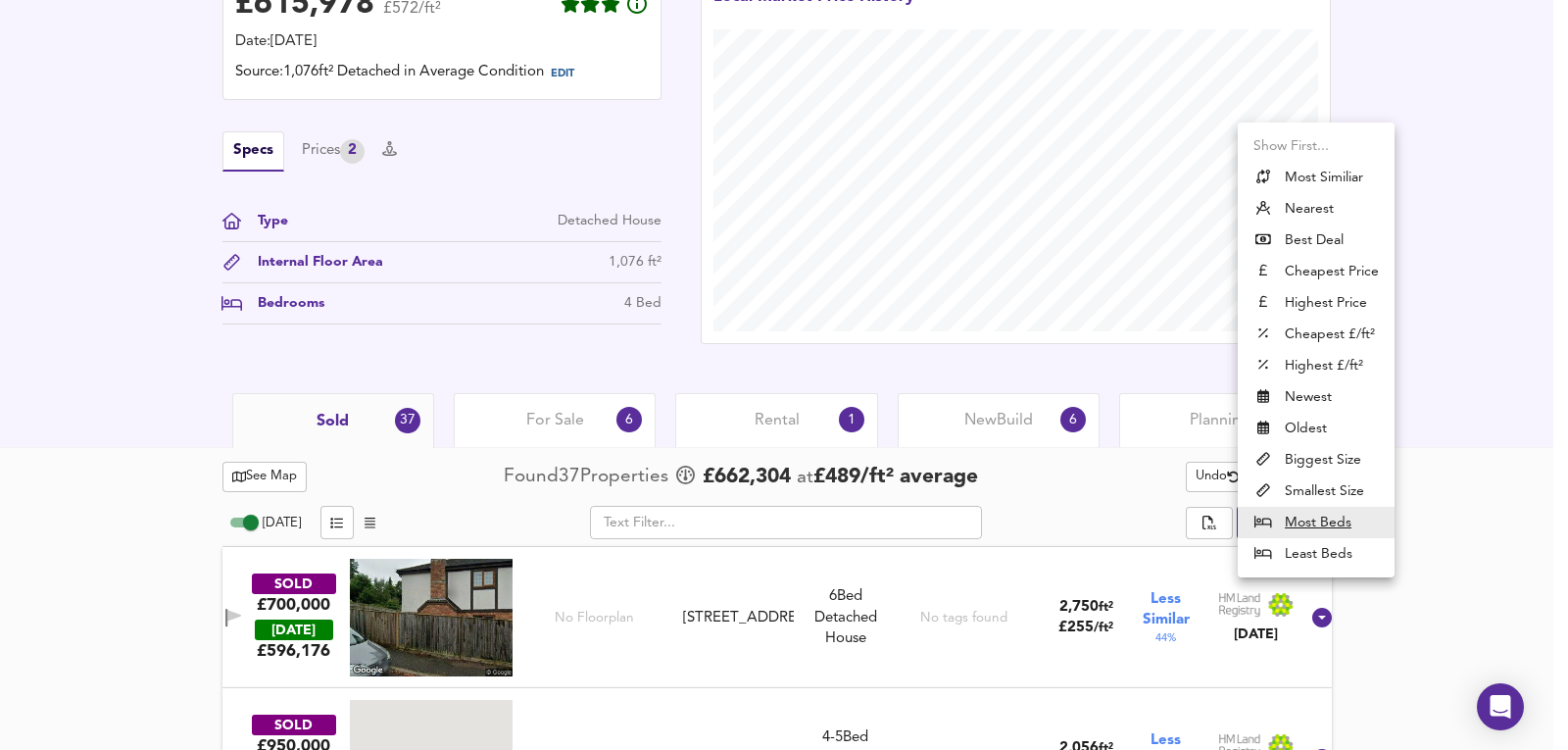
click at [1317, 206] on li "Nearest" at bounding box center [1315, 209] width 156 height 31
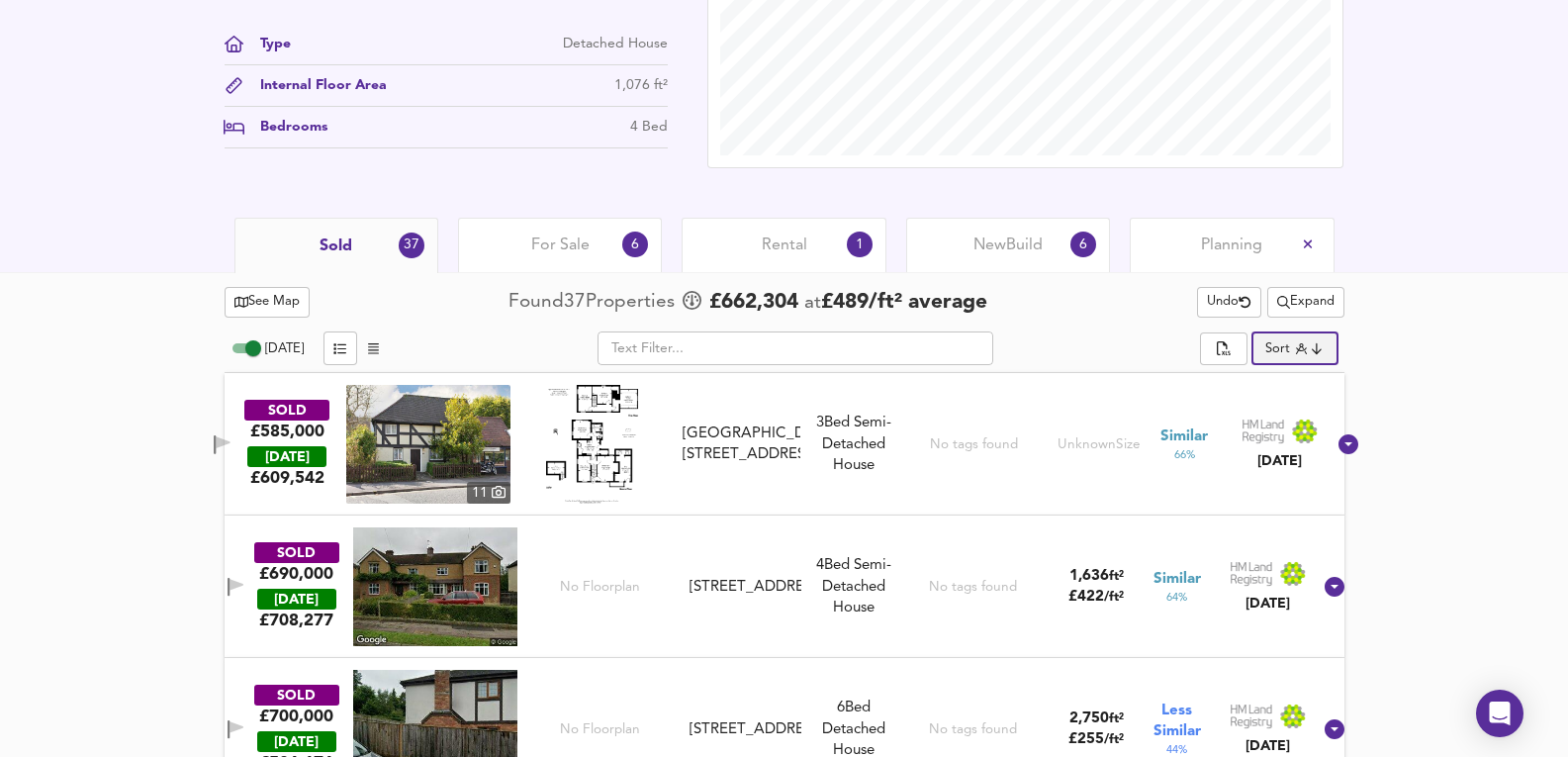
scroll to position [746, 0]
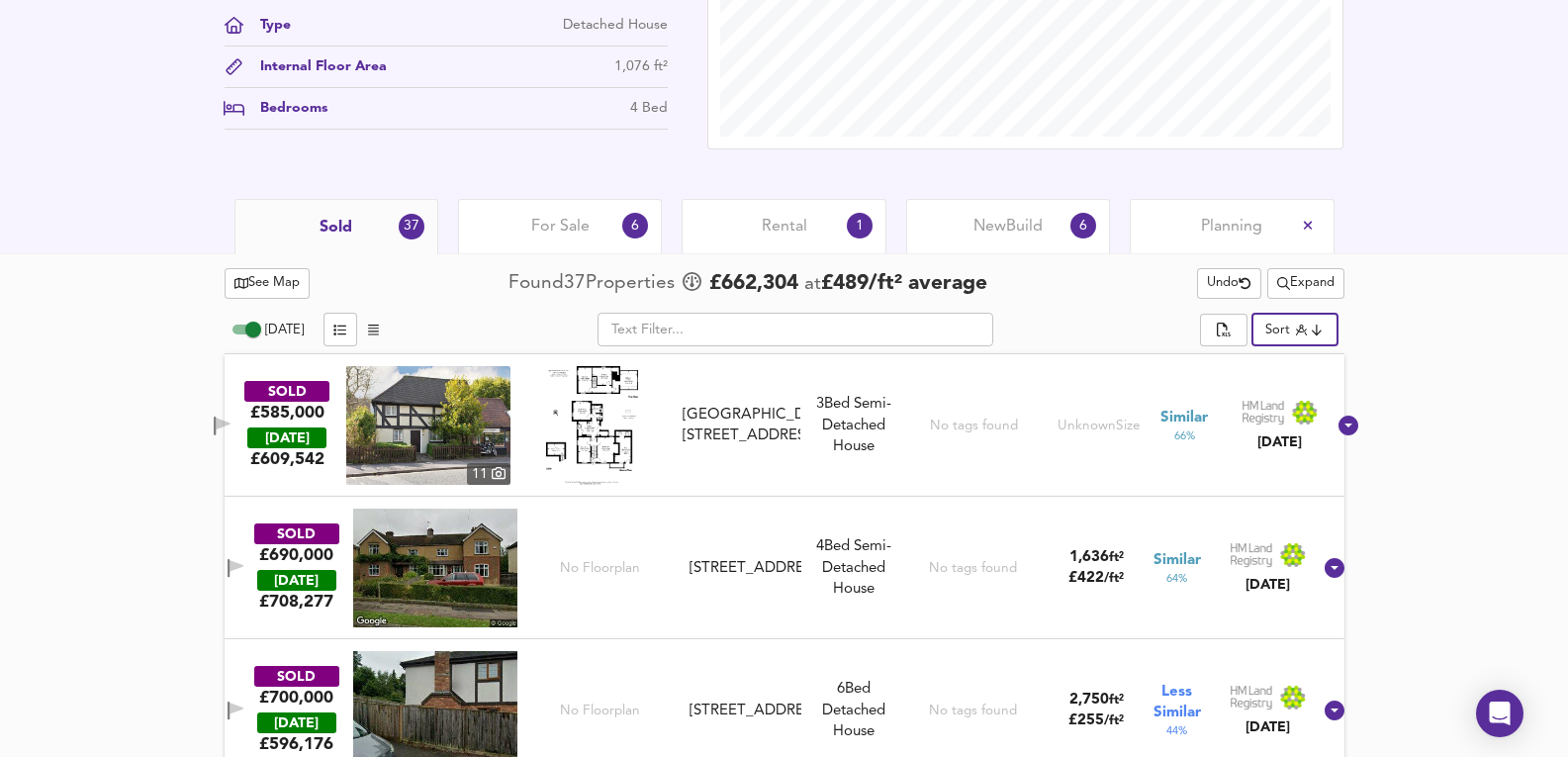
click at [444, 407] on img at bounding box center [428, 426] width 164 height 119
click at [930, 475] on div "No tags found" at bounding box center [974, 426] width 88 height 119
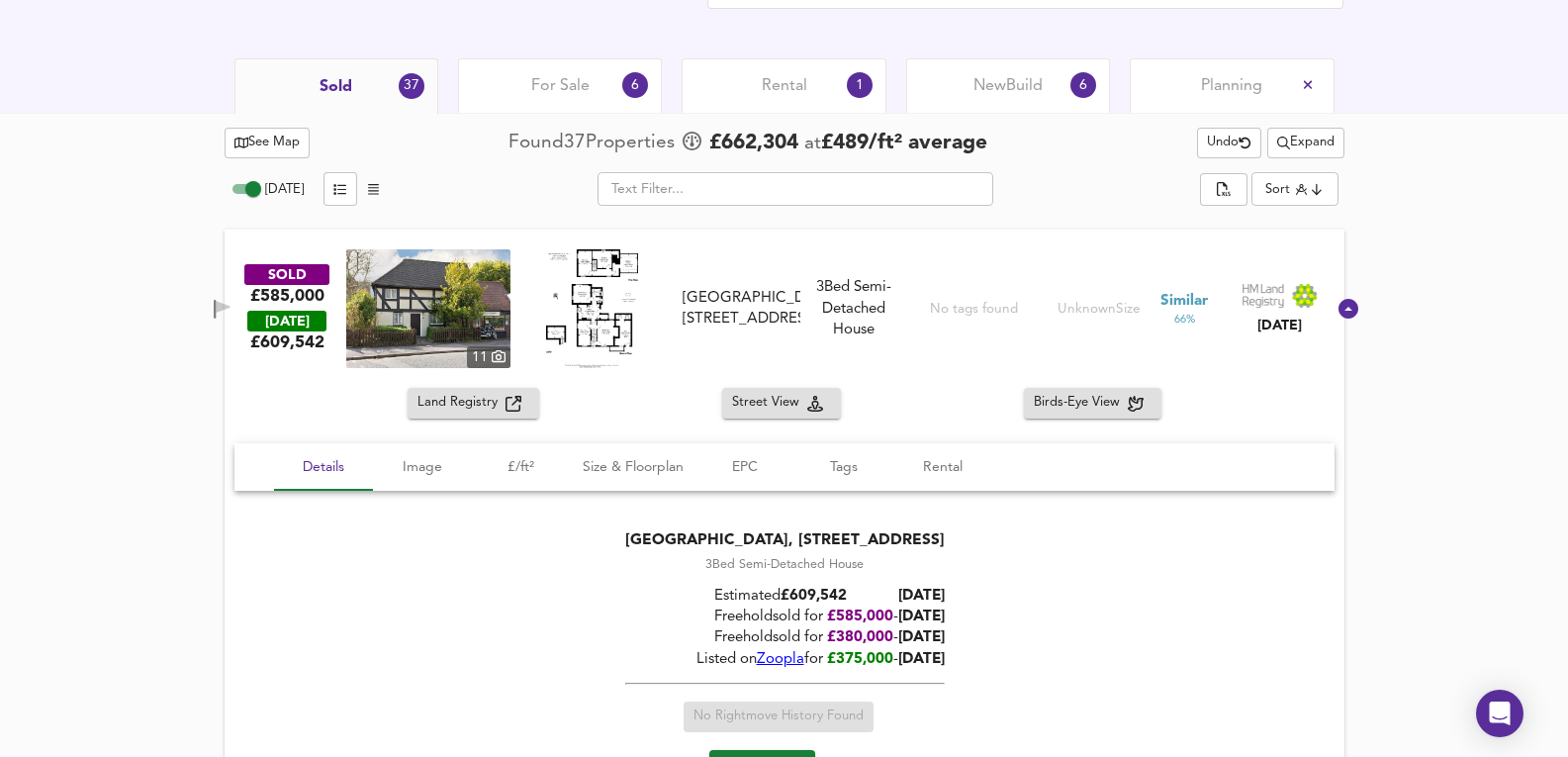
scroll to position [1077, 0]
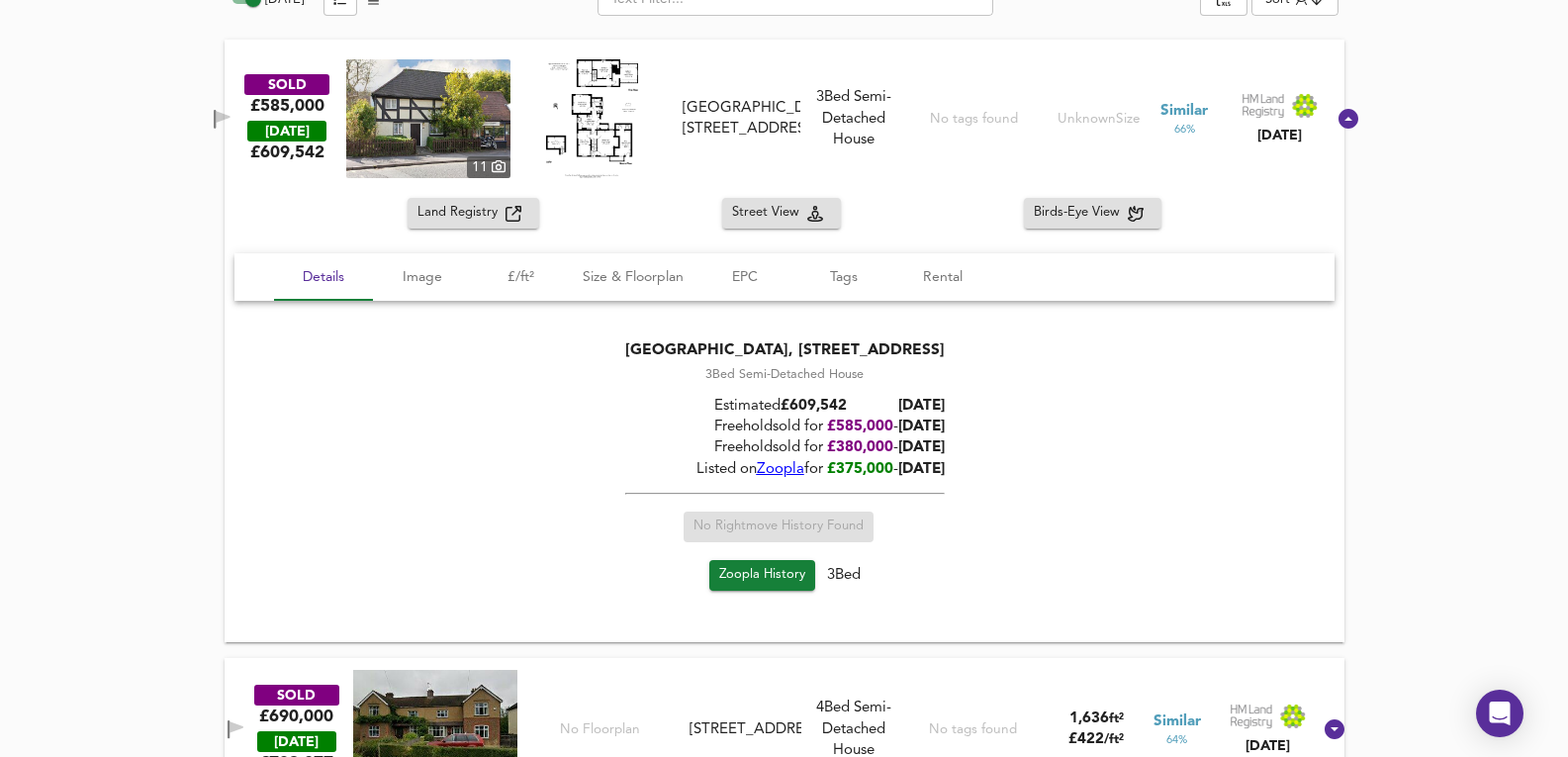
click at [756, 476] on span "Zoopla" at bounding box center [780, 469] width 48 height 15
click at [509, 99] on img at bounding box center [428, 119] width 164 height 119
drag, startPoint x: 447, startPoint y: 138, endPoint x: 1020, endPoint y: 337, distance: 606.6
click at [1069, 345] on div "Wildernesse House, 84 High Street, CR3 5UD 3 Bed Semi-Detached House Estimated …" at bounding box center [784, 470] width 1100 height 306
click at [590, 286] on span "Size & Floorplan" at bounding box center [634, 277] width 101 height 25
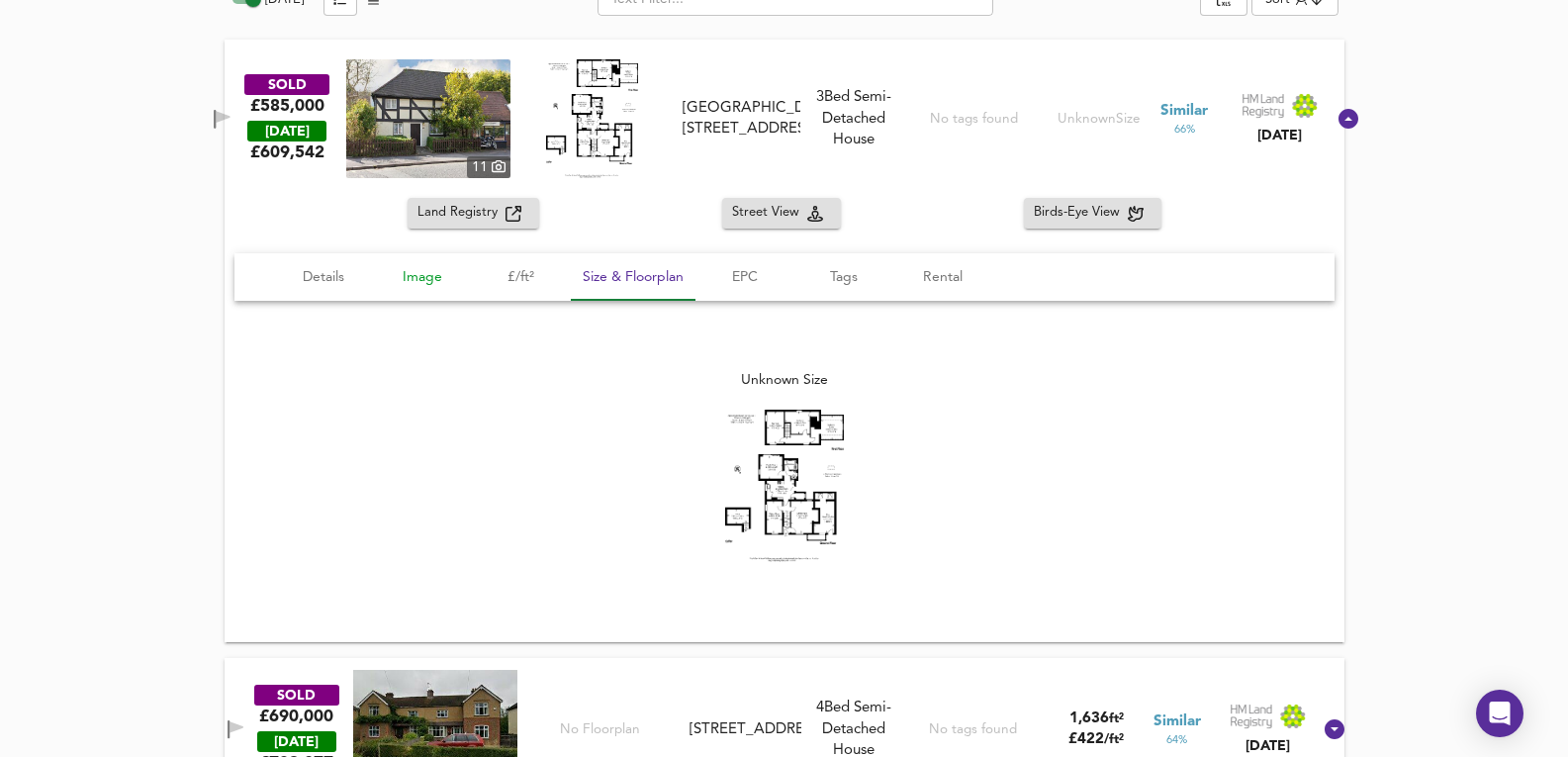
click at [420, 279] on span "Image" at bounding box center [423, 277] width 75 height 25
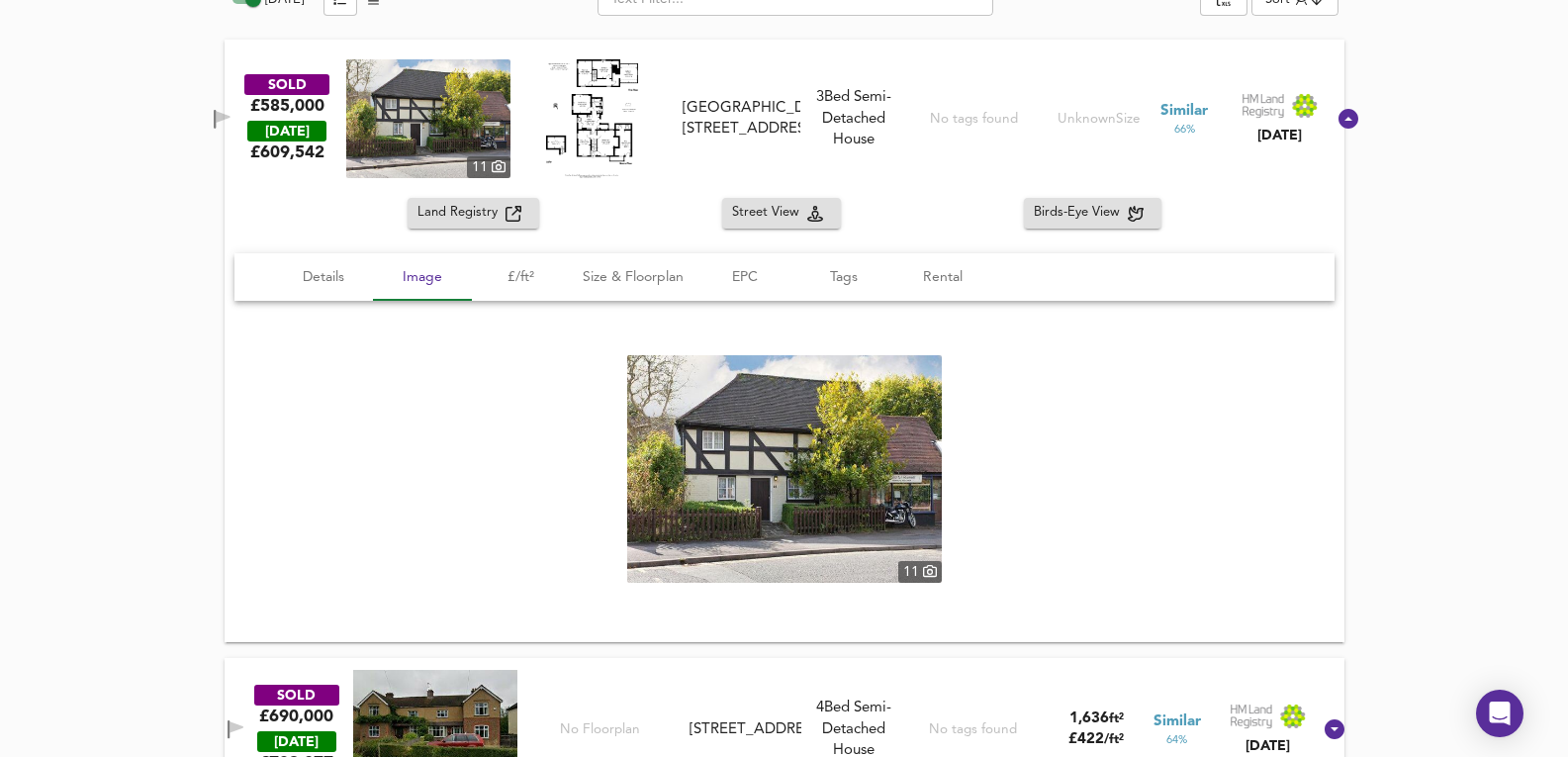
click at [934, 517] on img at bounding box center [784, 469] width 315 height 227
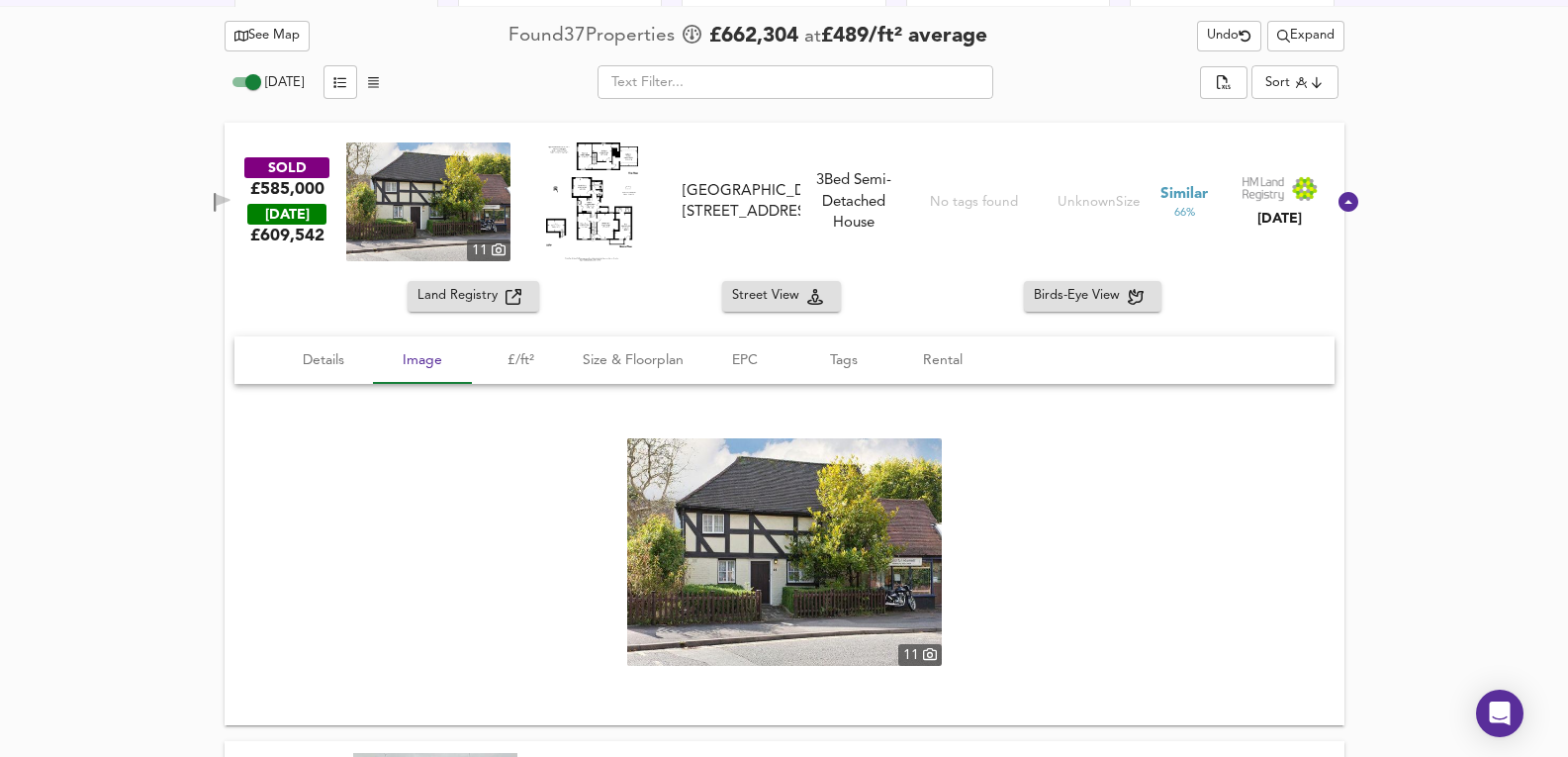
scroll to position [945, 0]
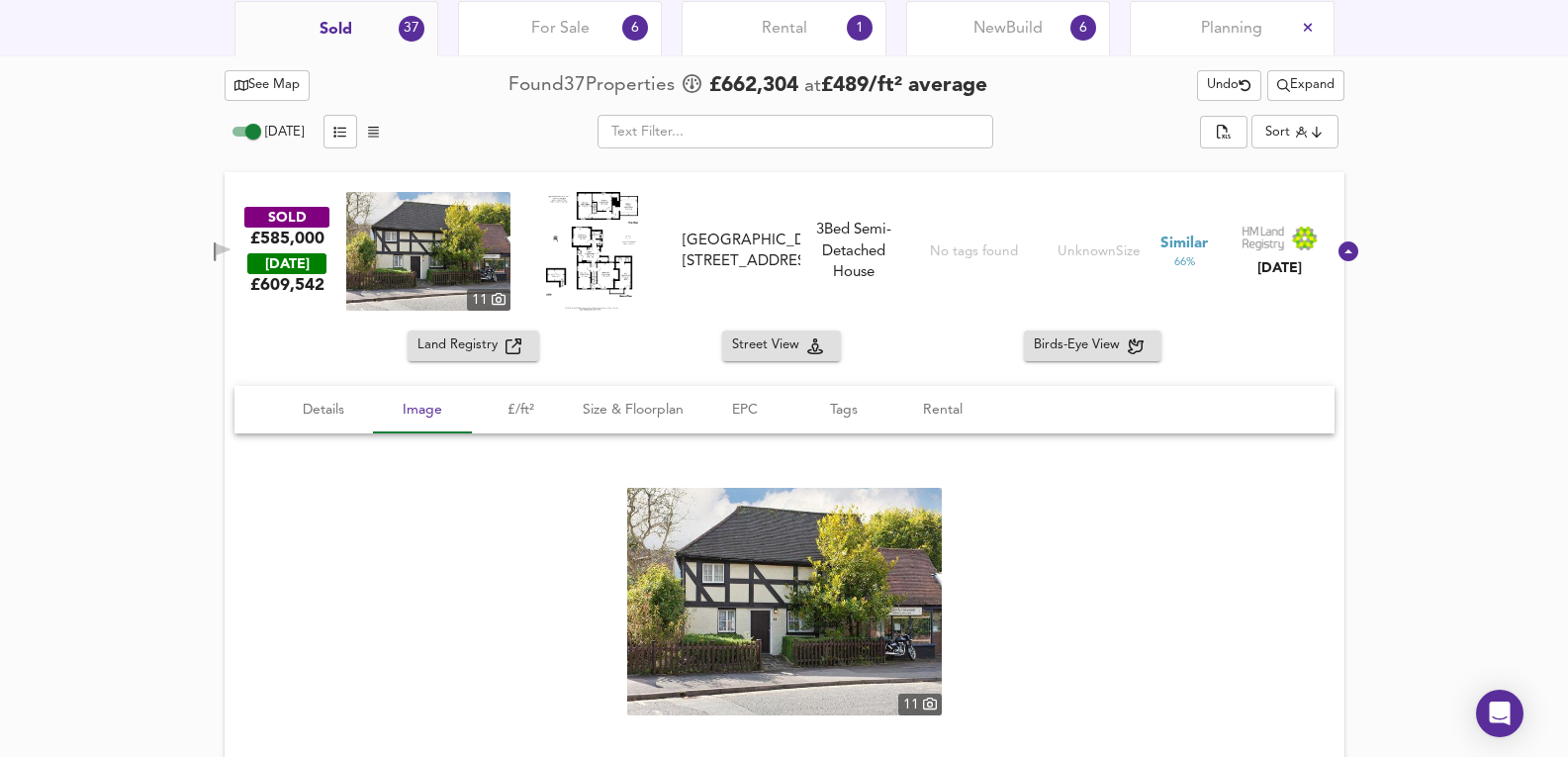
click at [752, 206] on div "SOLD £585,000 TODAY £ 609,542 11 Wildernesse House, 84 High Street, CR3 5UD Wil…" at bounding box center [761, 251] width 1130 height 119
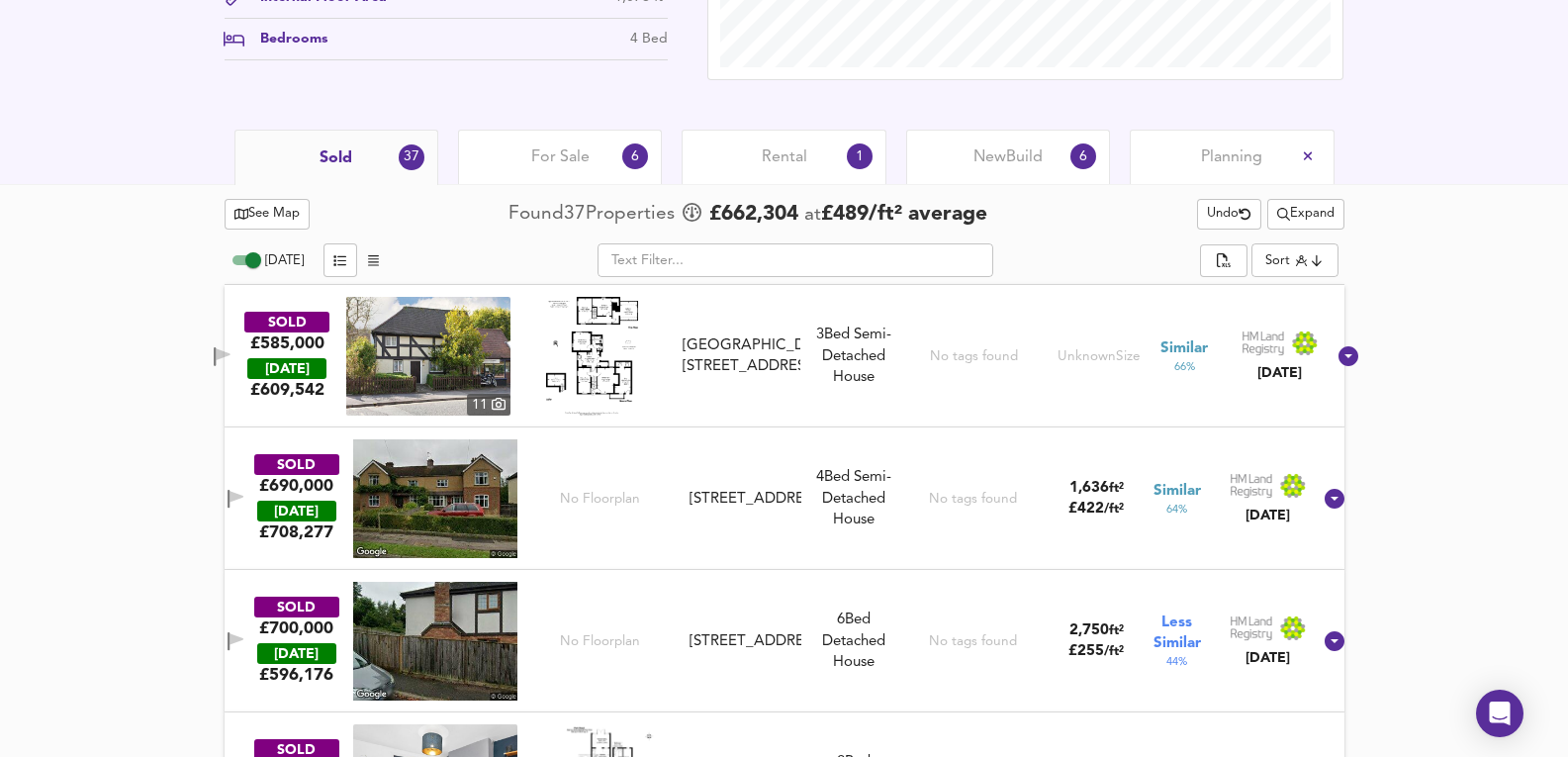
scroll to position [813, 0]
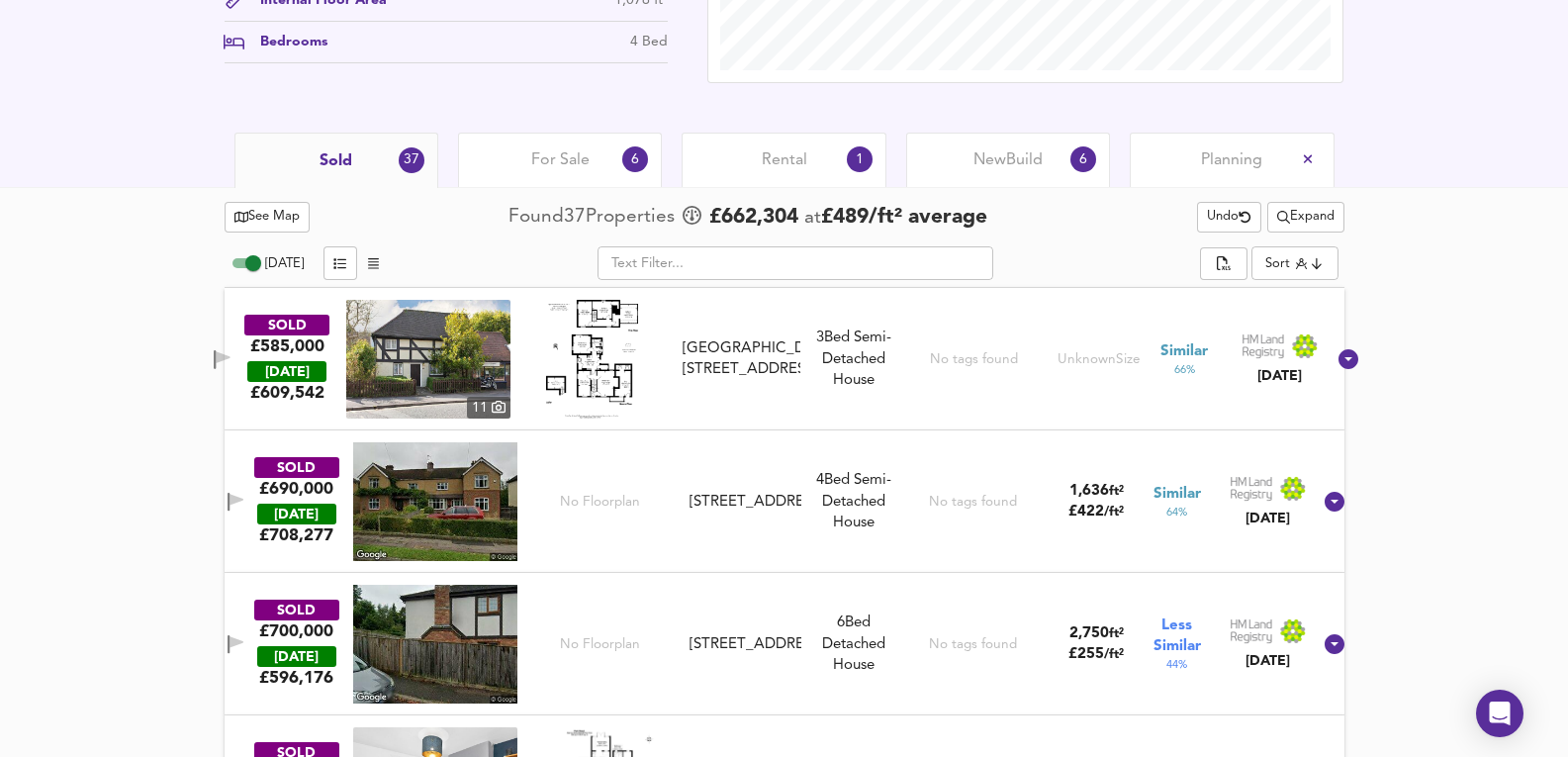
click at [855, 338] on div "3 Bed Semi-Detached House" at bounding box center [853, 360] width 90 height 64
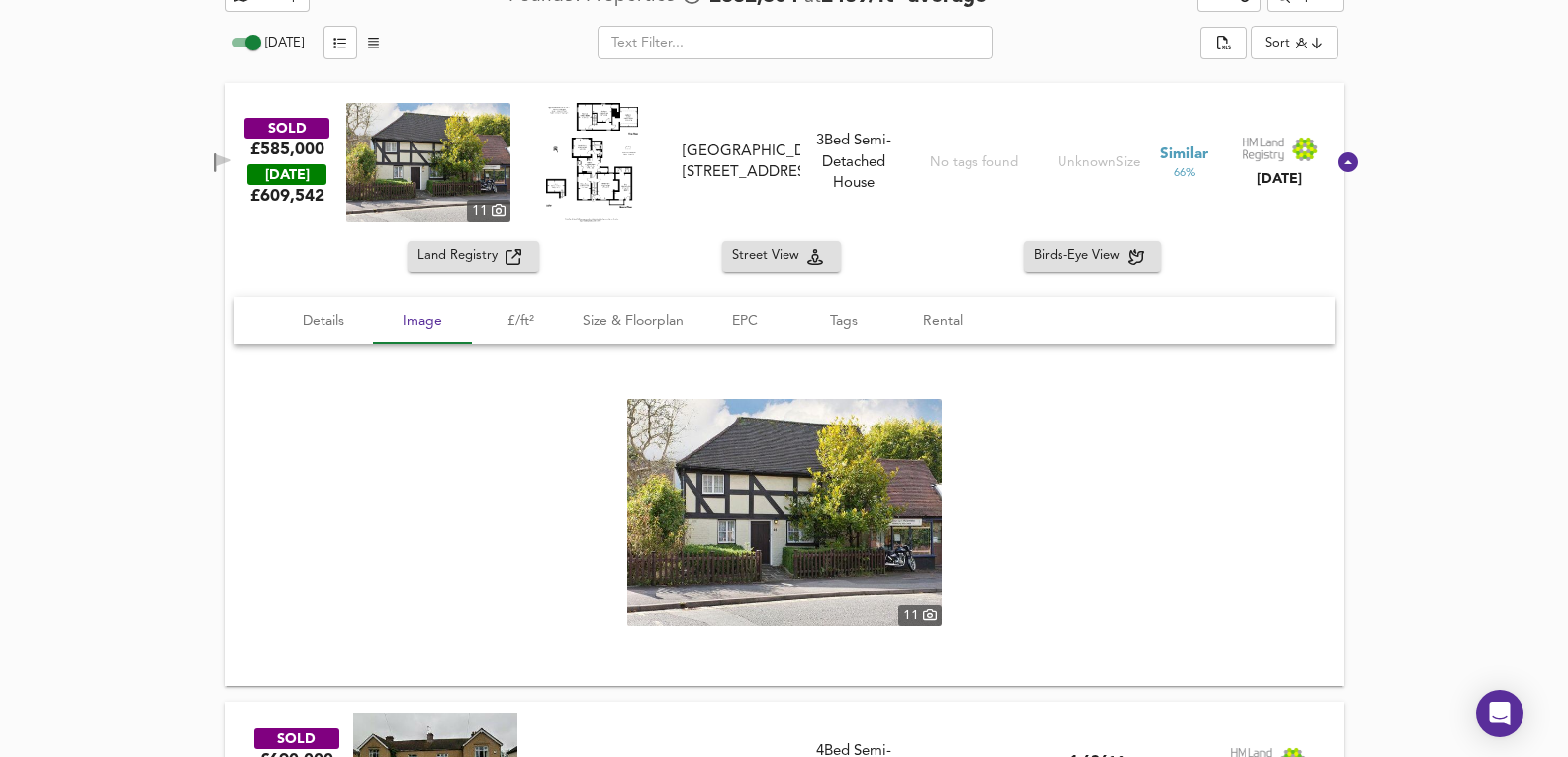
scroll to position [1010, 0]
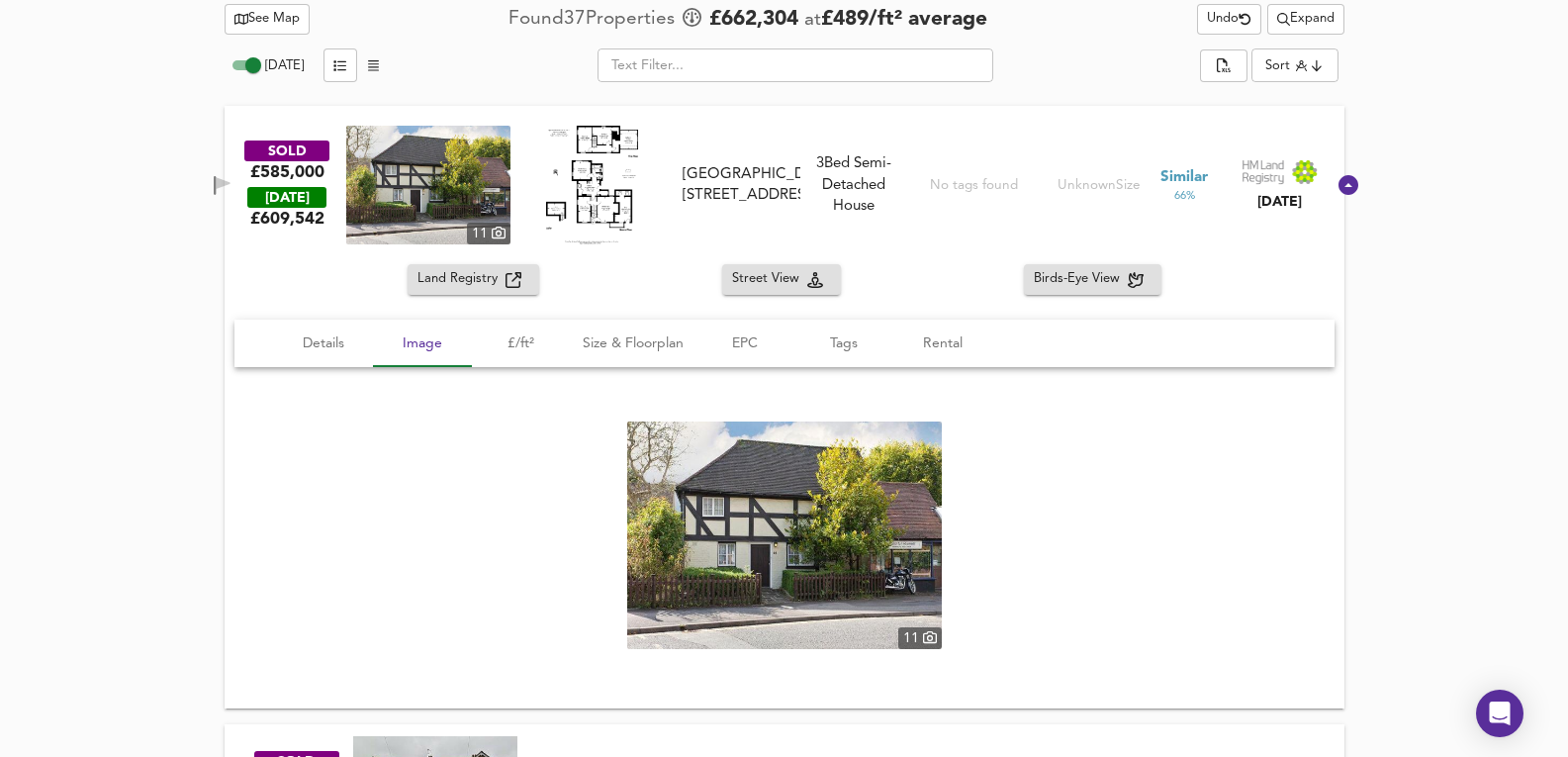
drag, startPoint x: 326, startPoint y: 198, endPoint x: 796, endPoint y: 203, distance: 470.0
click at [796, 203] on div "SOLD £585,000 TODAY £ 609,542 11 Wildernesse House, 84 High Street, CR3 5UD Wil…" at bounding box center [761, 186] width 1130 height 119
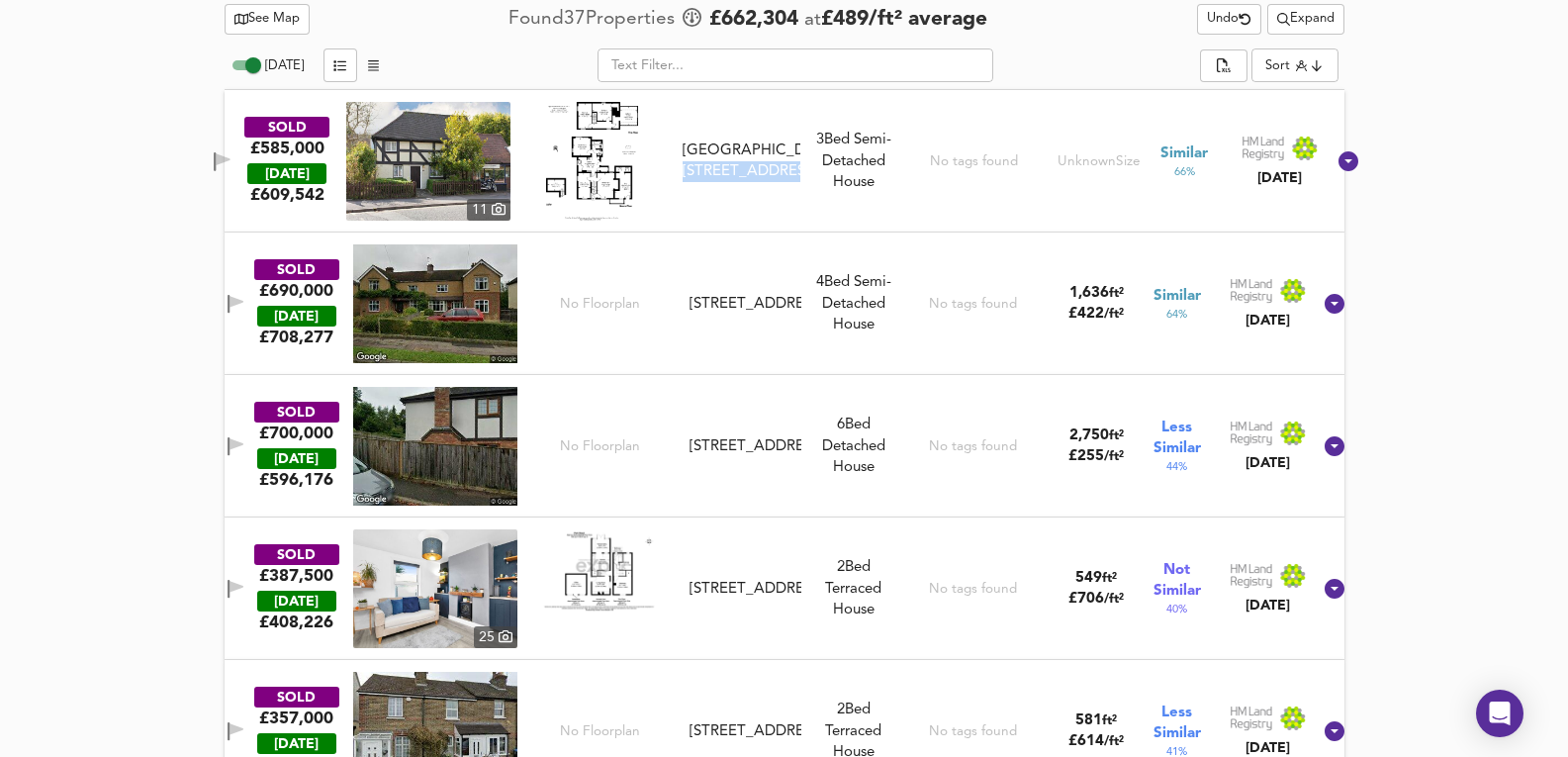
drag, startPoint x: 711, startPoint y: 142, endPoint x: 865, endPoint y: 219, distance: 172.2
click at [865, 219] on div "SOLD £585,000 TODAY £ 609,542 11 Wildernesse House, 84 High Street, CR3 5UD Wil…" at bounding box center [761, 162] width 1130 height 119
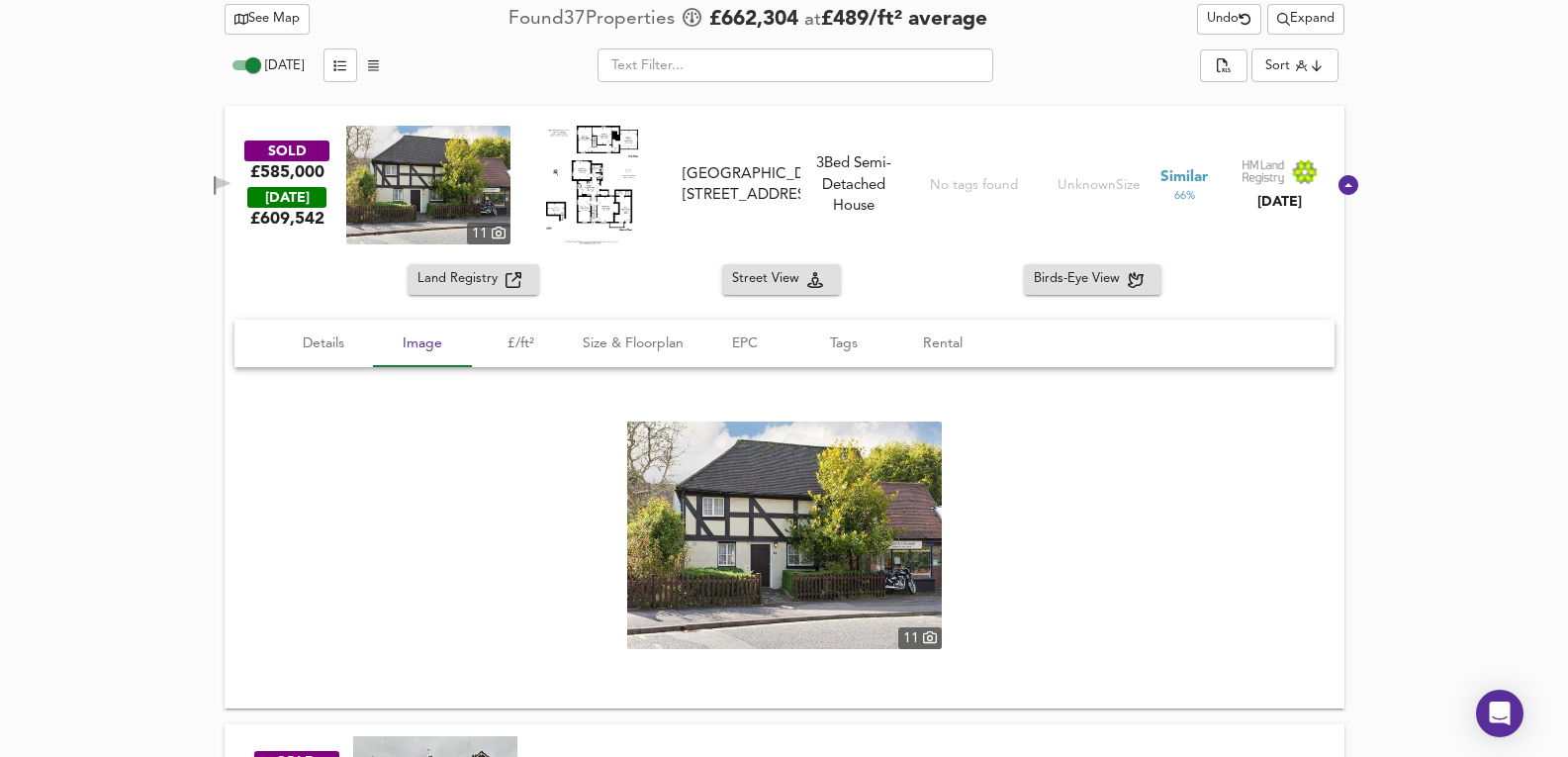
click at [861, 522] on img at bounding box center [784, 534] width 315 height 227
drag, startPoint x: 763, startPoint y: 191, endPoint x: 784, endPoint y: 212, distance: 29.7
click at [779, 207] on div "Wildernesse House, 84 High Street, CR3 5UD" at bounding box center [742, 185] width 118 height 43
copy div "R3 5UD"
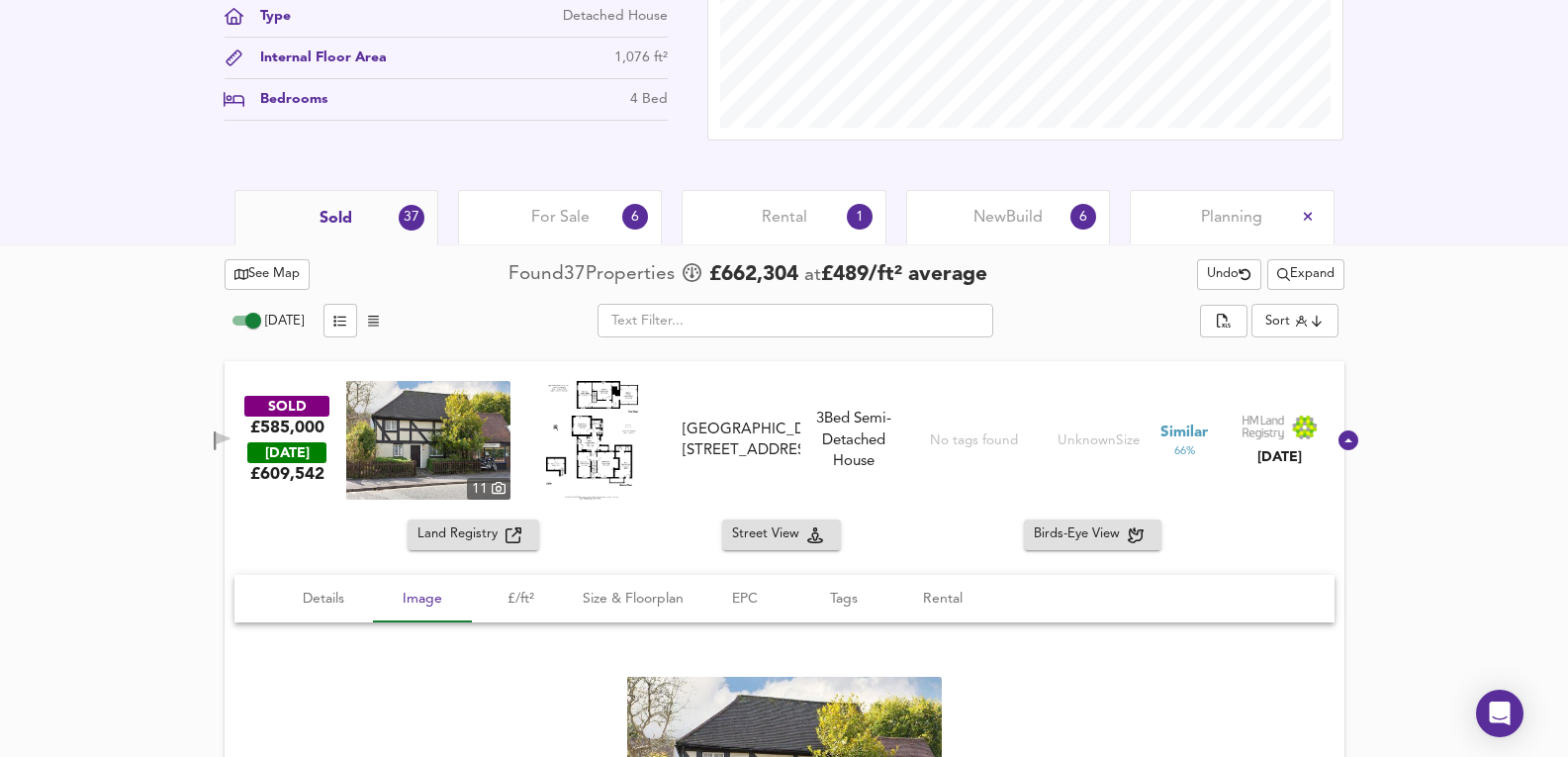
scroll to position [746, 0]
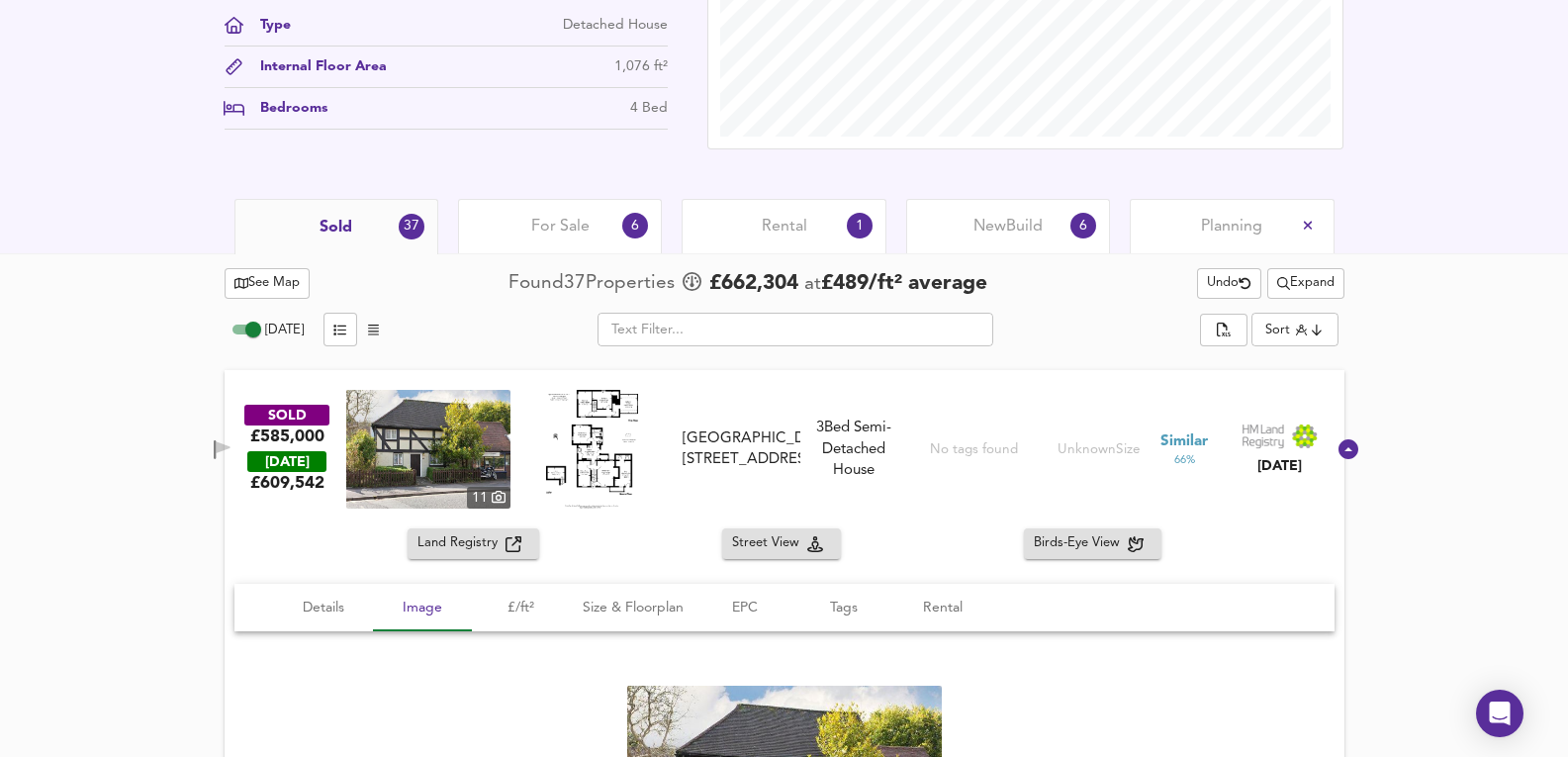
click at [1066, 372] on div "SOLD £585,000 TODAY £ 609,542 11 Wildernesse House, 84 High Street, CR3 5UD Wil…" at bounding box center [784, 449] width 1120 height 158
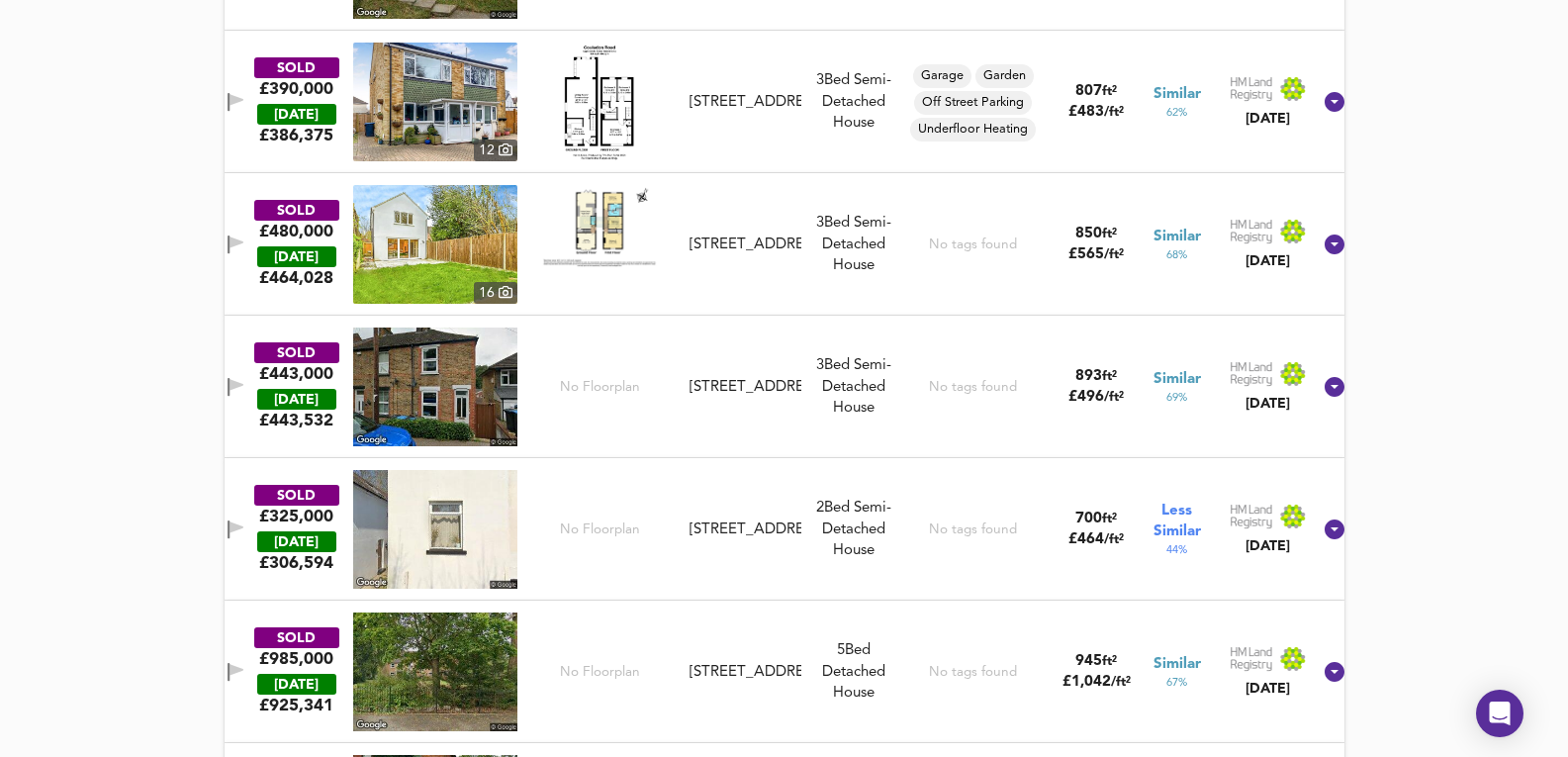
scroll to position [5165, 0]
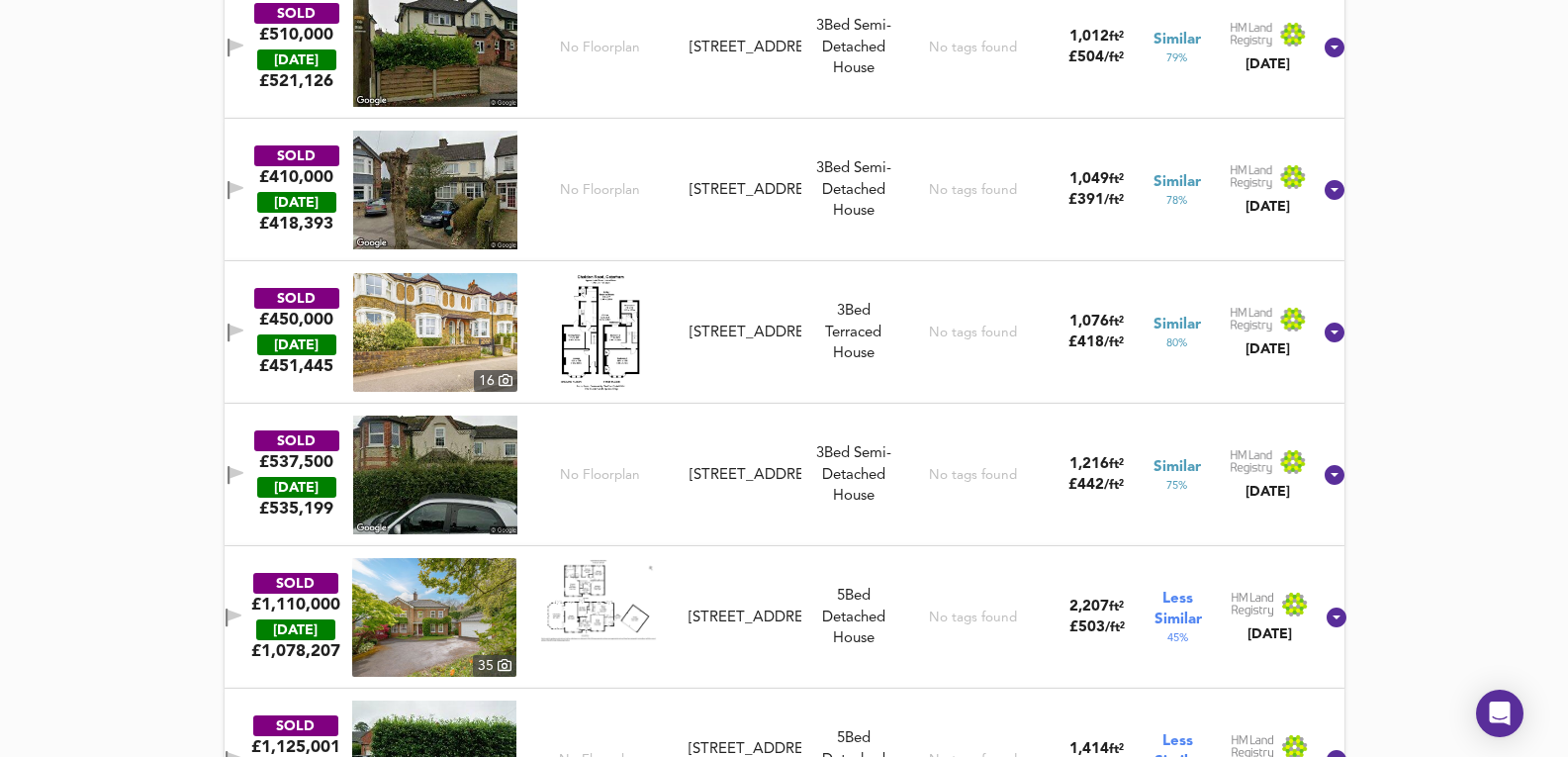
drag, startPoint x: 1402, startPoint y: 377, endPoint x: 1448, endPoint y: 217, distance: 166.5
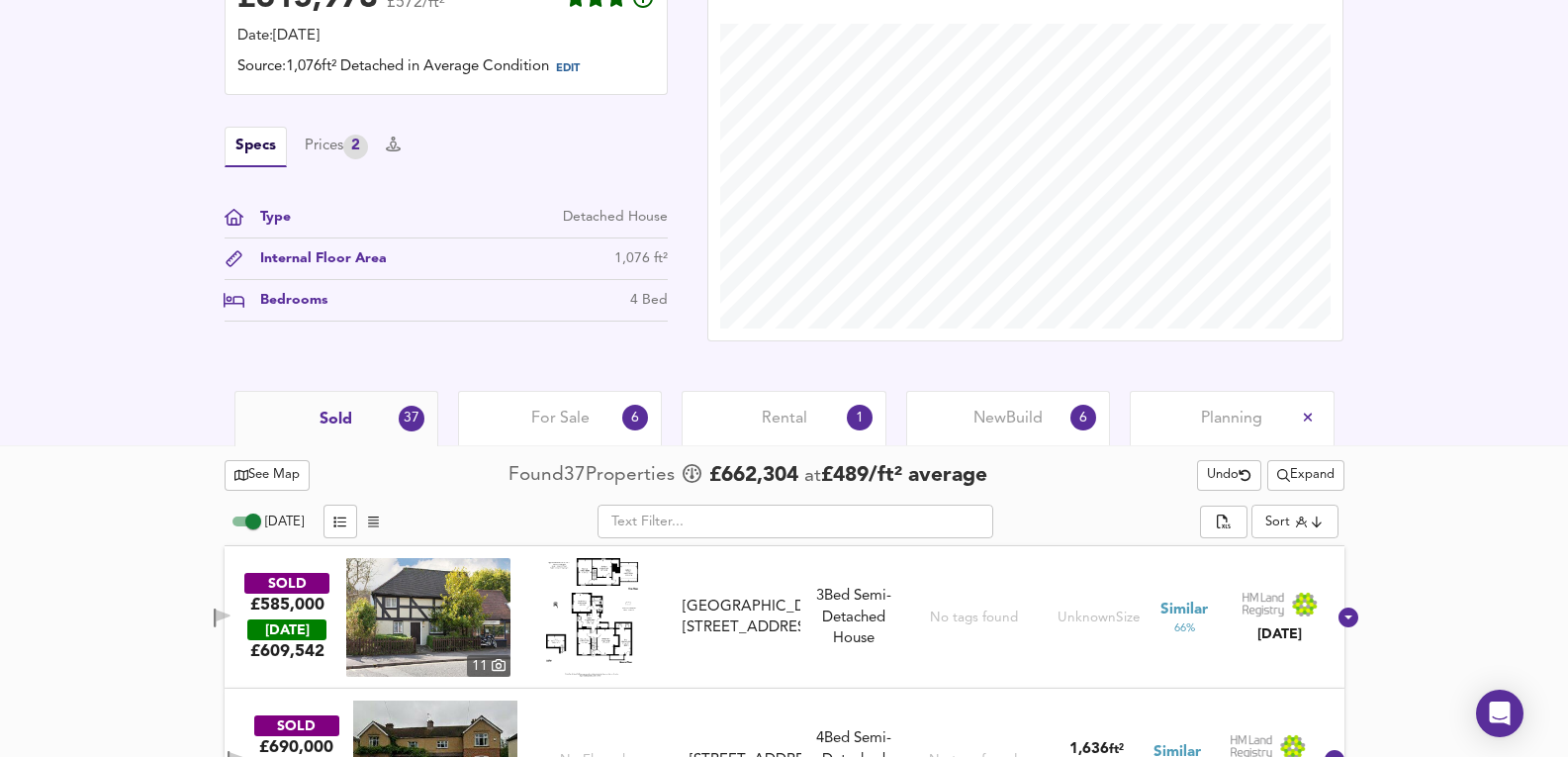
scroll to position [742, 0]
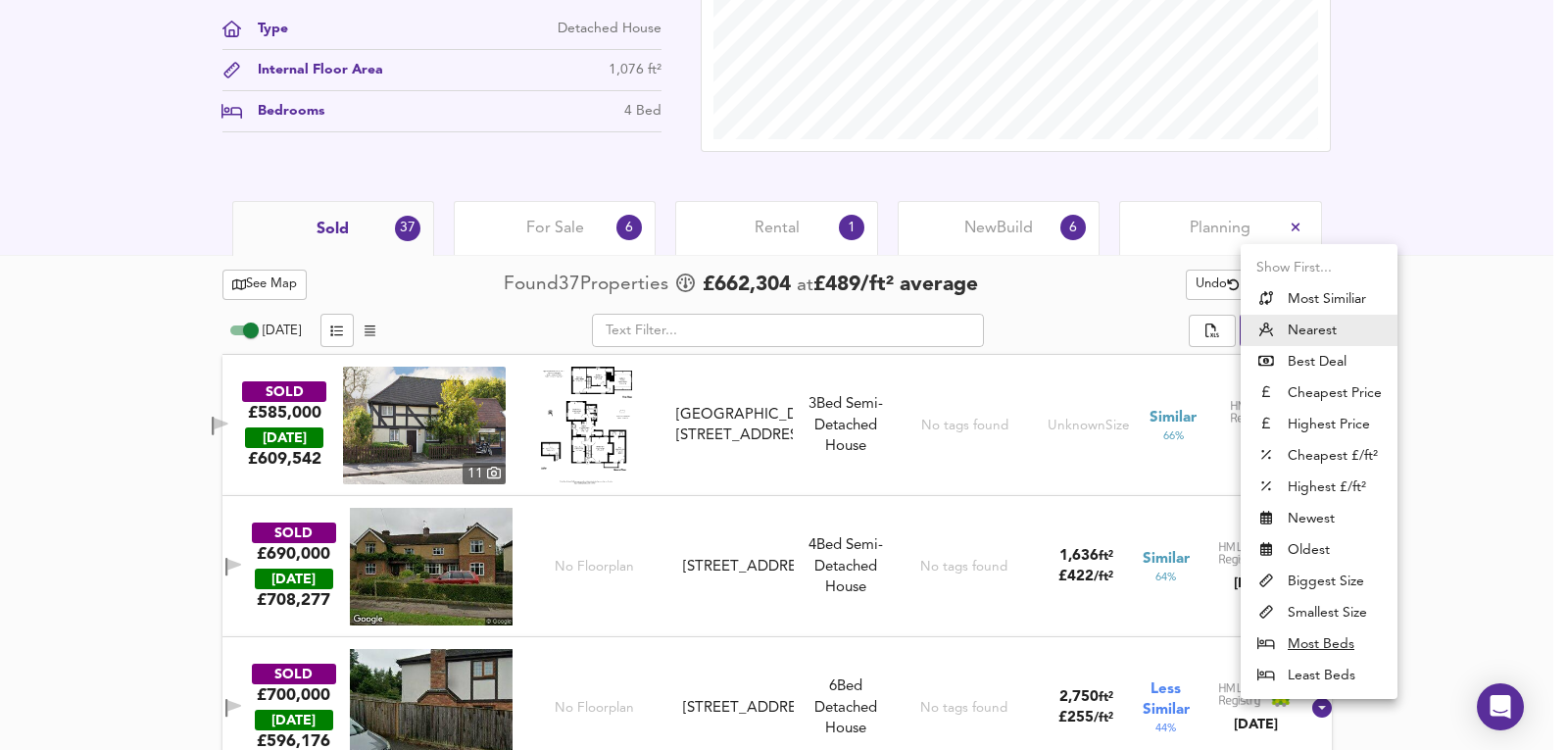
click at [1334, 298] on li "Most Similiar" at bounding box center [1318, 299] width 156 height 31
type input "similarityscore"
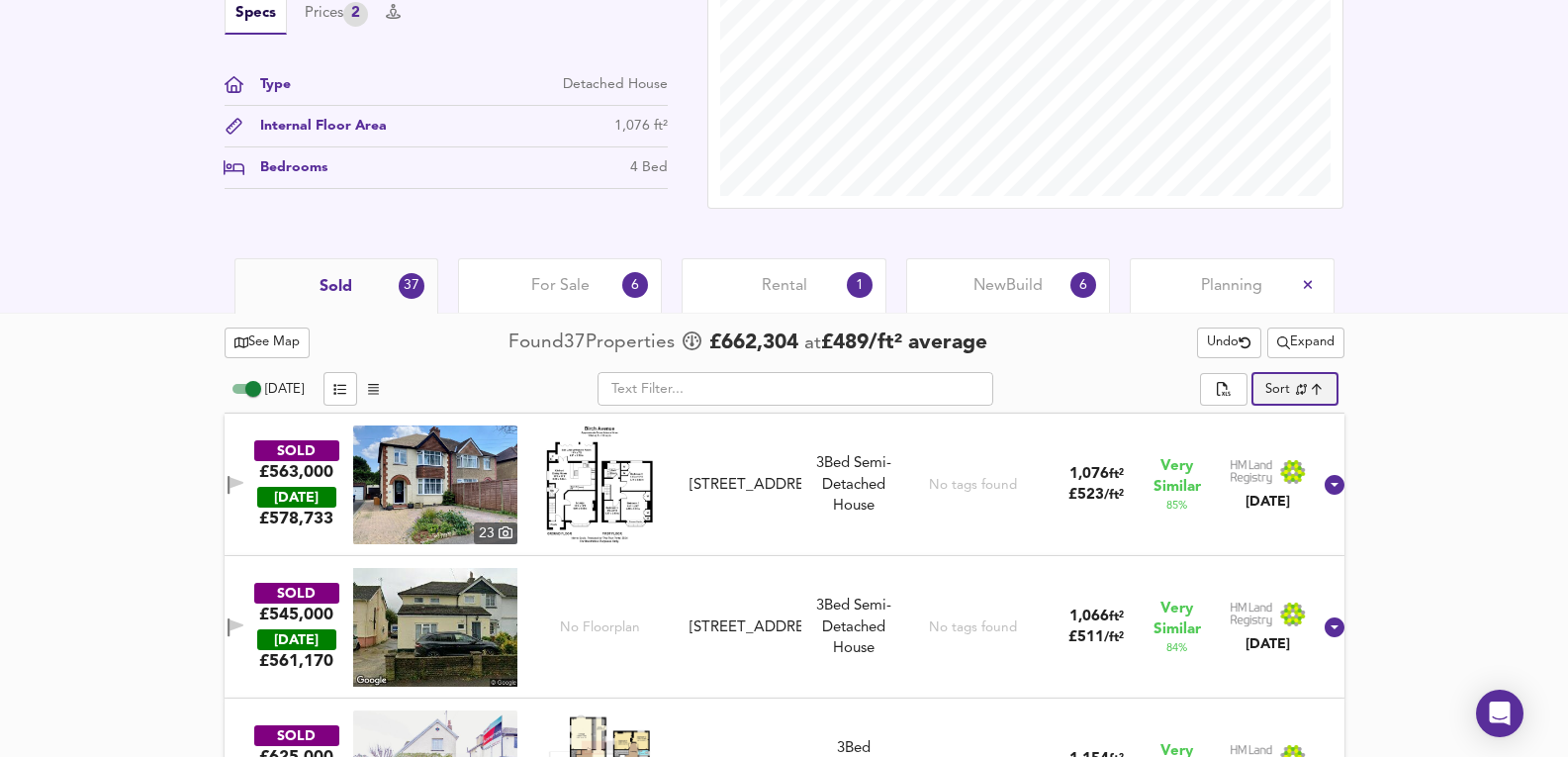
scroll to position [544, 0]
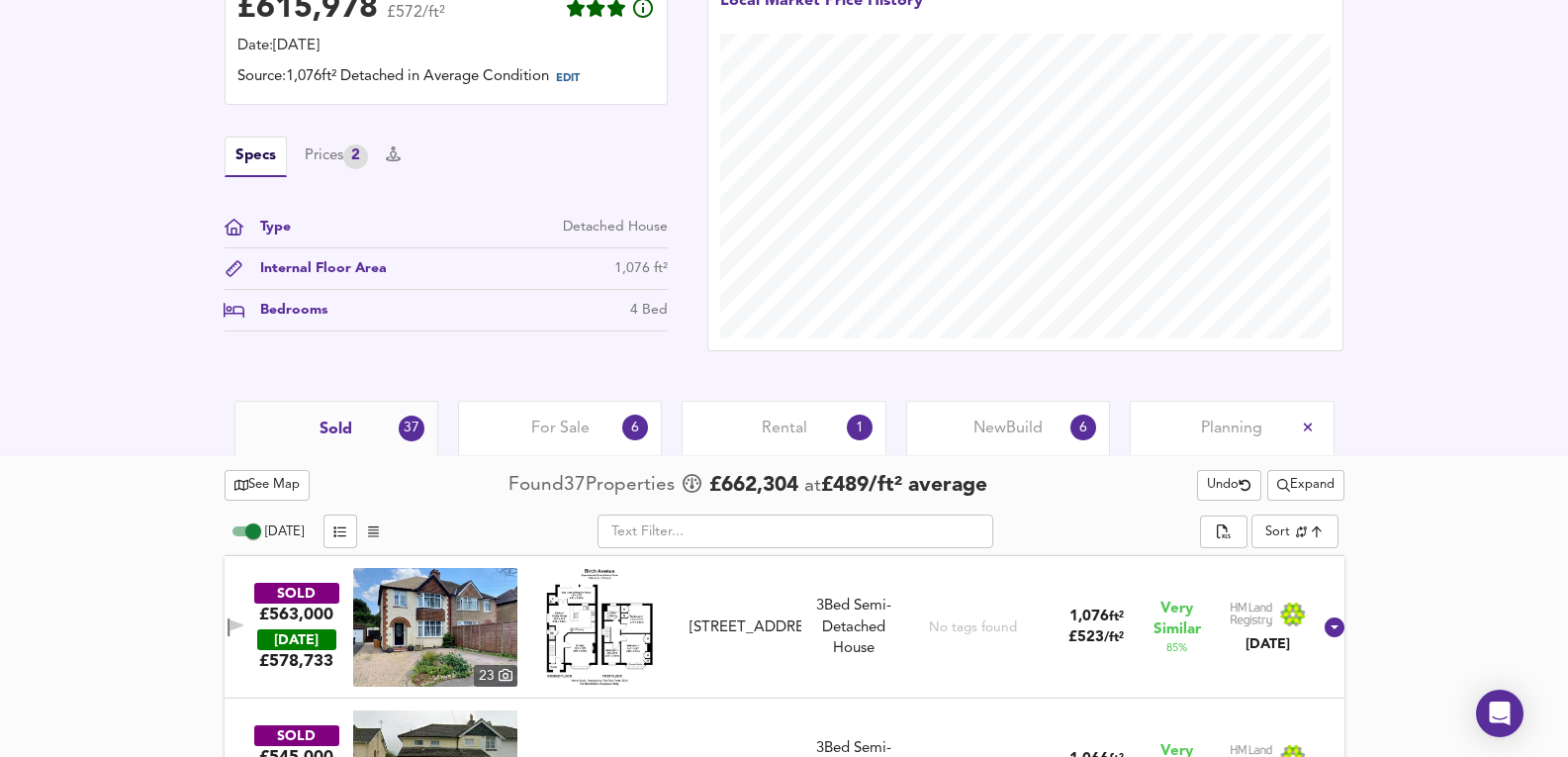
click at [1068, 448] on div "New Build 6" at bounding box center [1008, 428] width 204 height 55
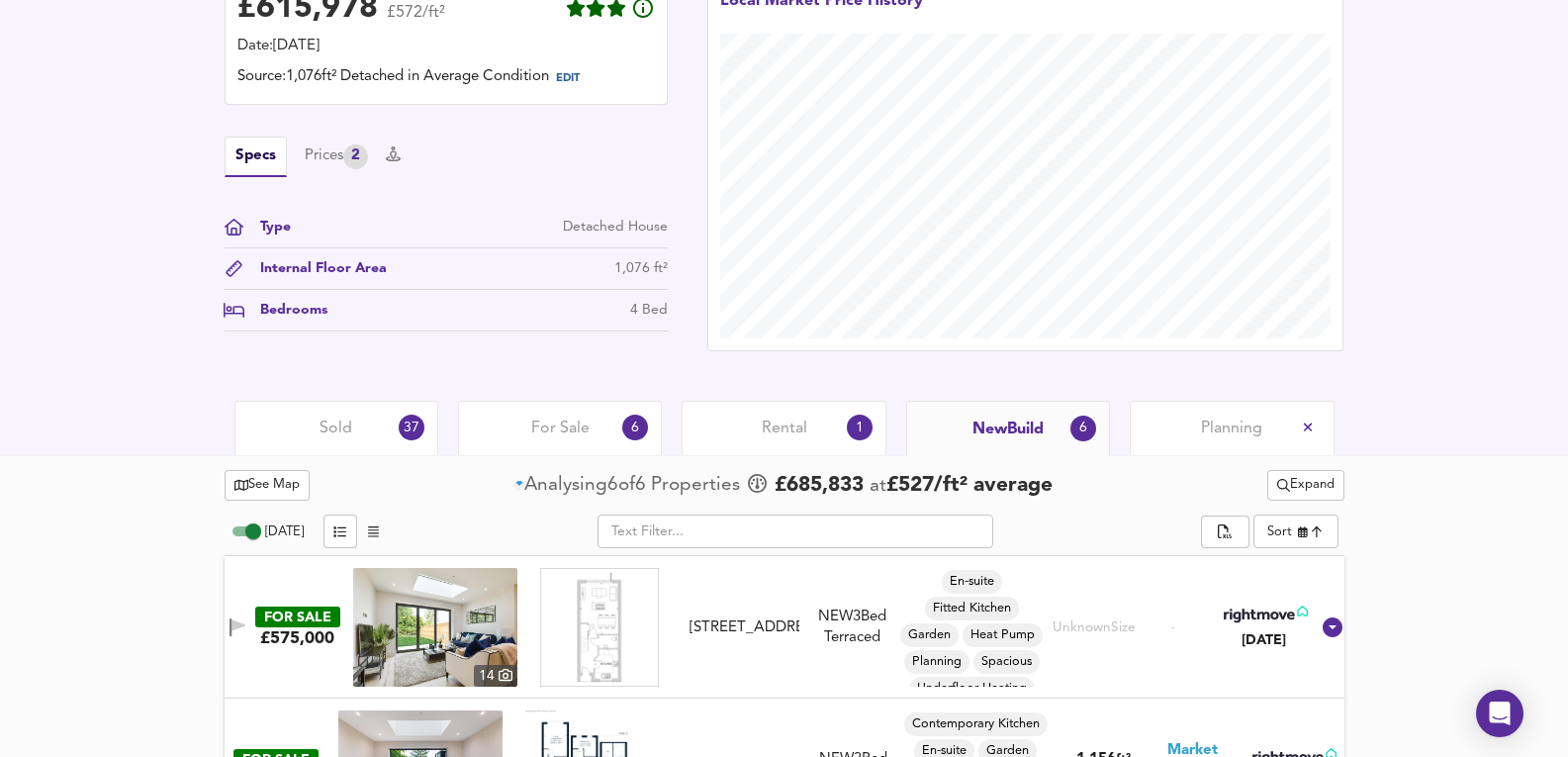
click at [721, 447] on div "Rental 1" at bounding box center [784, 428] width 204 height 55
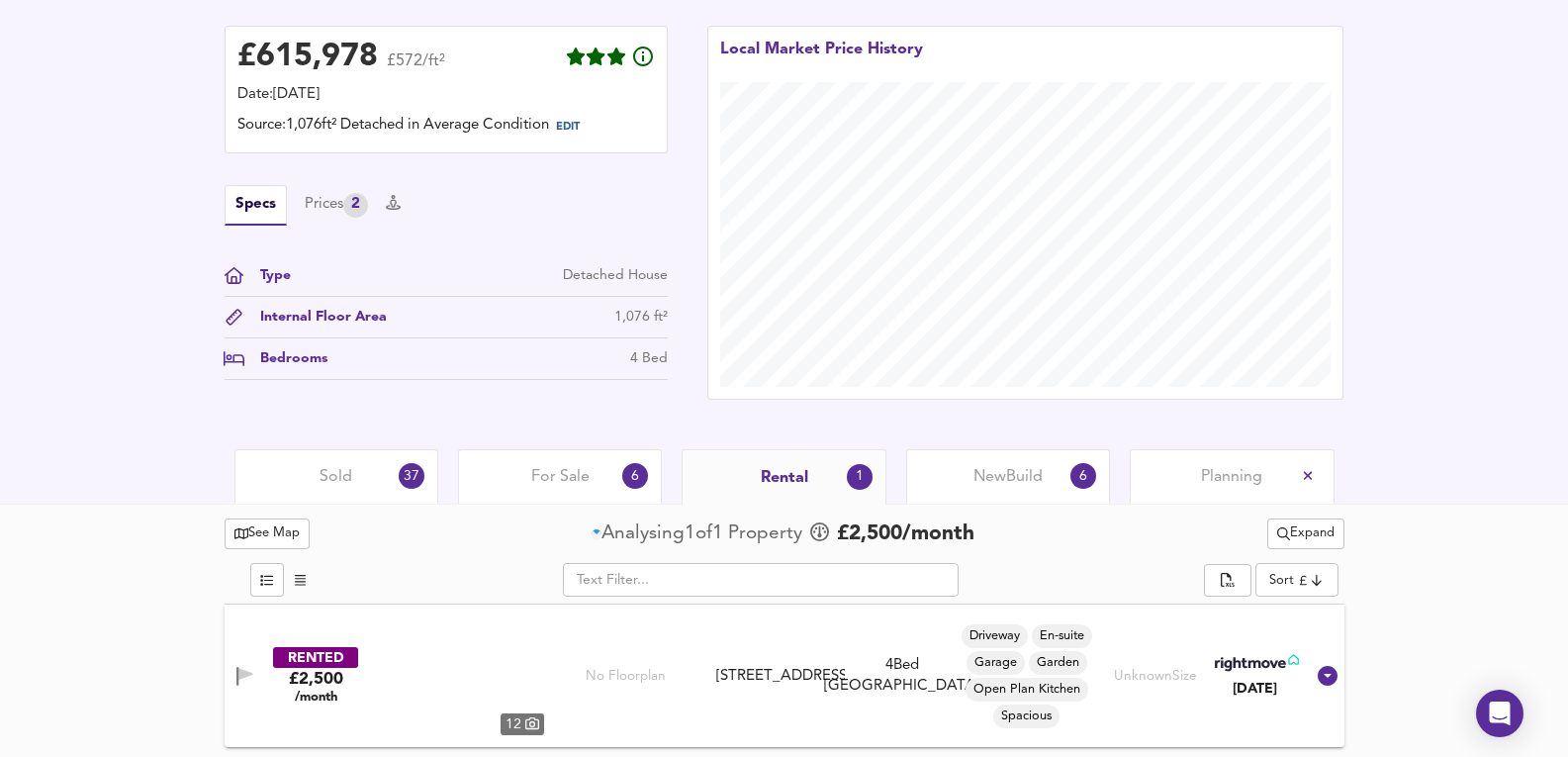
scroll to position [496, 0]
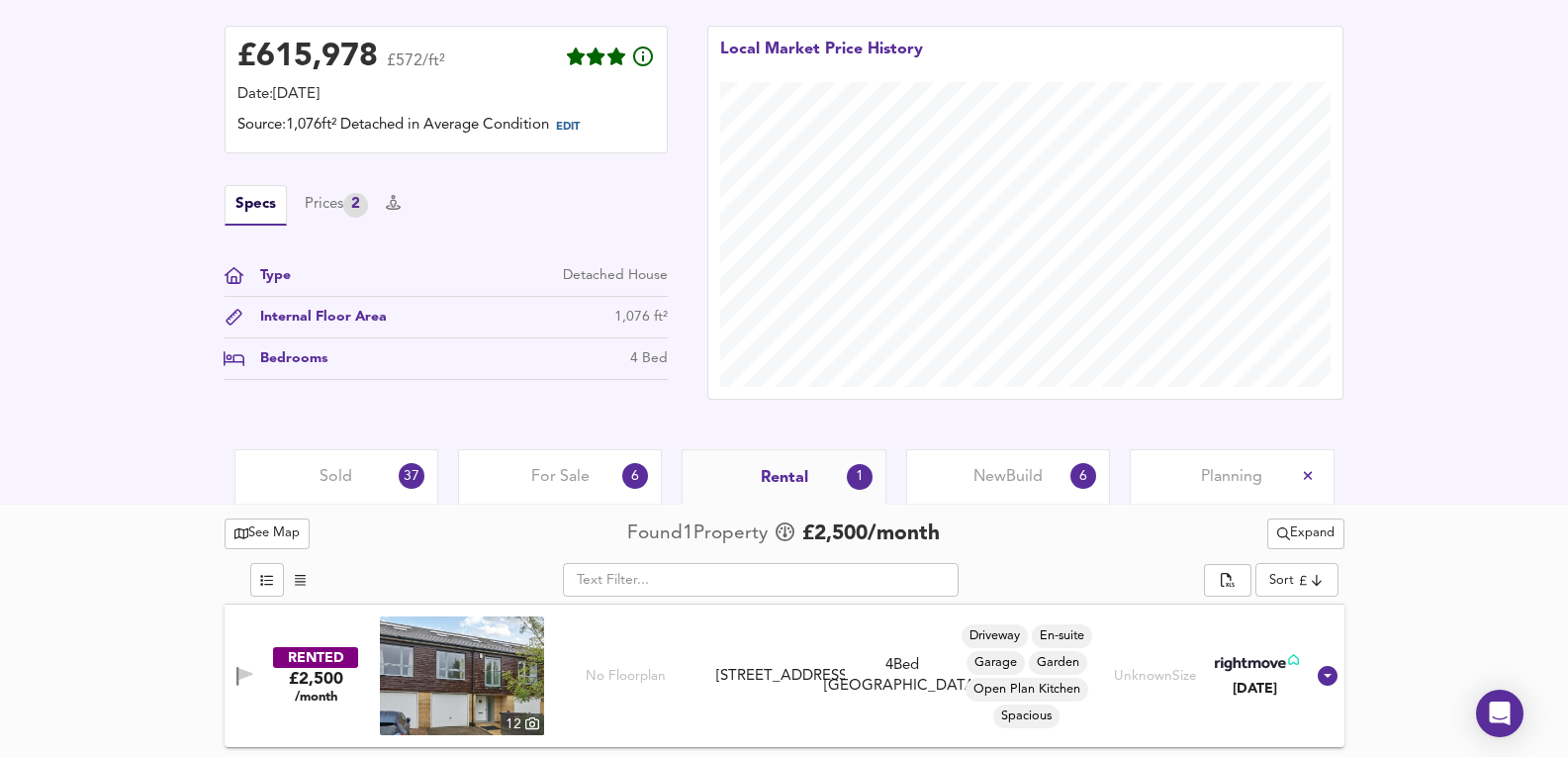
click at [634, 454] on div "For Sale 6" at bounding box center [559, 476] width 204 height 55
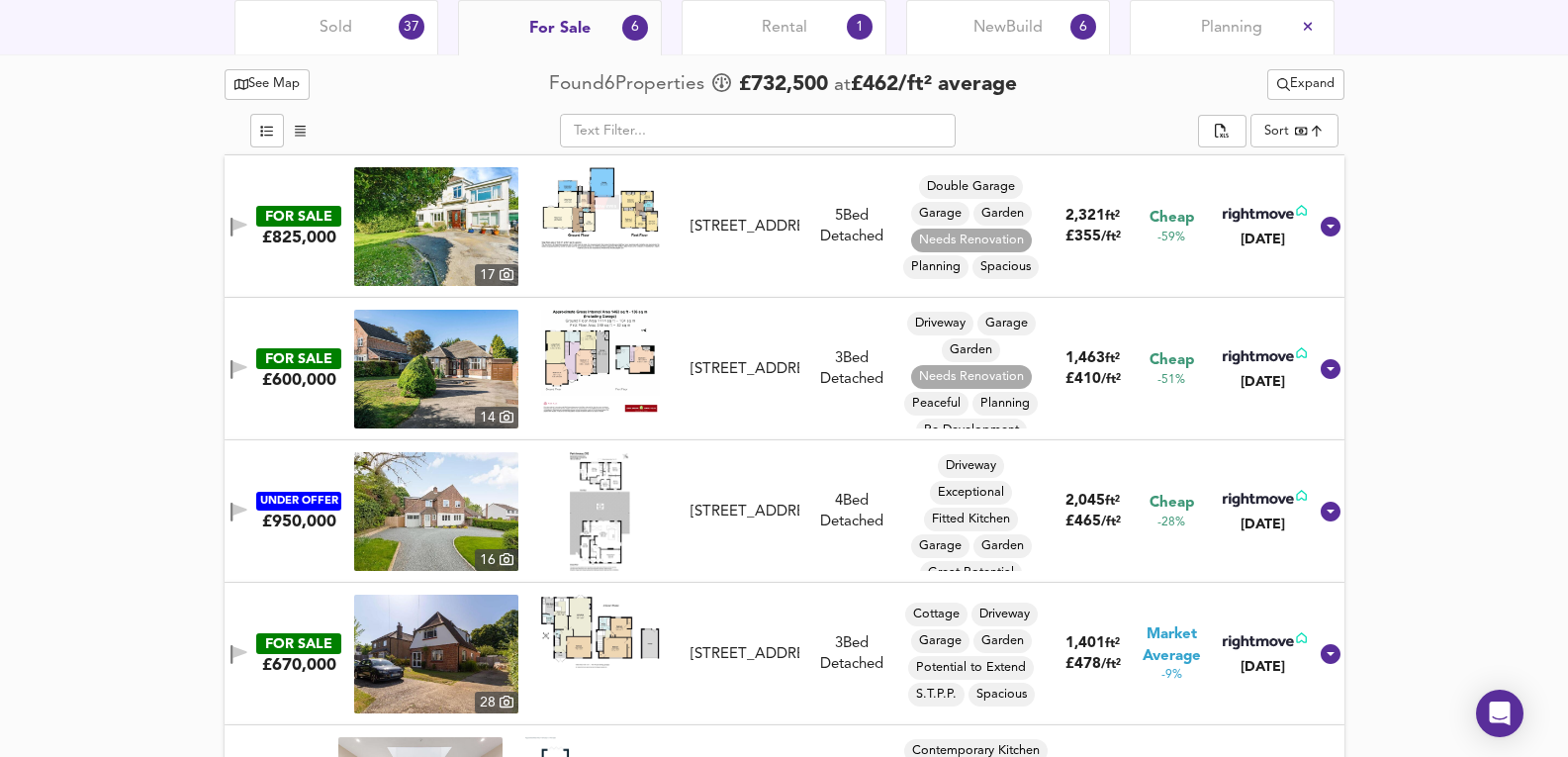
scroll to position [941, 0]
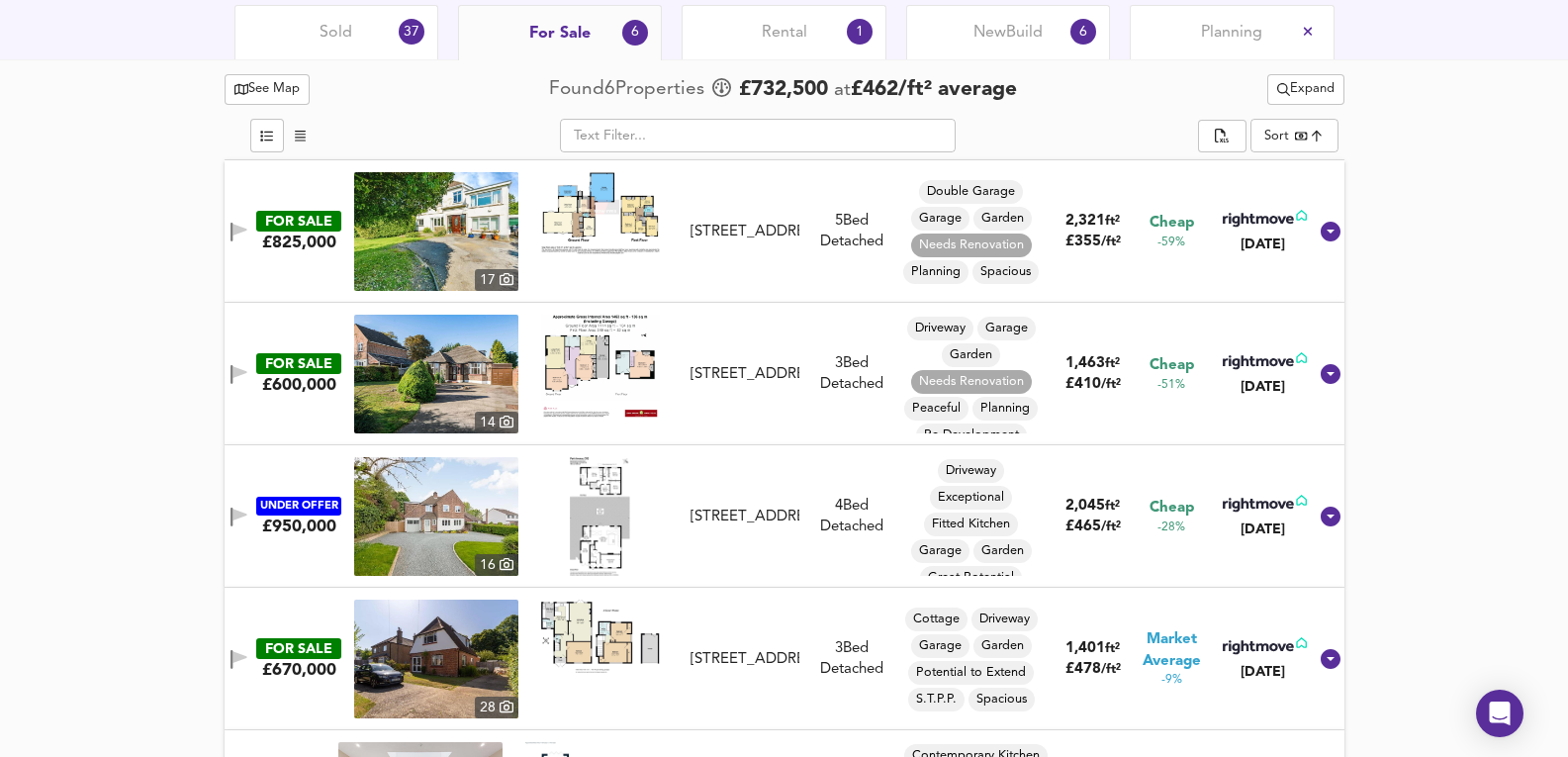
click at [383, 39] on div "Sold 37" at bounding box center [336, 32] width 204 height 55
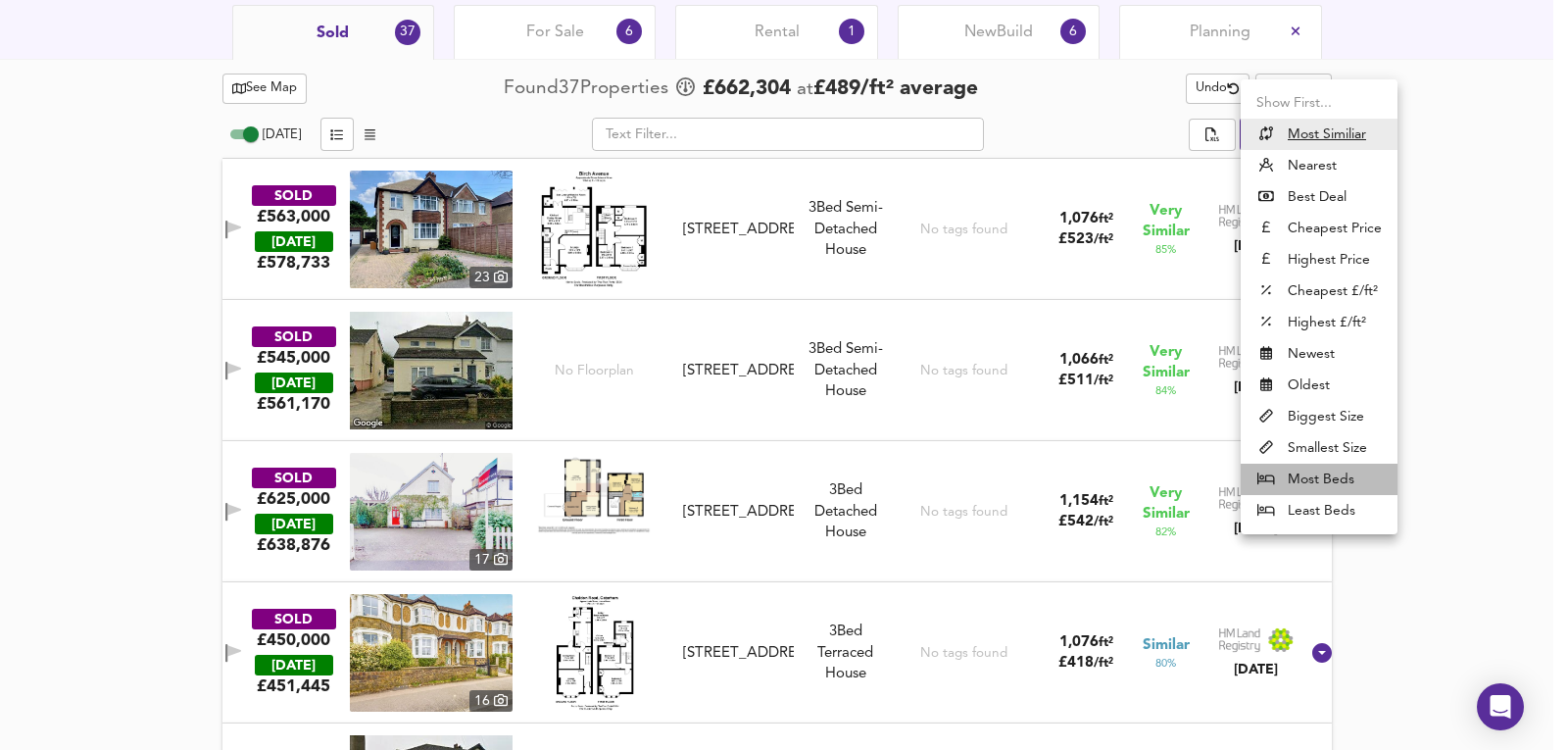
click at [1337, 485] on li "Most Beds" at bounding box center [1318, 479] width 156 height 31
type input "mostbeds"
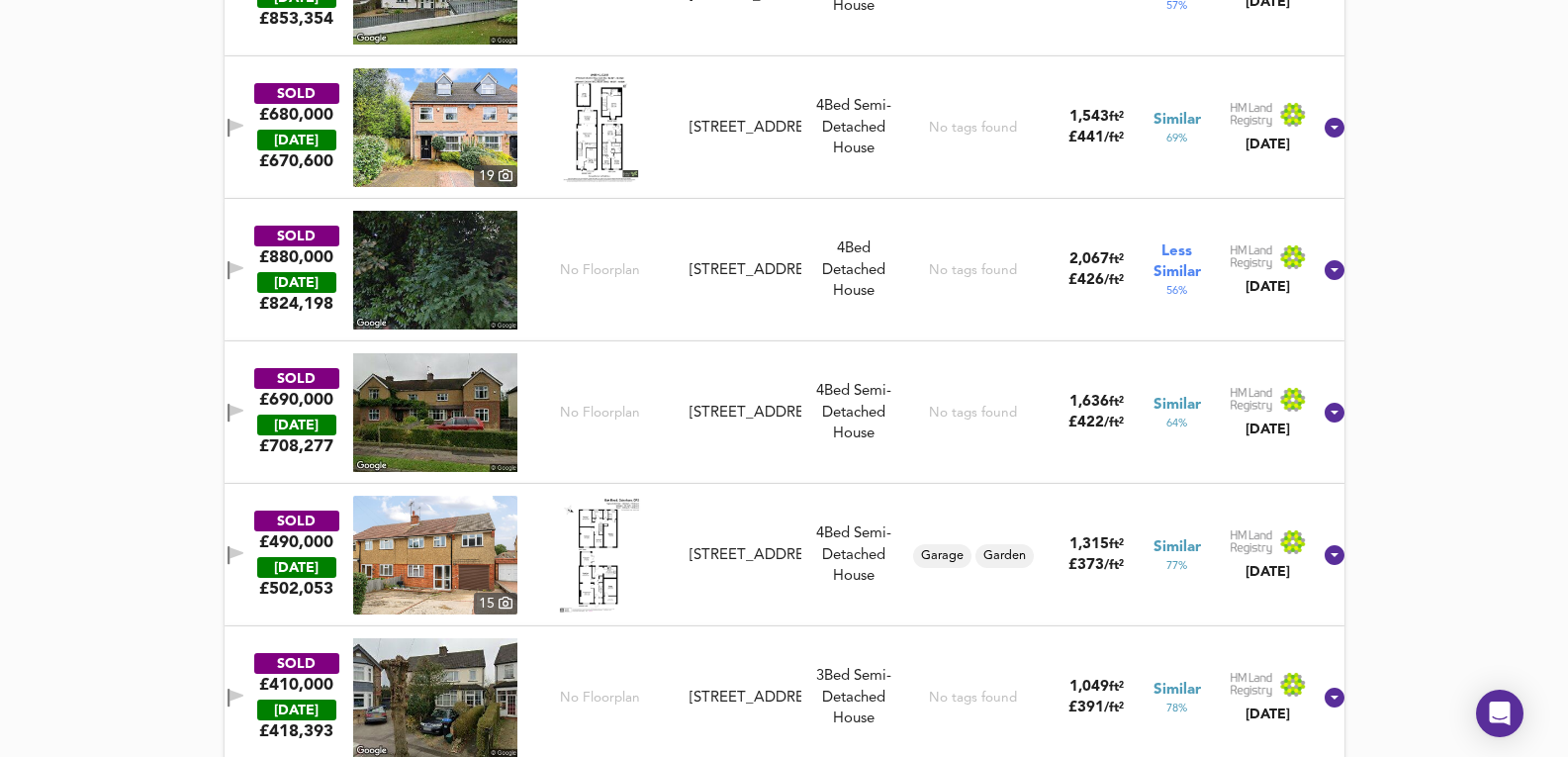
scroll to position [2920, 0]
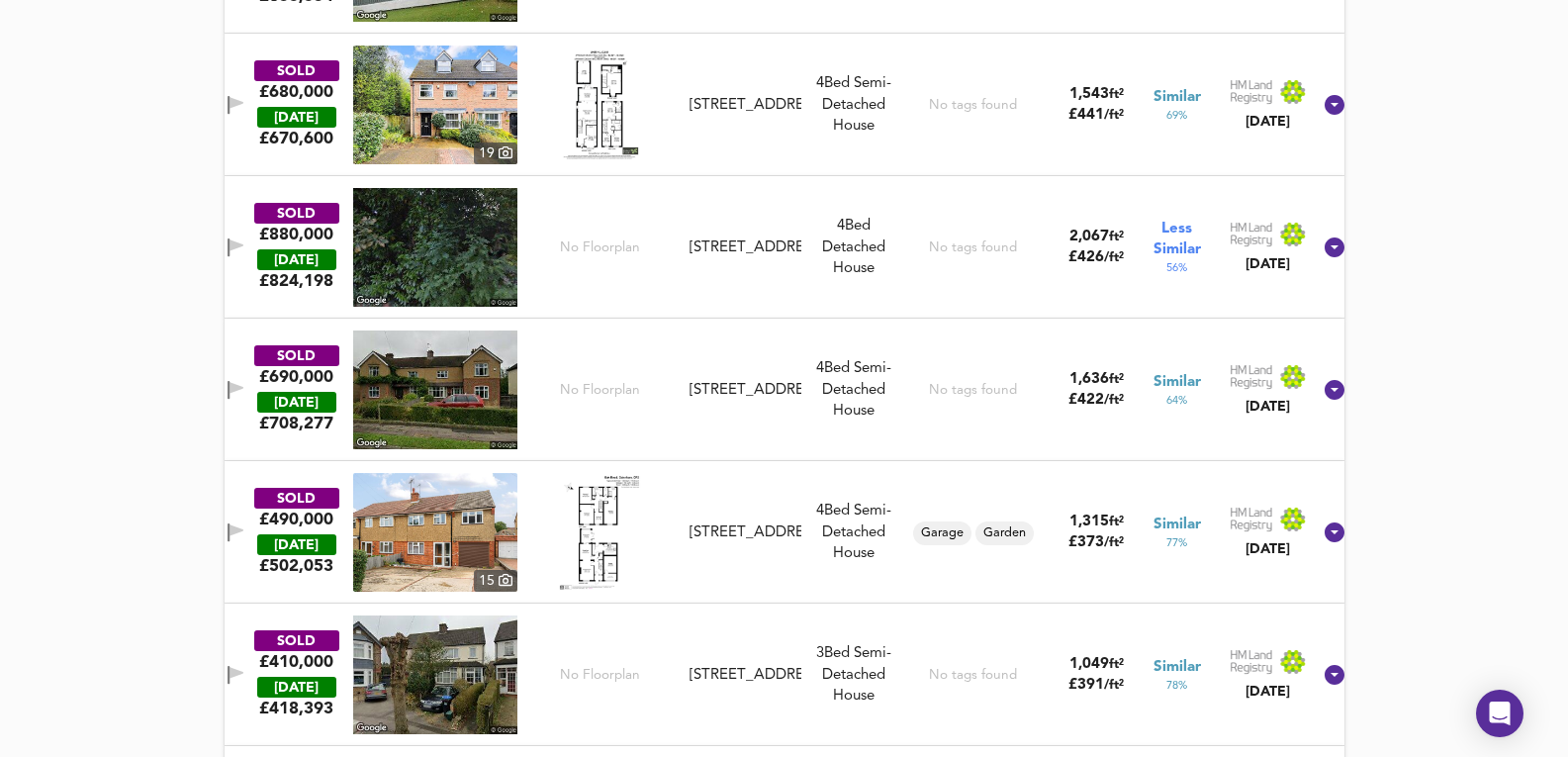
click at [413, 531] on img at bounding box center [435, 532] width 164 height 119
click at [872, 562] on div "4 Bed Semi-Detached House" at bounding box center [854, 532] width 89 height 64
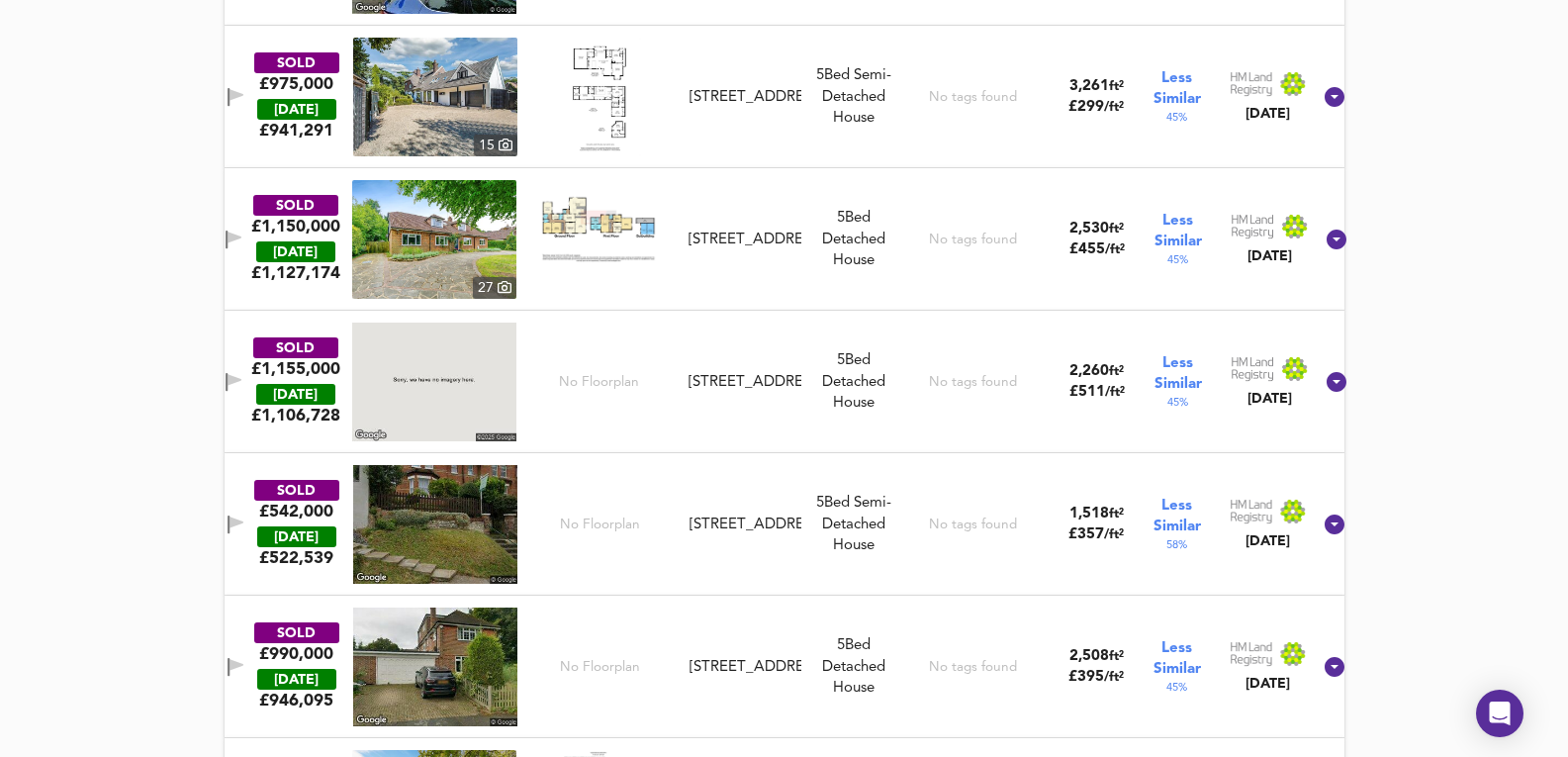
scroll to position [1600, 0]
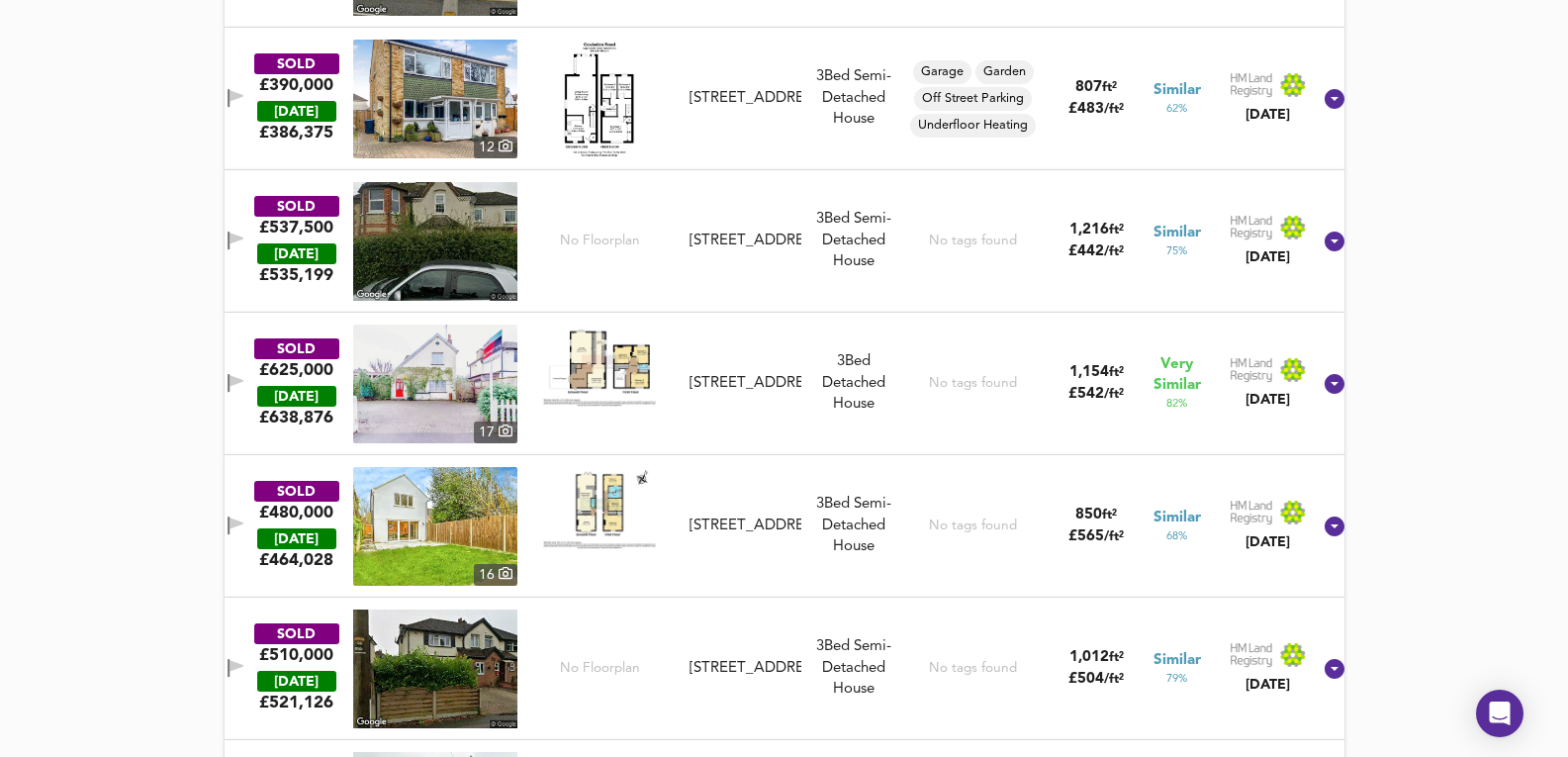
scroll to position [4372, 0]
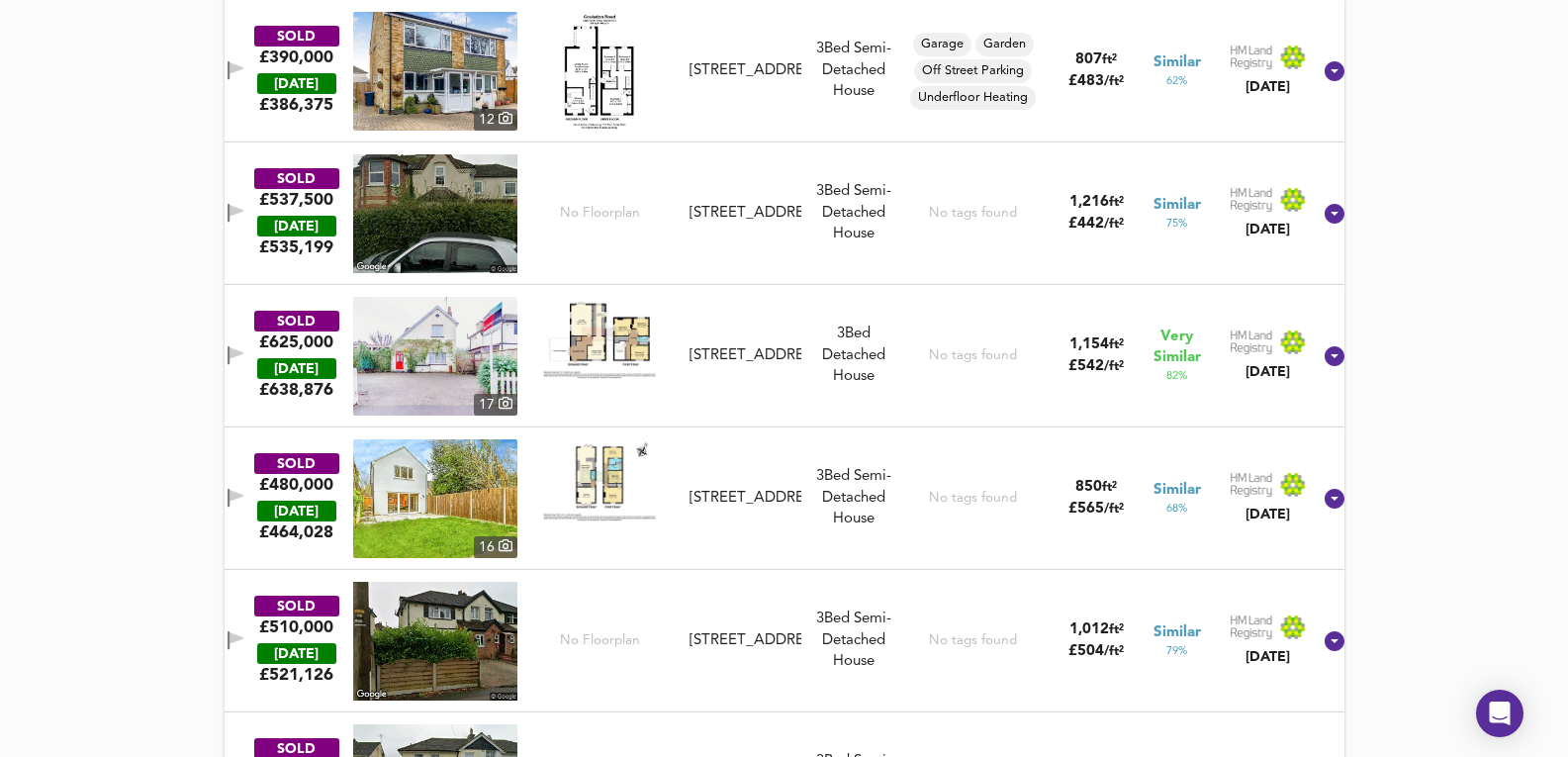
click at [458, 332] on img at bounding box center [435, 357] width 164 height 119
click at [801, 367] on div "28 Birch Avenue, CR3 5RU" at bounding box center [746, 356] width 112 height 21
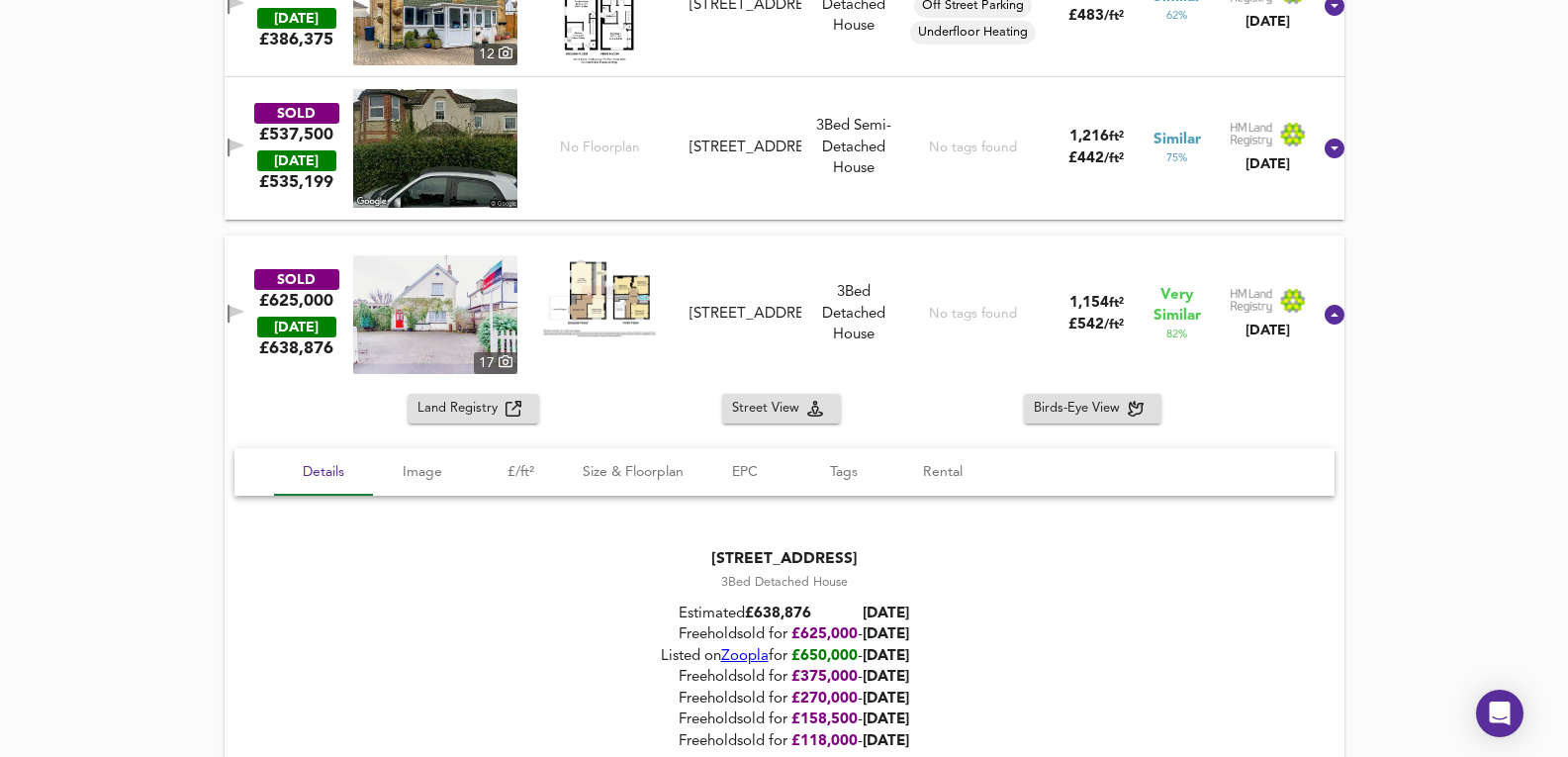
scroll to position [4174, 0]
